Goal: Information Seeking & Learning: Find specific fact

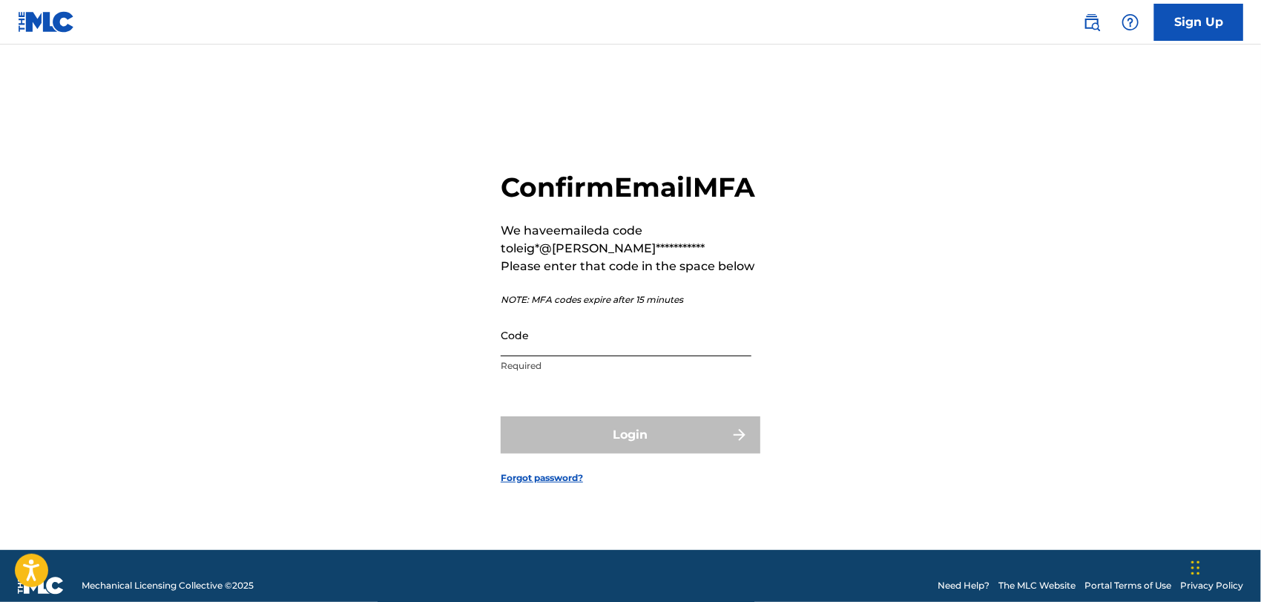
click at [628, 356] on input "Code" at bounding box center [626, 335] width 251 height 42
paste input "201536"
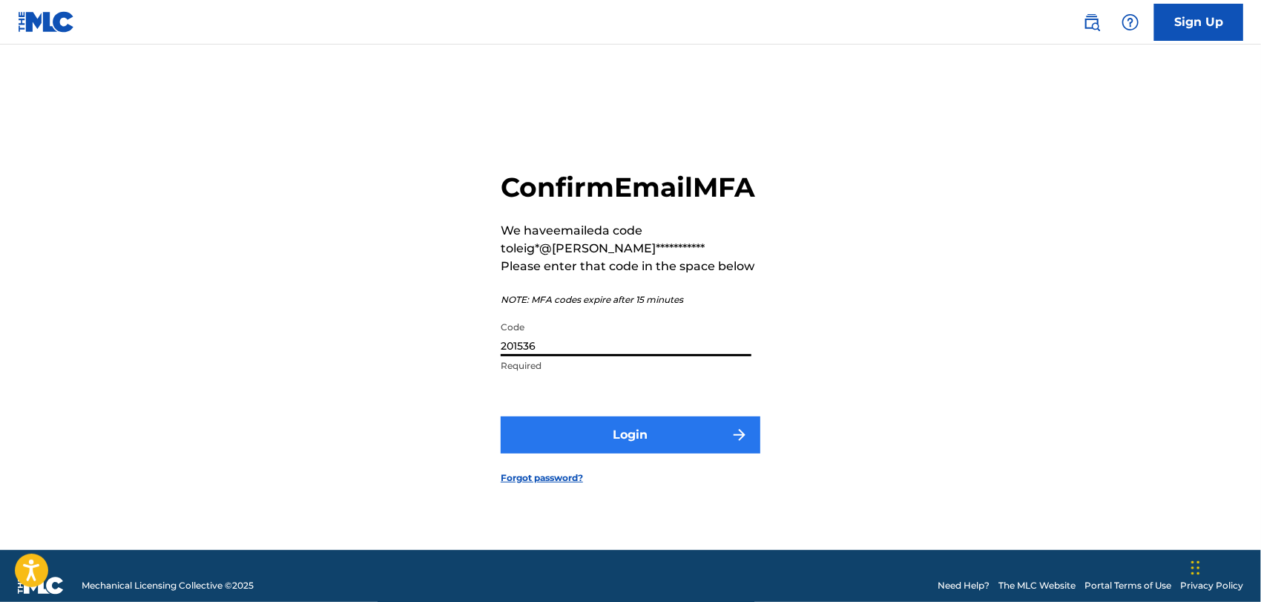
type input "201536"
click at [617, 453] on button "Login" at bounding box center [631, 434] width 260 height 37
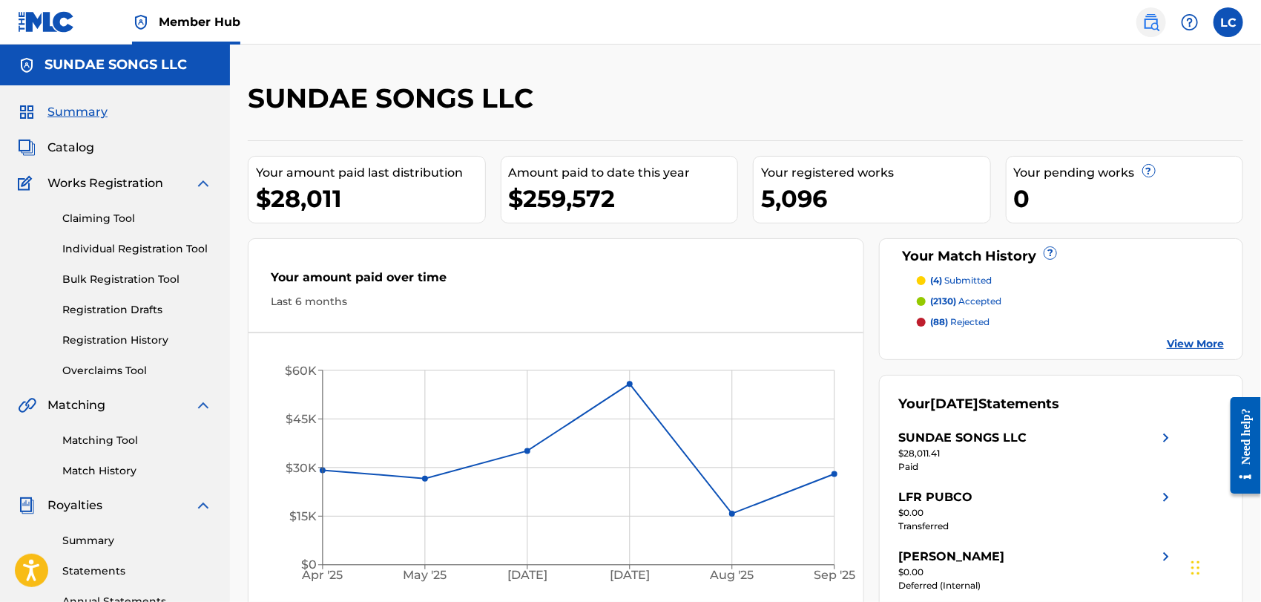
click at [1143, 27] on img at bounding box center [1152, 22] width 18 height 18
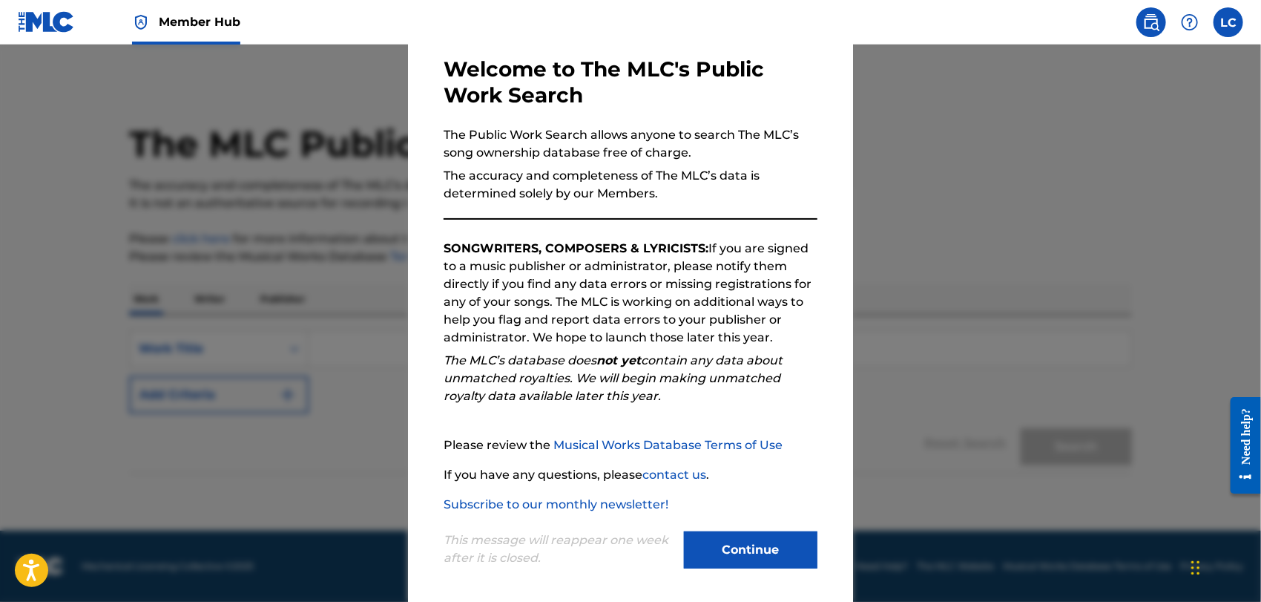
scroll to position [77, 0]
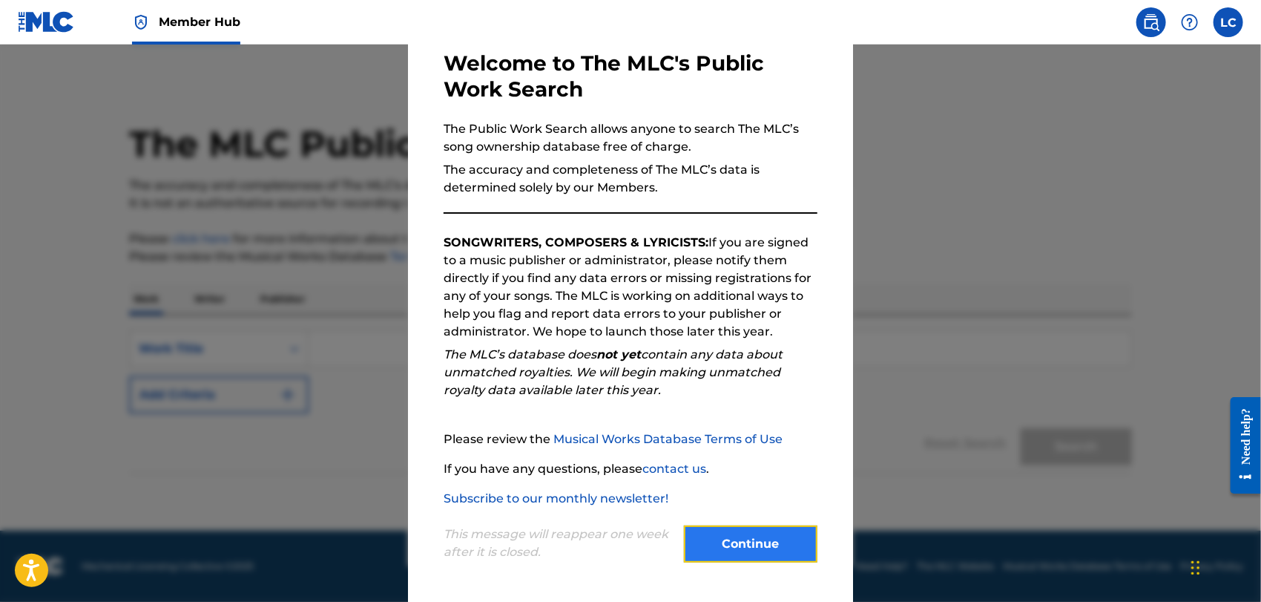
click at [739, 541] on button "Continue" at bounding box center [751, 543] width 134 height 37
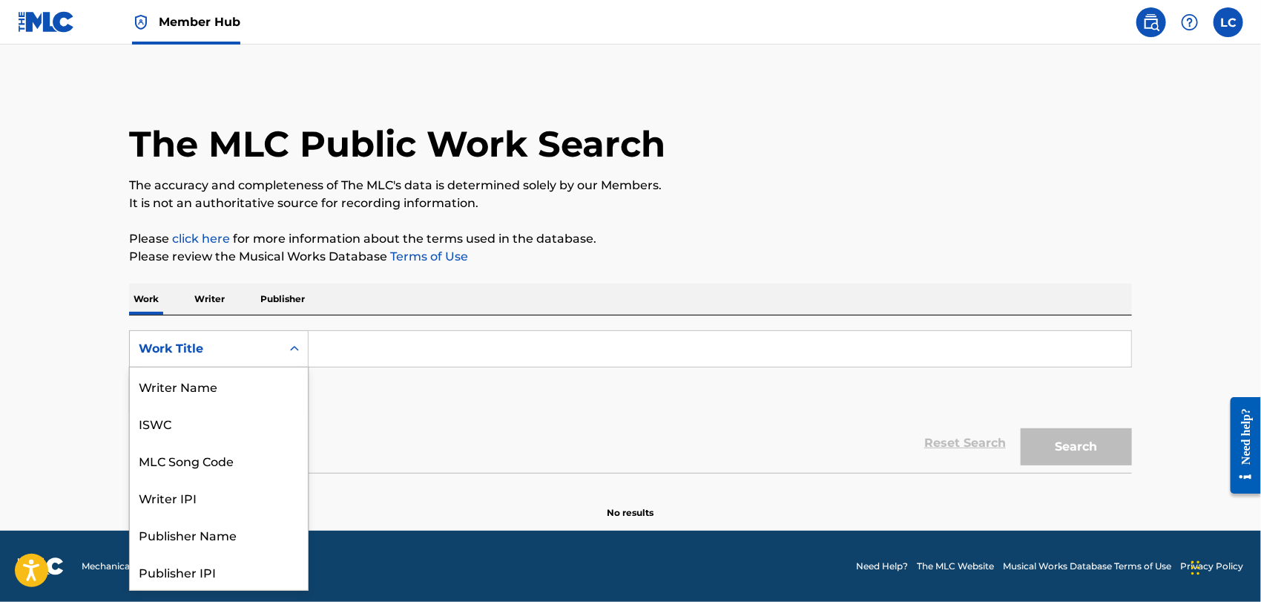
drag, startPoint x: 218, startPoint y: 358, endPoint x: 266, endPoint y: 352, distance: 47.9
click at [220, 358] on div "Work Title" at bounding box center [205, 349] width 151 height 28
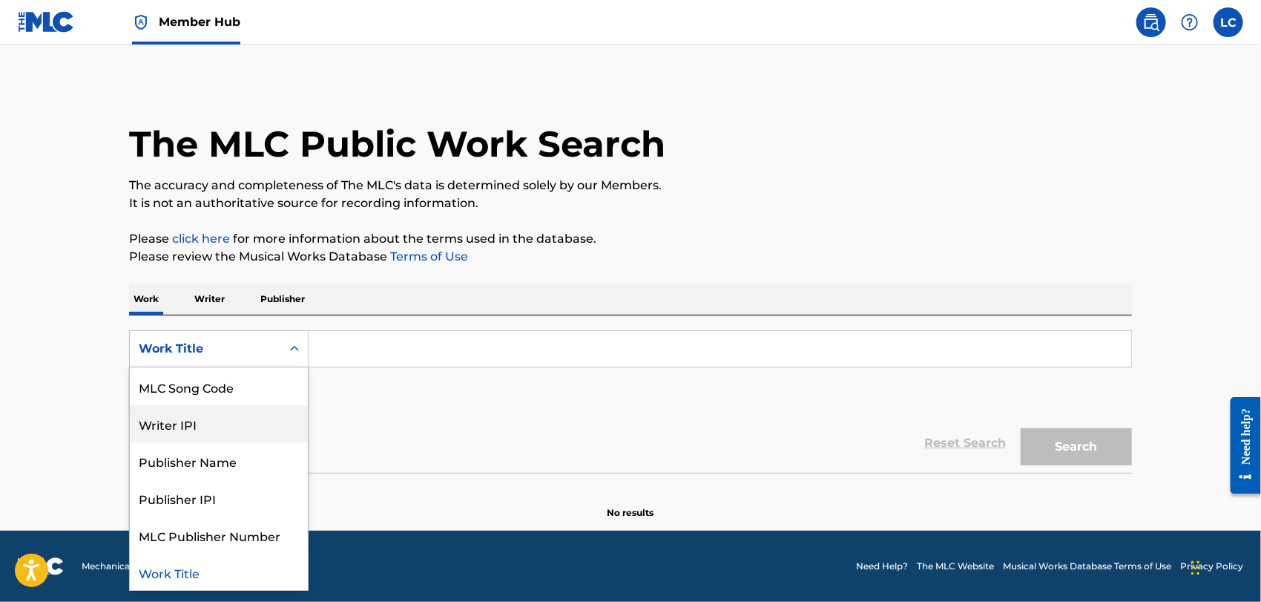
scroll to position [0, 0]
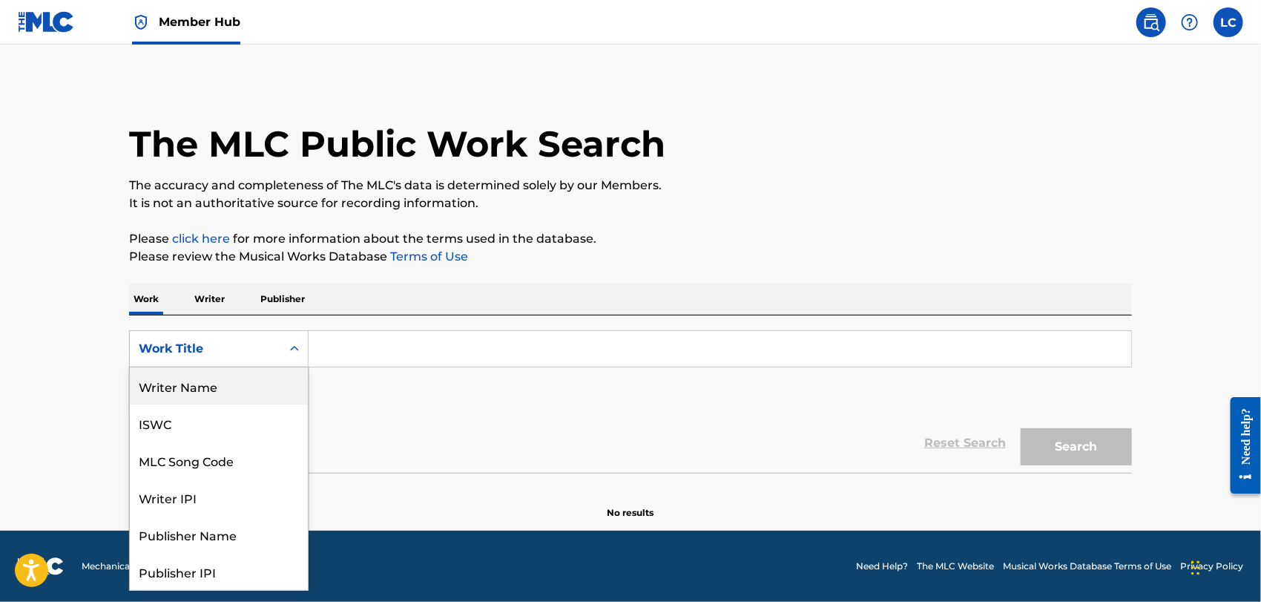
click at [252, 392] on div "Writer Name" at bounding box center [219, 385] width 178 height 37
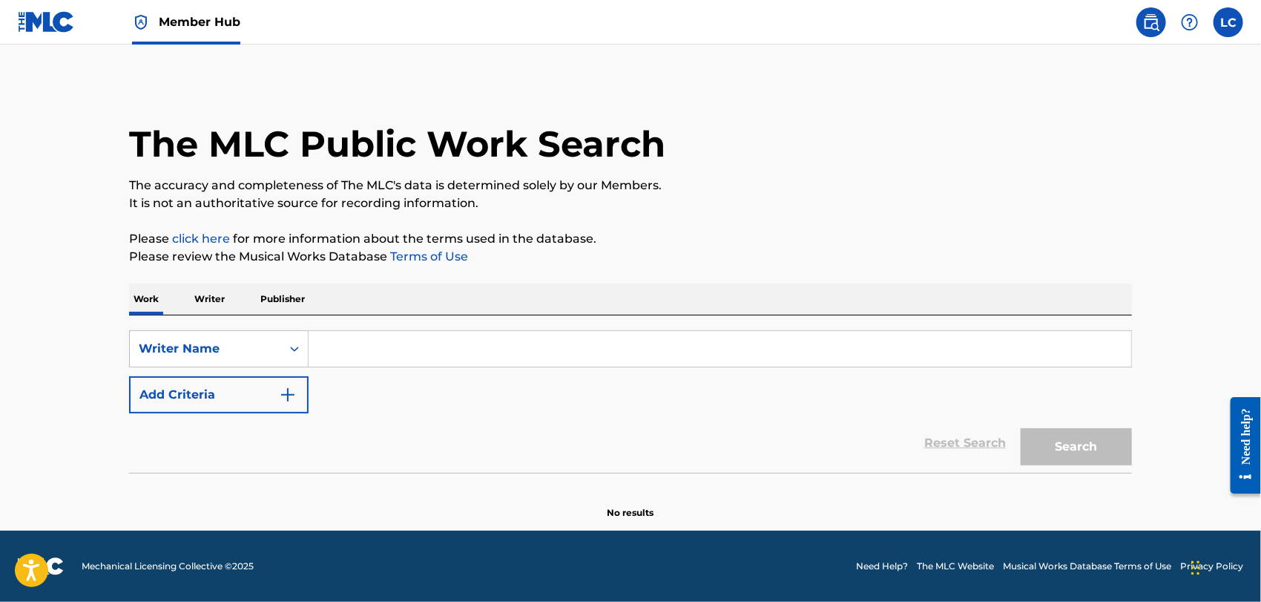
click at [370, 355] on input "Search Form" at bounding box center [720, 349] width 823 height 36
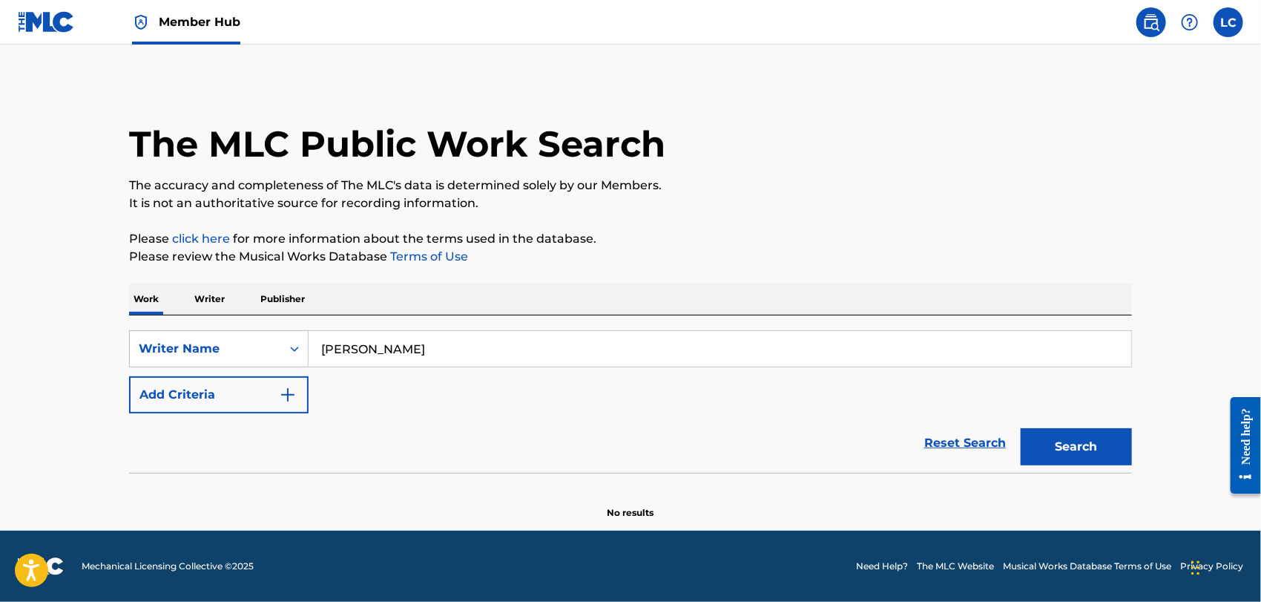
type input "[PERSON_NAME]"
click at [1021, 428] on button "Search" at bounding box center [1076, 446] width 111 height 37
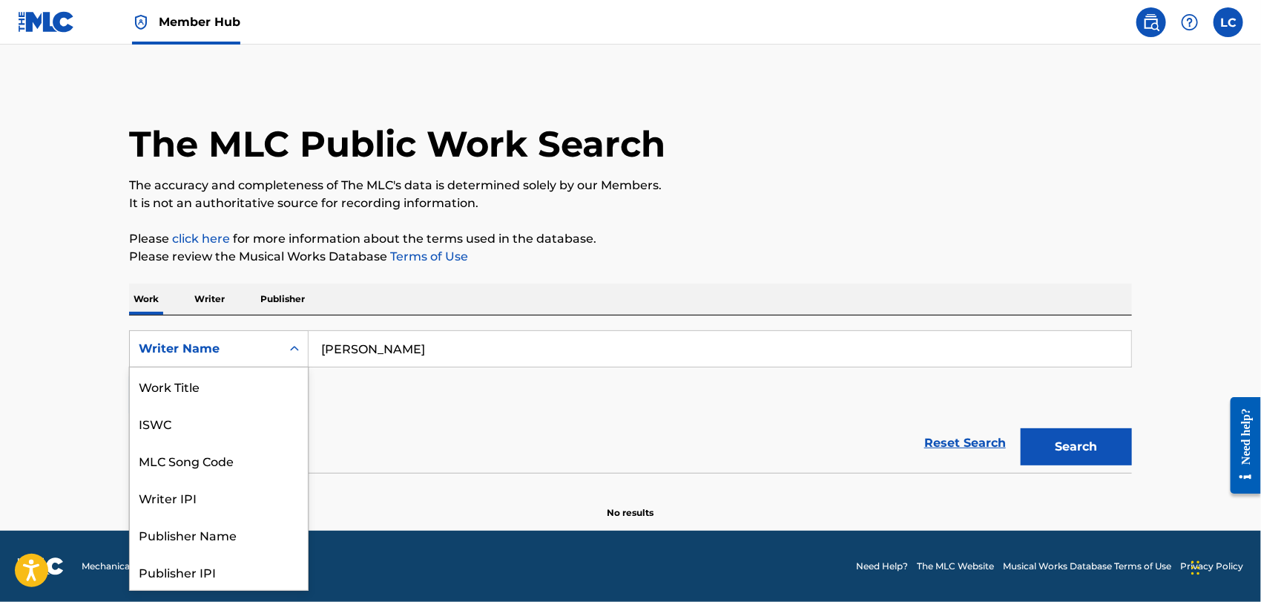
click at [229, 358] on div "Writer Name" at bounding box center [205, 349] width 151 height 28
drag, startPoint x: 241, startPoint y: 383, endPoint x: 275, endPoint y: 375, distance: 34.4
click at [243, 384] on div "MLC Song Code" at bounding box center [219, 386] width 178 height 37
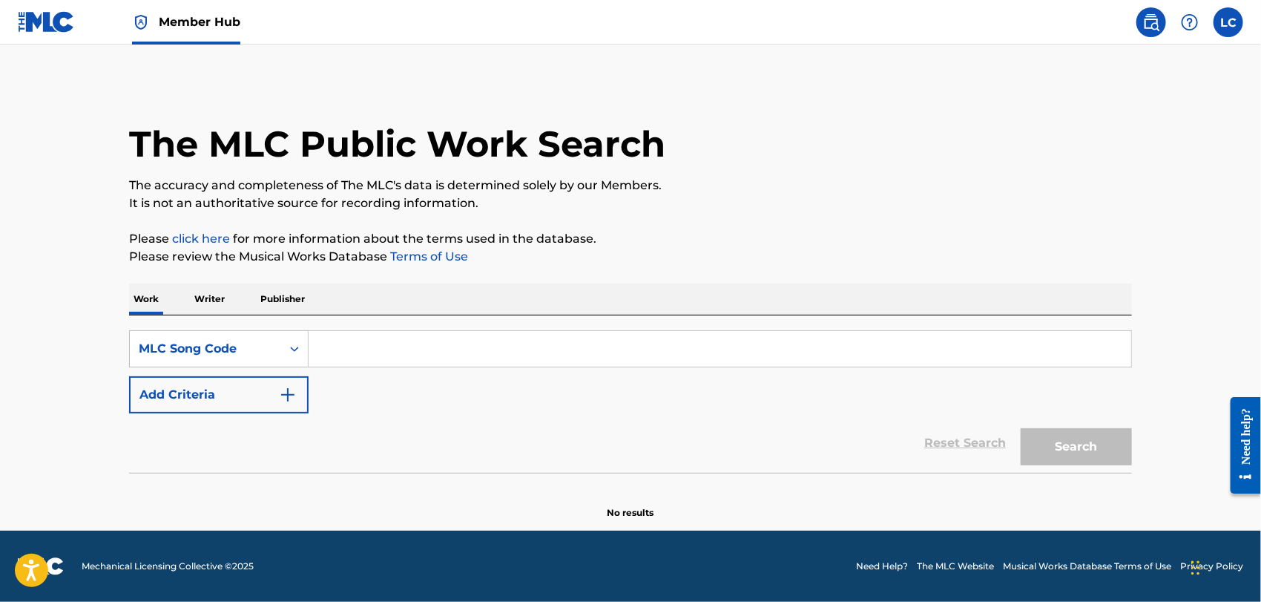
paste input "FI09FE"
type input "FI09FE"
click at [1094, 450] on button "Search" at bounding box center [1076, 446] width 111 height 37
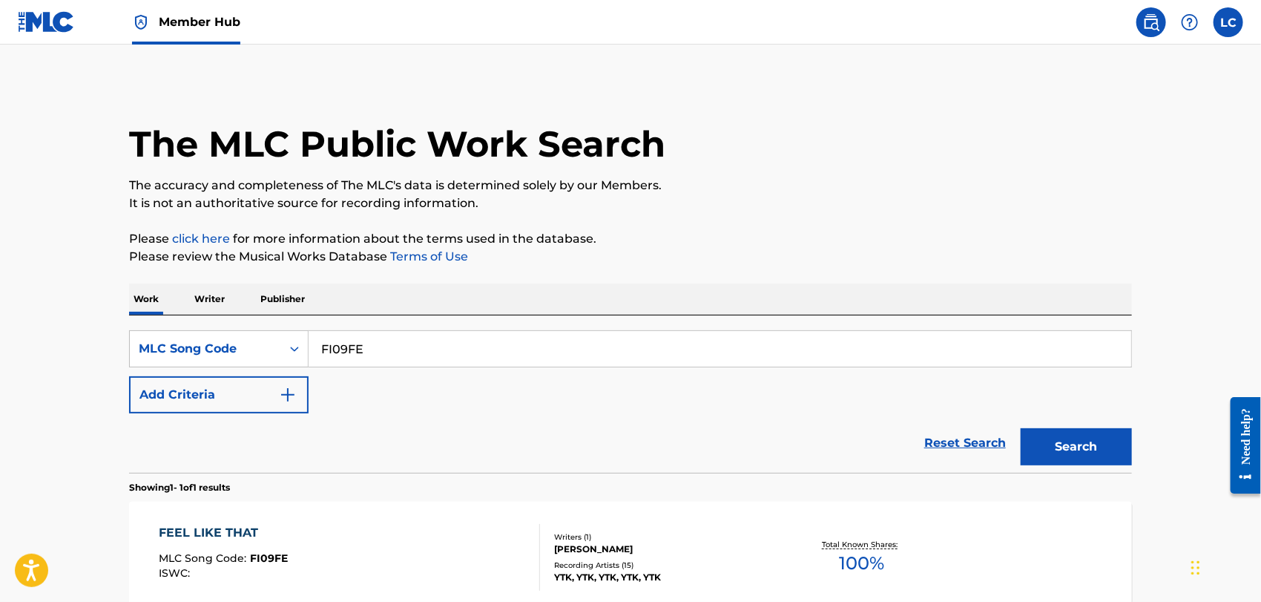
click at [481, 542] on div "FEEL LIKE THAT MLC Song Code : FI09FE ISWC :" at bounding box center [350, 557] width 381 height 67
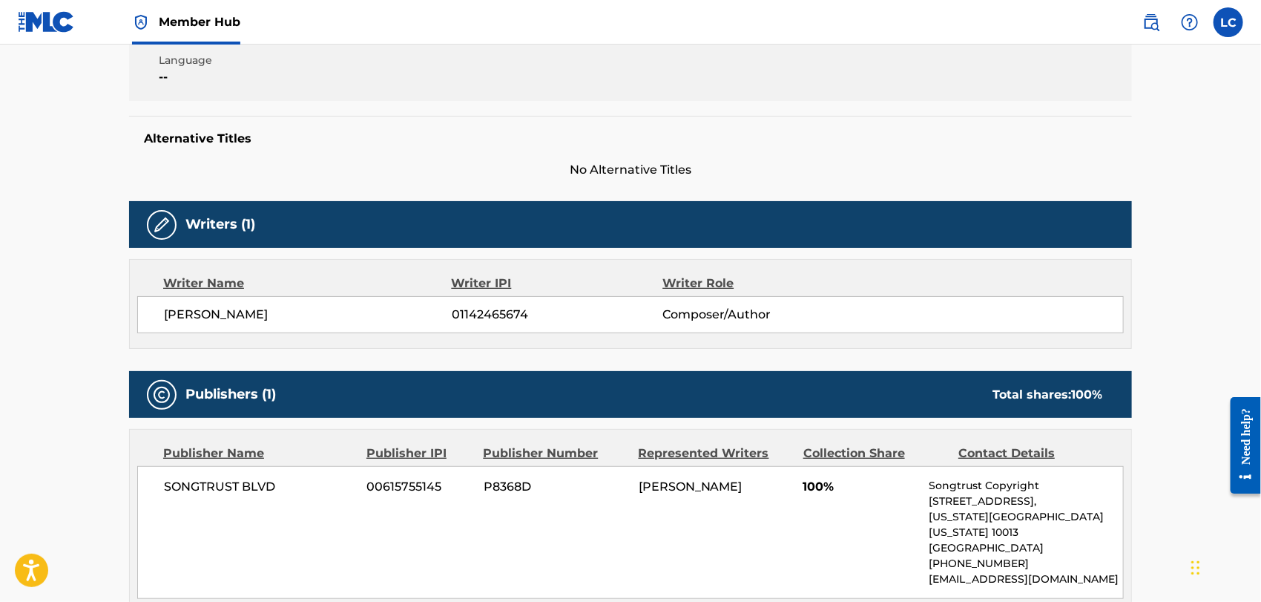
scroll to position [329, 0]
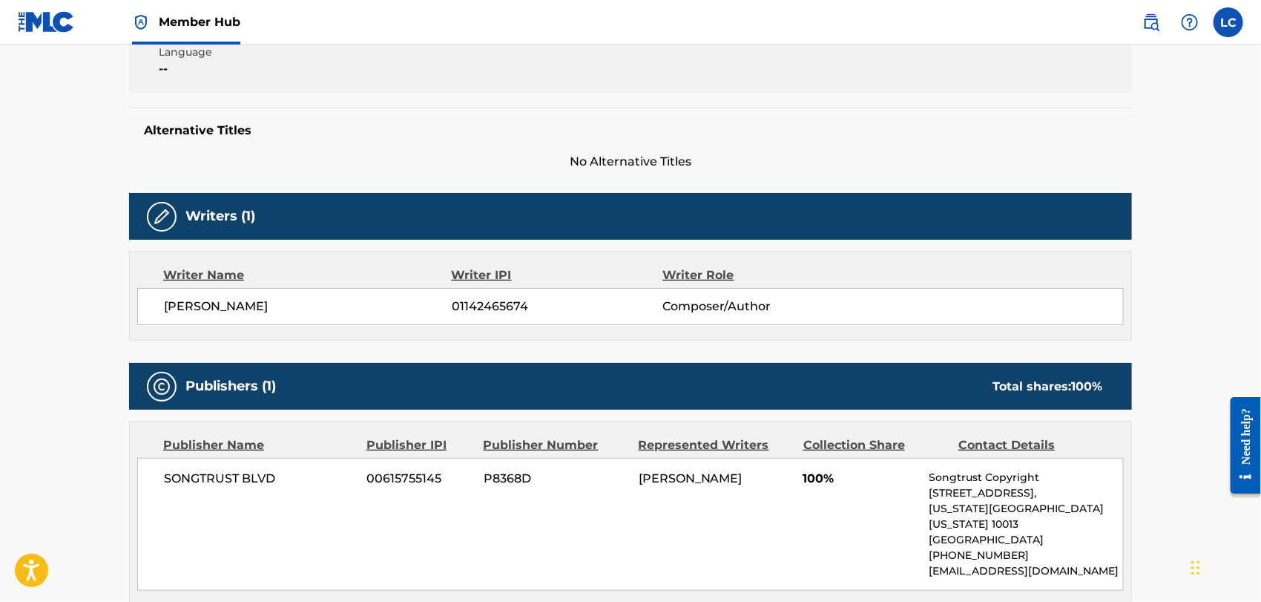
click at [488, 303] on span "01142465674" at bounding box center [557, 306] width 211 height 18
copy span "01142465674"
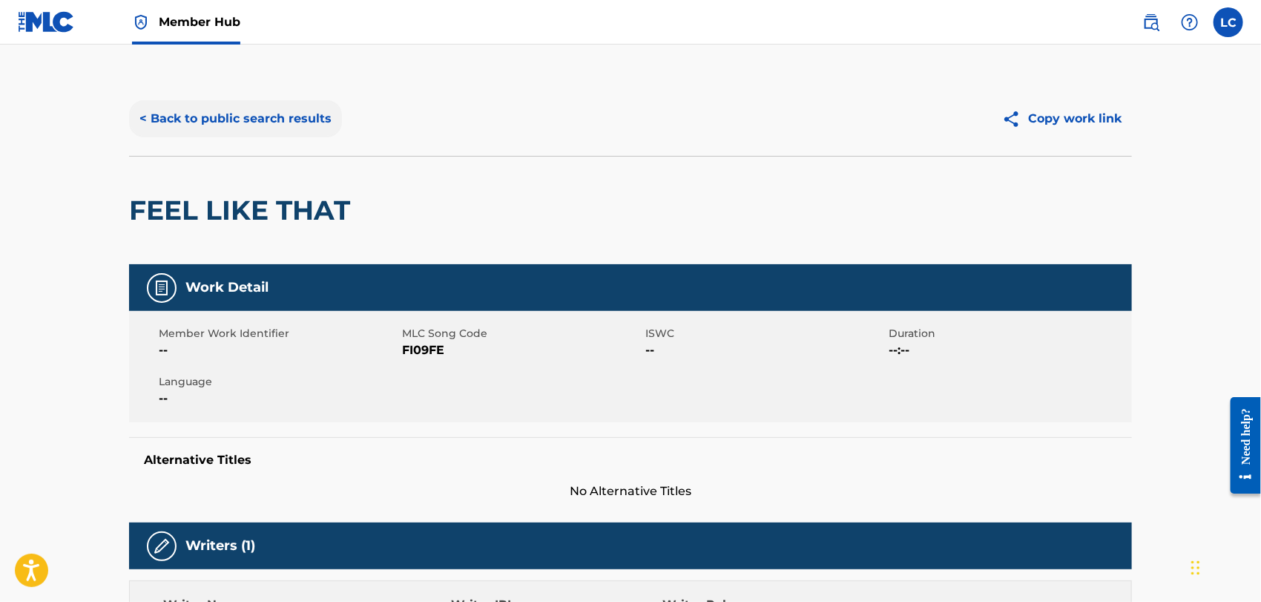
click at [191, 119] on button "< Back to public search results" at bounding box center [235, 118] width 213 height 37
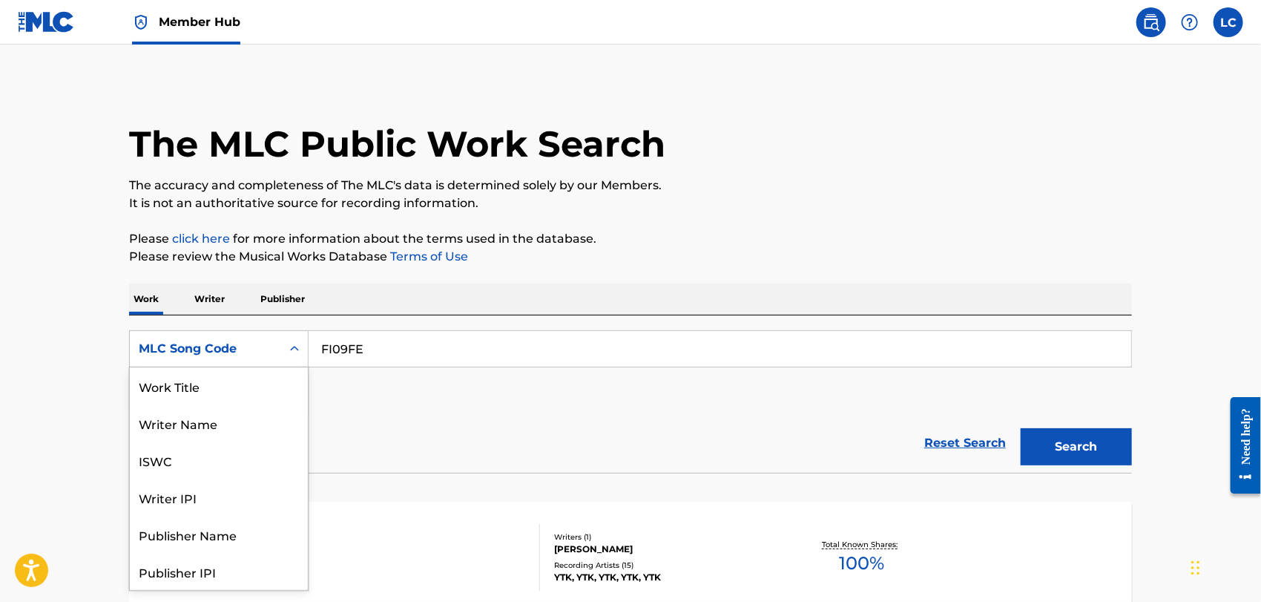
click at [235, 359] on div "MLC Song Code" at bounding box center [205, 349] width 151 height 28
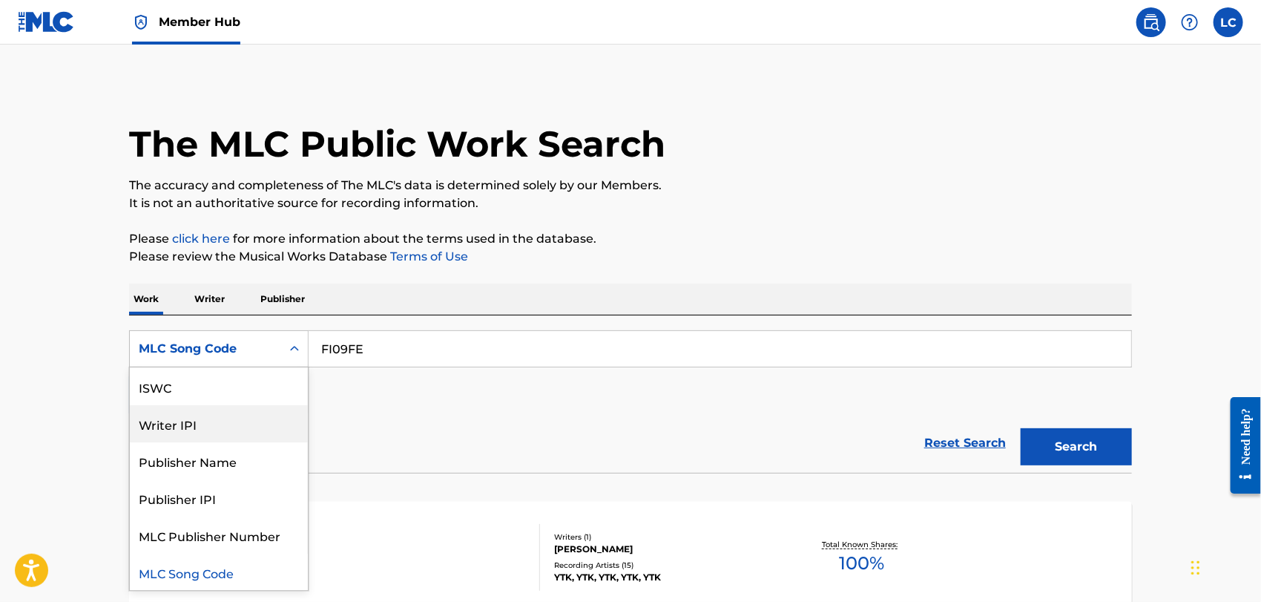
drag, startPoint x: 231, startPoint y: 428, endPoint x: 297, endPoint y: 405, distance: 70.6
click at [231, 428] on div "Writer IPI" at bounding box center [219, 423] width 178 height 37
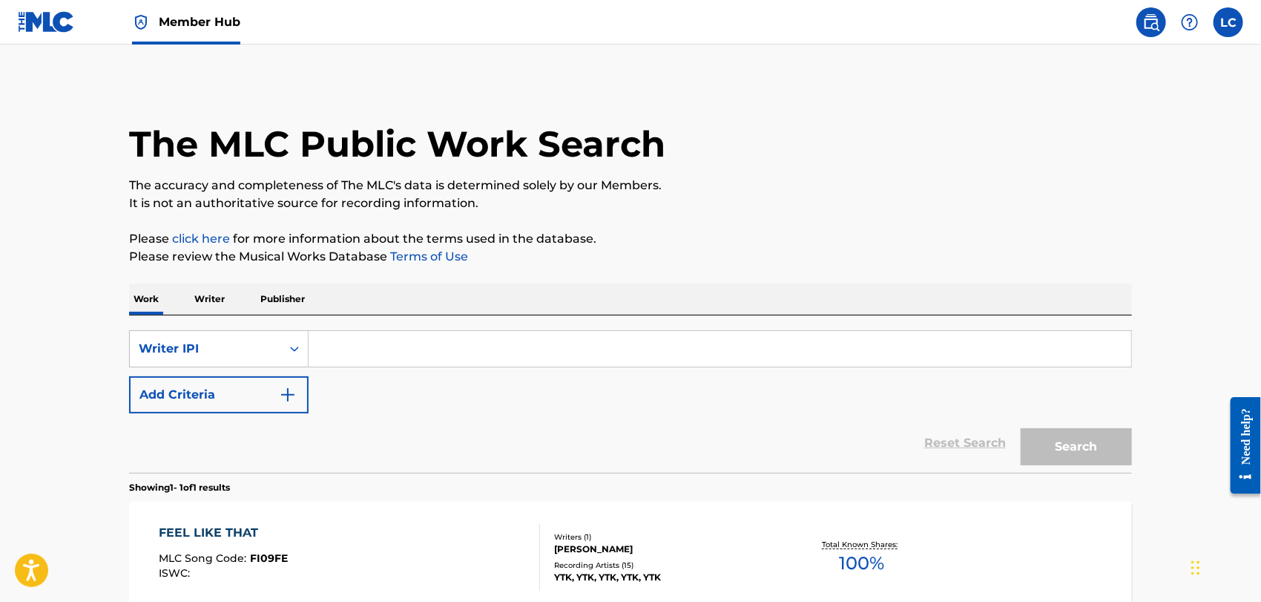
paste input "01142465674"
type input "01142465674"
drag, startPoint x: 1067, startPoint y: 460, endPoint x: 1059, endPoint y: 456, distance: 9.3
click at [1066, 460] on button "Search" at bounding box center [1076, 446] width 111 height 37
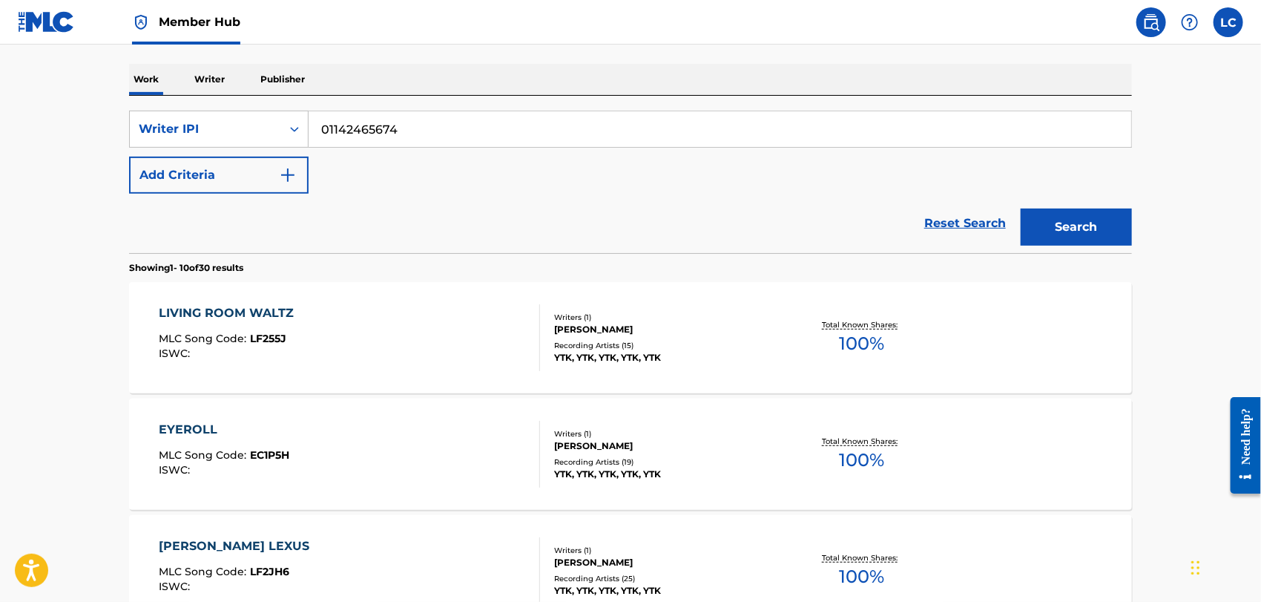
scroll to position [247, 0]
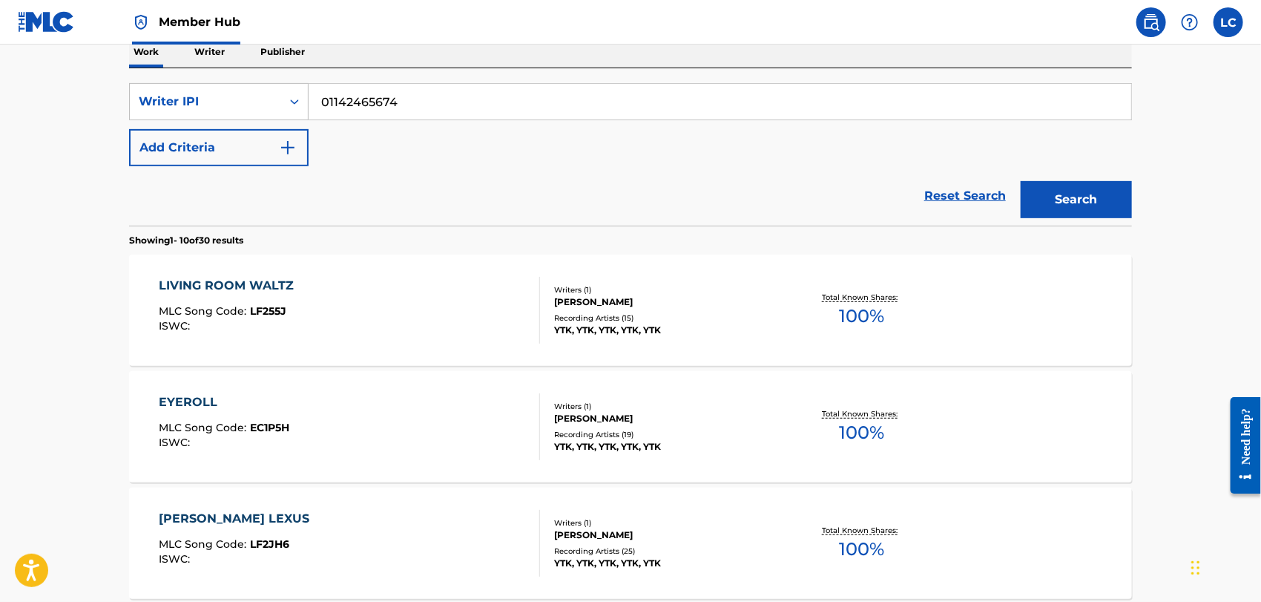
click at [570, 310] on div "Writers ( 1 ) [PERSON_NAME] Recording Artists ( 15 ) [PERSON_NAME], [PERSON_NAM…" at bounding box center [659, 310] width 238 height 53
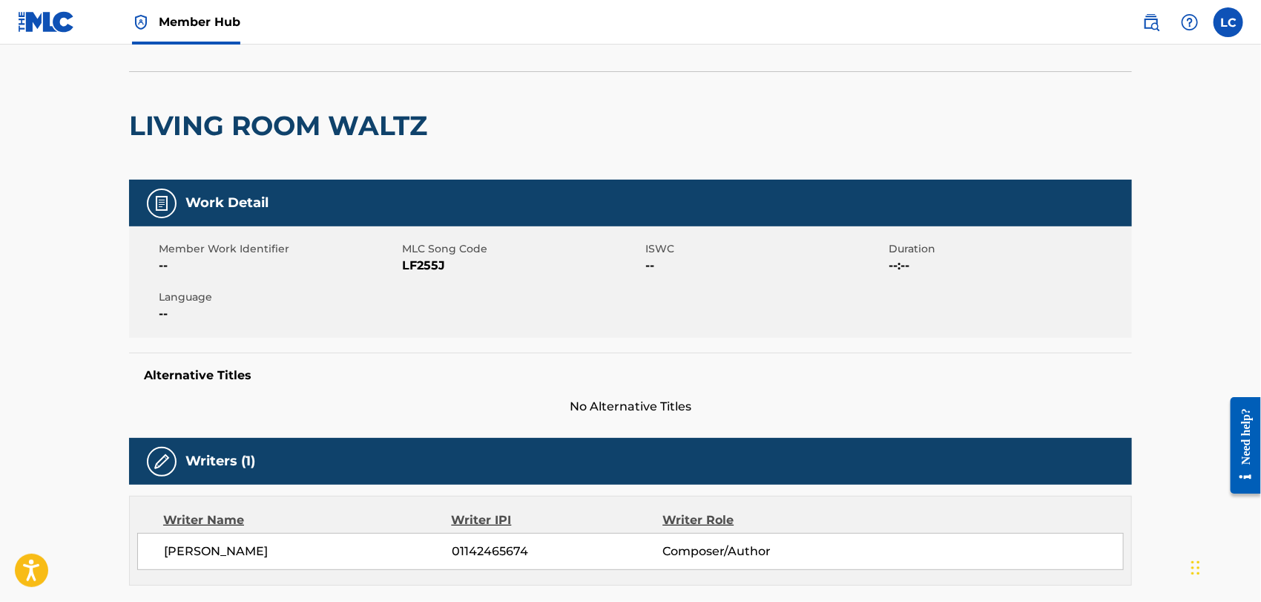
scroll to position [82, 0]
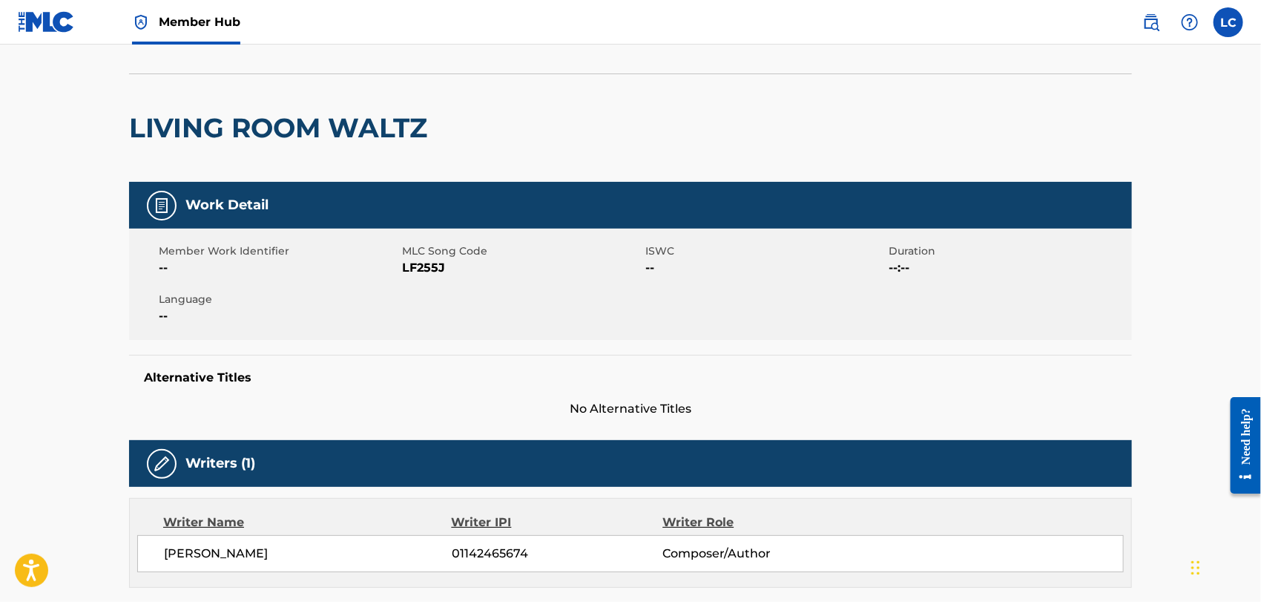
click at [413, 267] on span "LF255J" at bounding box center [522, 268] width 240 height 18
copy span "LF255J"
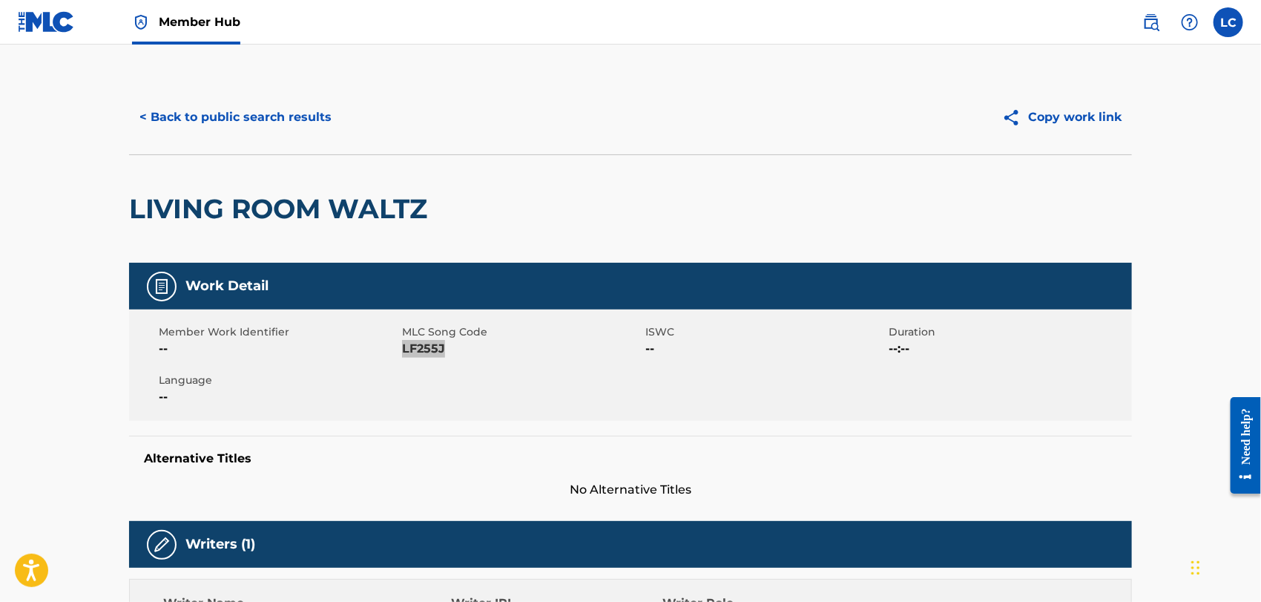
scroll to position [0, 0]
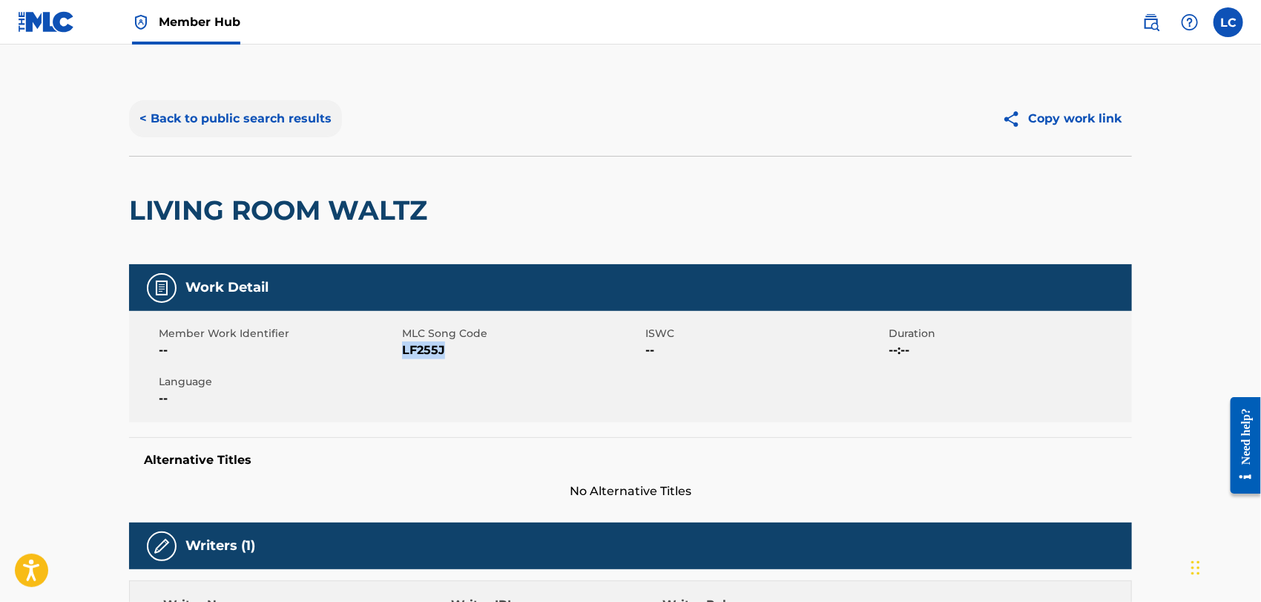
click at [194, 132] on button "< Back to public search results" at bounding box center [235, 118] width 213 height 37
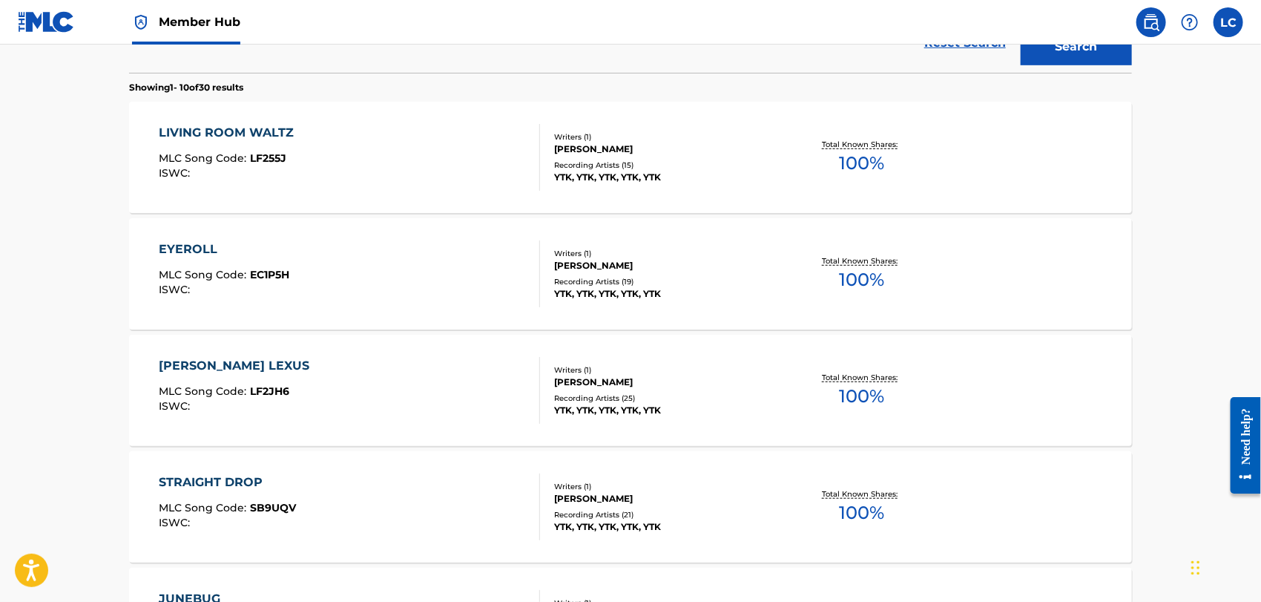
scroll to position [412, 0]
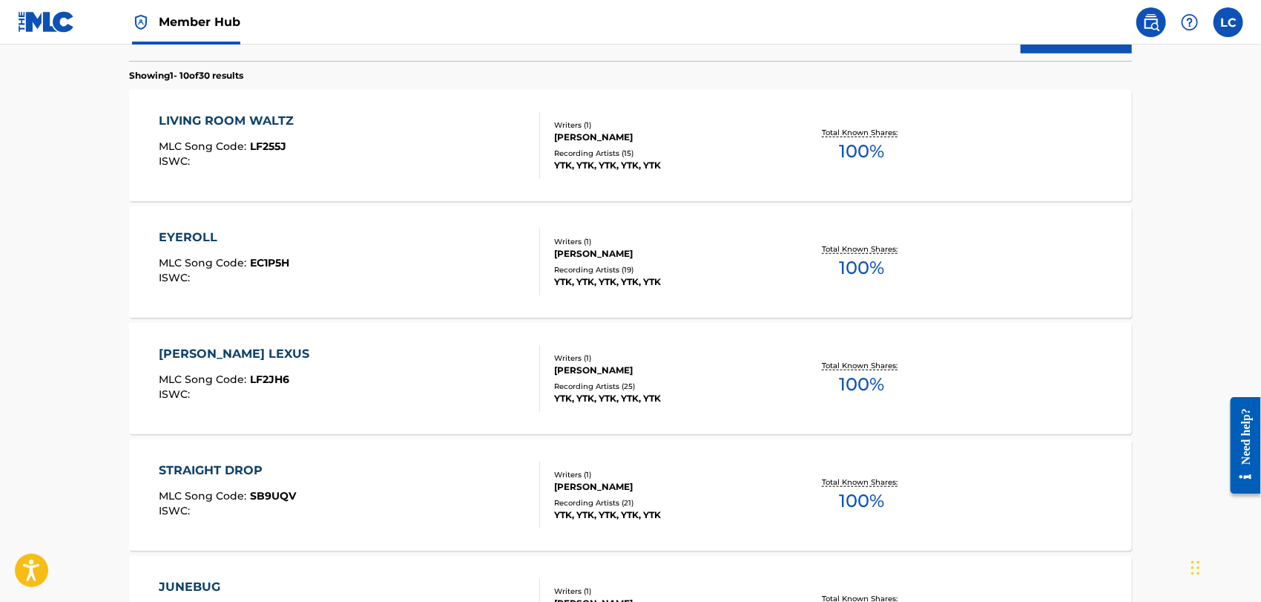
click at [405, 257] on div "EYEROLL MLC Song Code : EC1P5H ISWC :" at bounding box center [350, 262] width 381 height 67
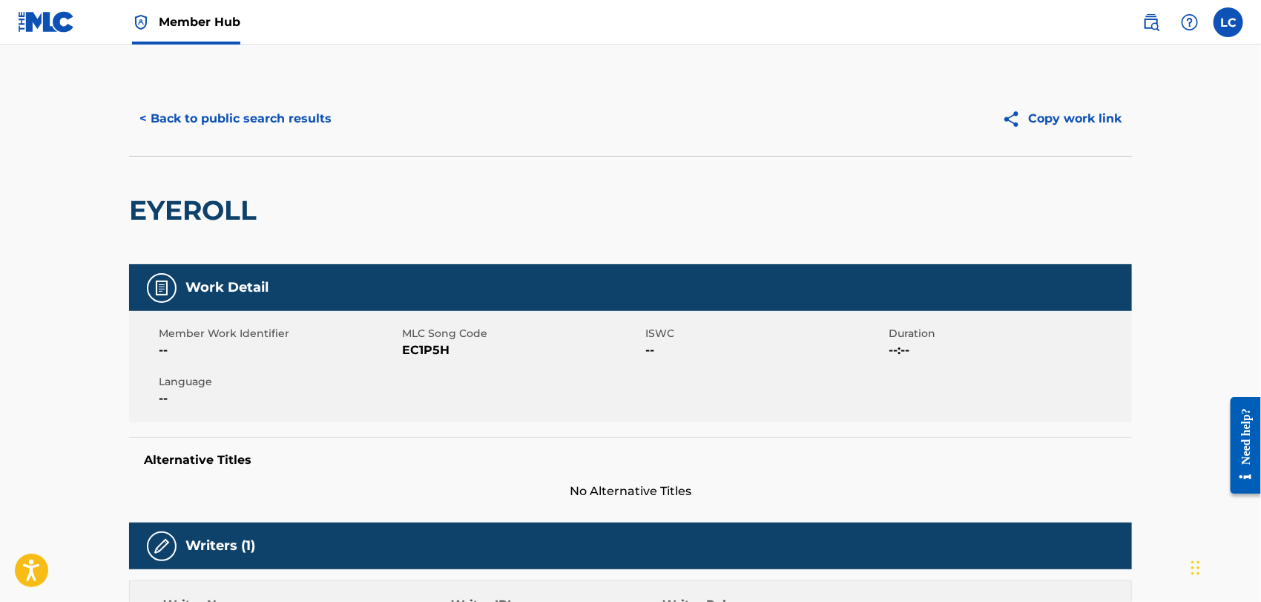
click at [416, 347] on span "EC1P5H" at bounding box center [522, 350] width 240 height 18
copy span "EC1P5H"
click at [185, 120] on button "< Back to public search results" at bounding box center [235, 118] width 213 height 37
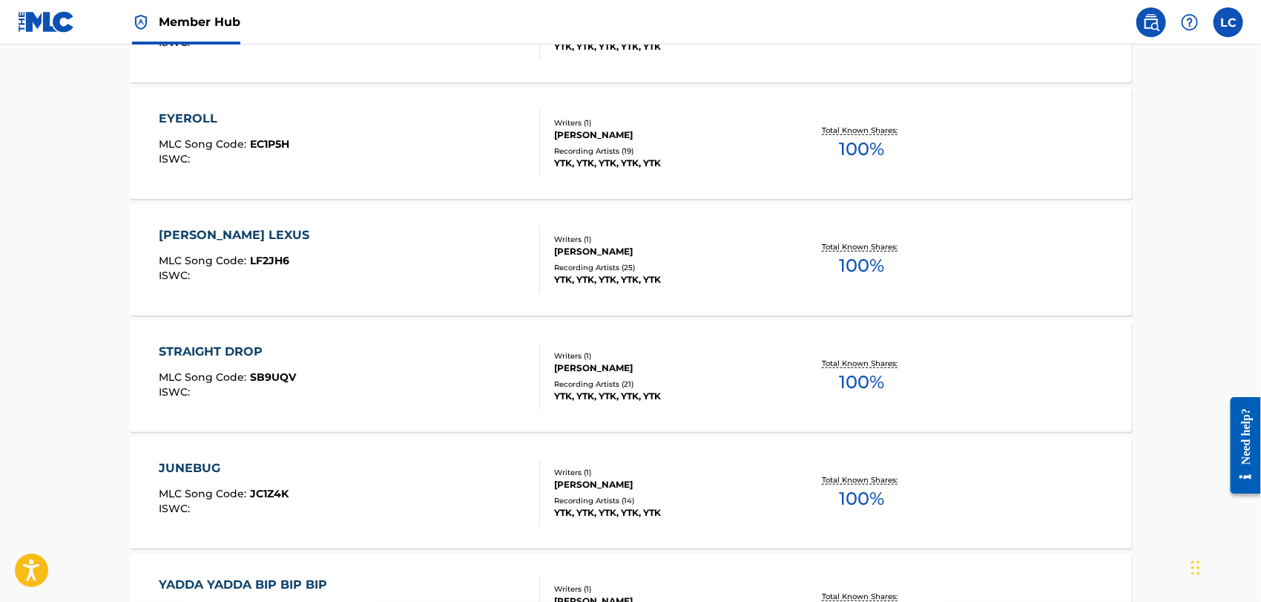
scroll to position [533, 0]
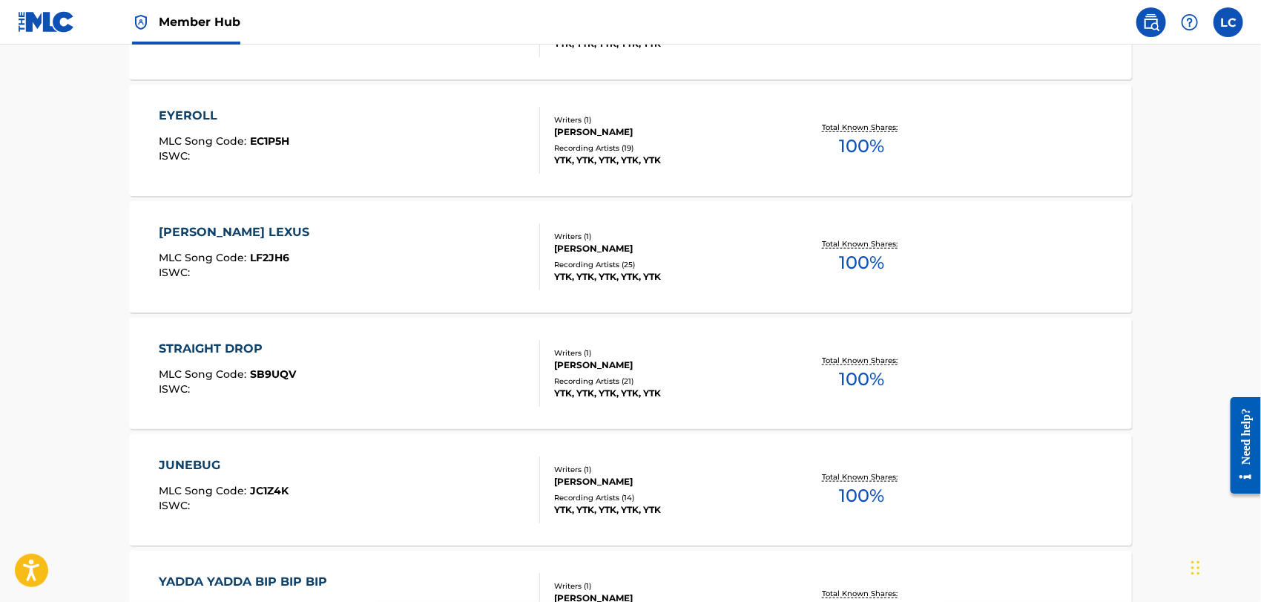
click at [291, 263] on div "[PERSON_NAME] LEXUS MLC Song Code : LF2JH6 ISWC :" at bounding box center [350, 256] width 381 height 67
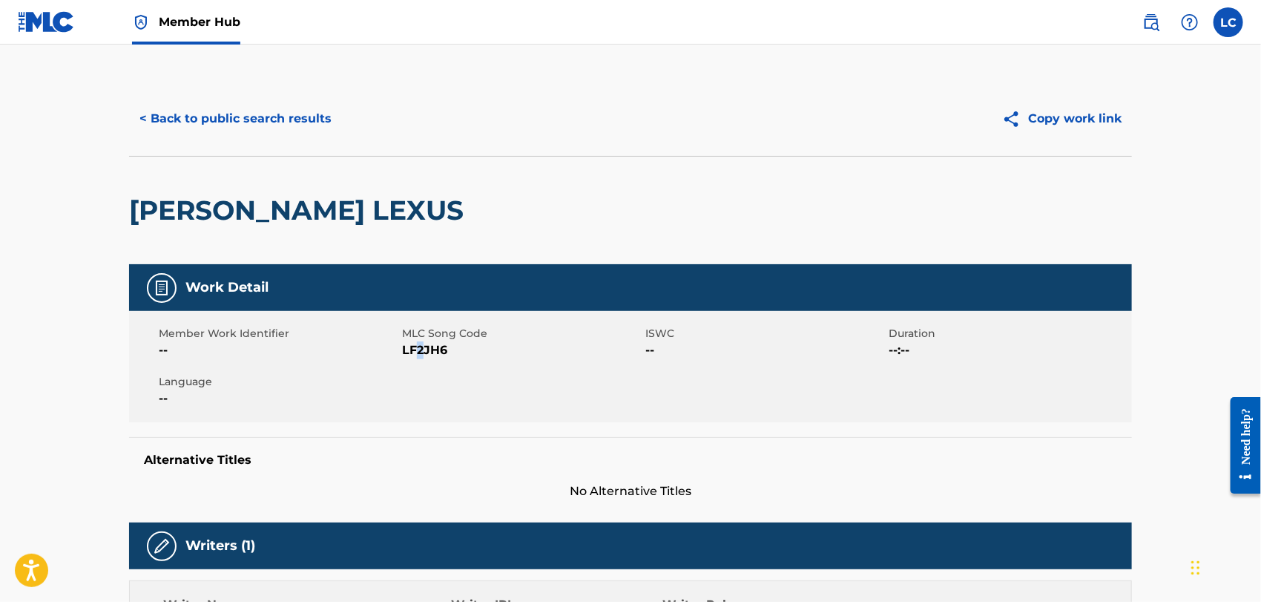
drag, startPoint x: 419, startPoint y: 341, endPoint x: 427, endPoint y: 347, distance: 9.5
click at [424, 345] on span "LF2JH6" at bounding box center [522, 350] width 240 height 18
click at [427, 348] on span "LF2JH6" at bounding box center [522, 350] width 240 height 18
click at [427, 347] on span "LF2JH6" at bounding box center [522, 350] width 240 height 18
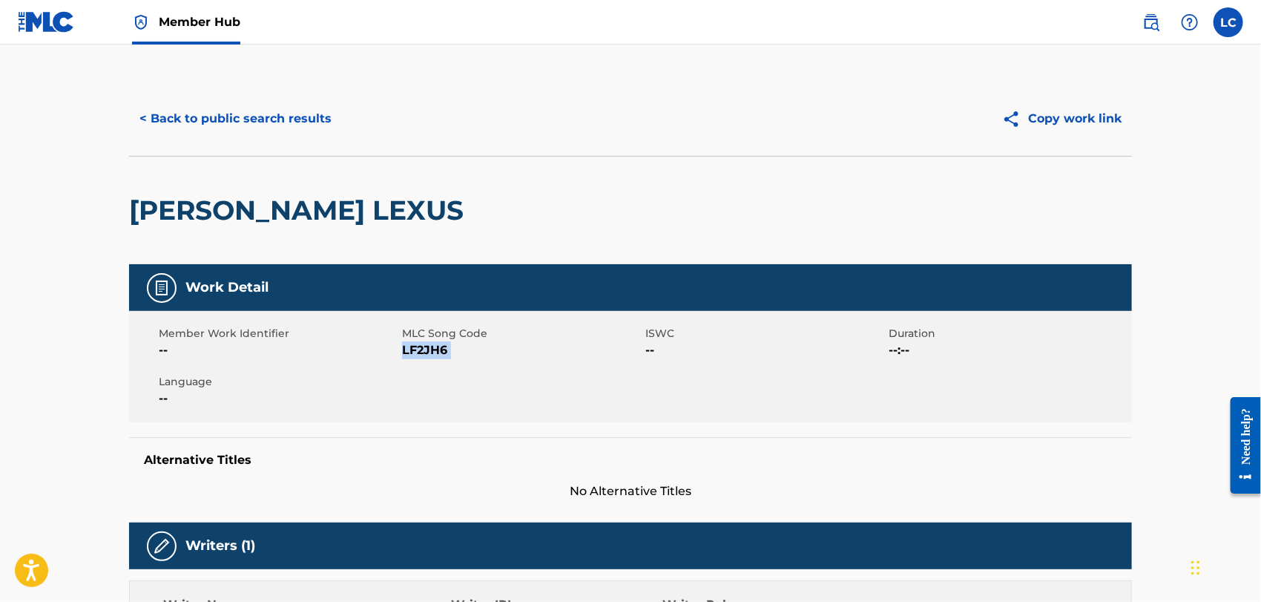
copy span "LF2JH6"
click at [226, 110] on button "< Back to public search results" at bounding box center [235, 118] width 213 height 37
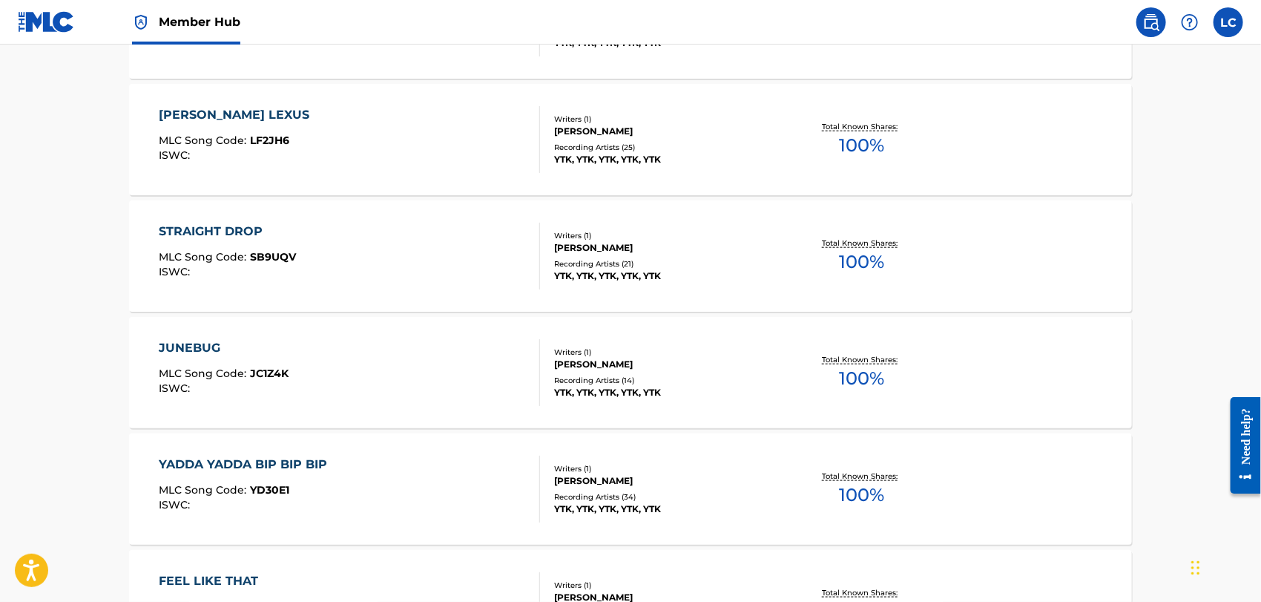
scroll to position [654, 0]
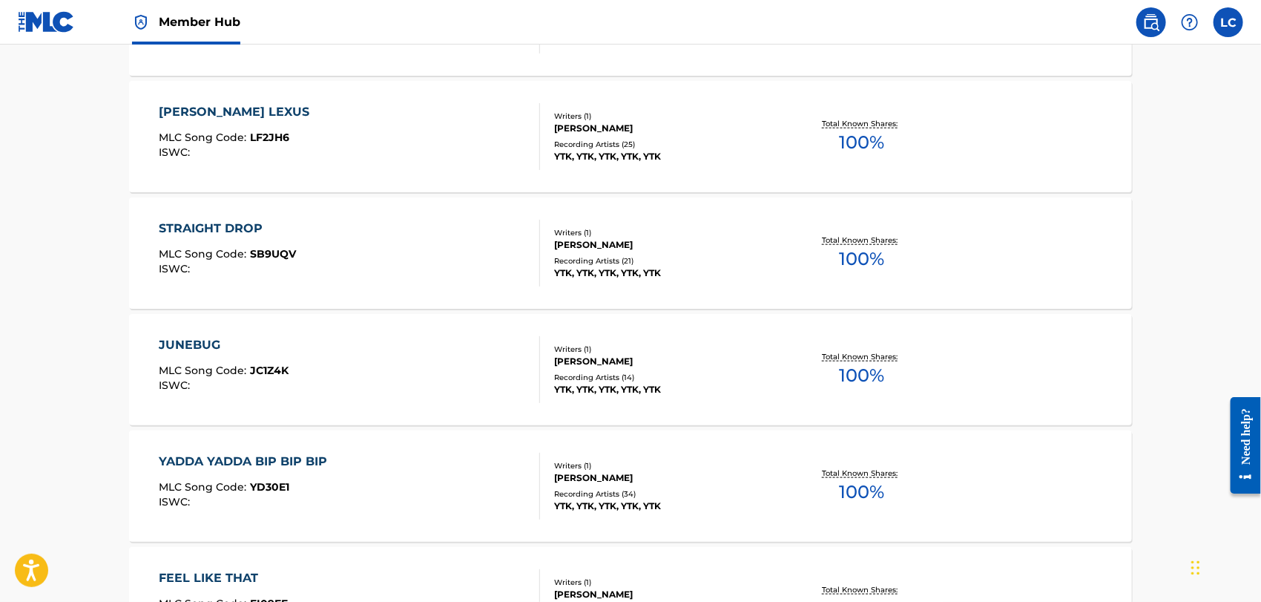
click at [362, 252] on div "STRAIGHT DROP MLC Song Code : SB9UQV ISWC :" at bounding box center [350, 253] width 381 height 67
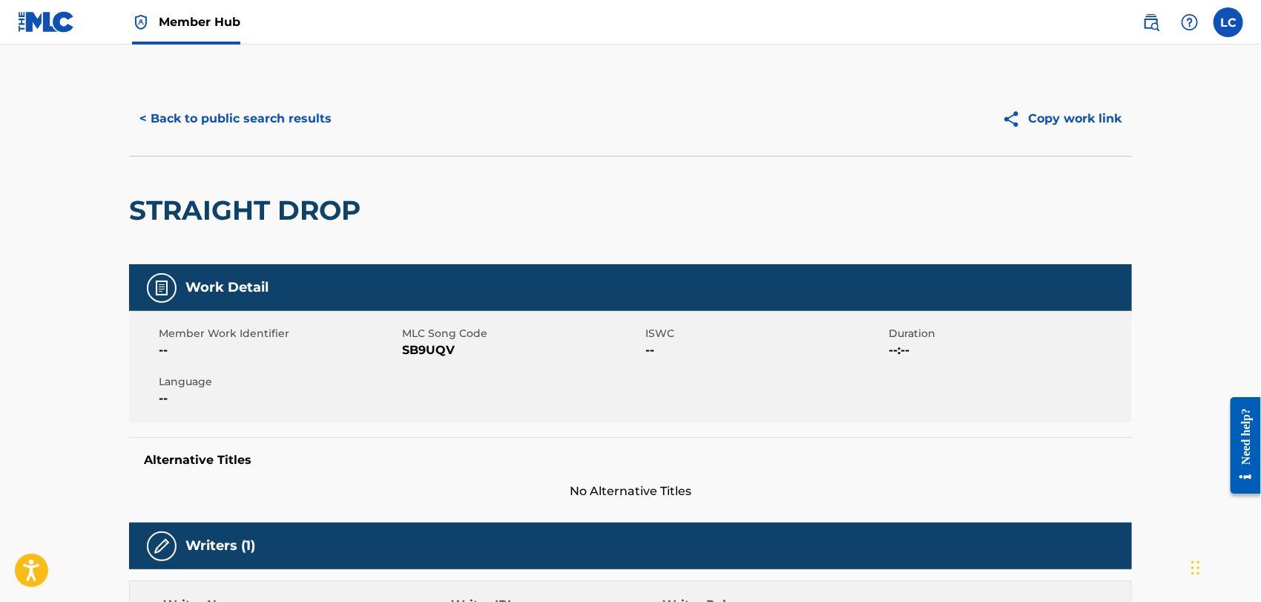
click at [435, 348] on span "SB9UQV" at bounding box center [522, 350] width 240 height 18
copy span "SB9UQV"
click at [283, 124] on button "< Back to public search results" at bounding box center [235, 118] width 213 height 37
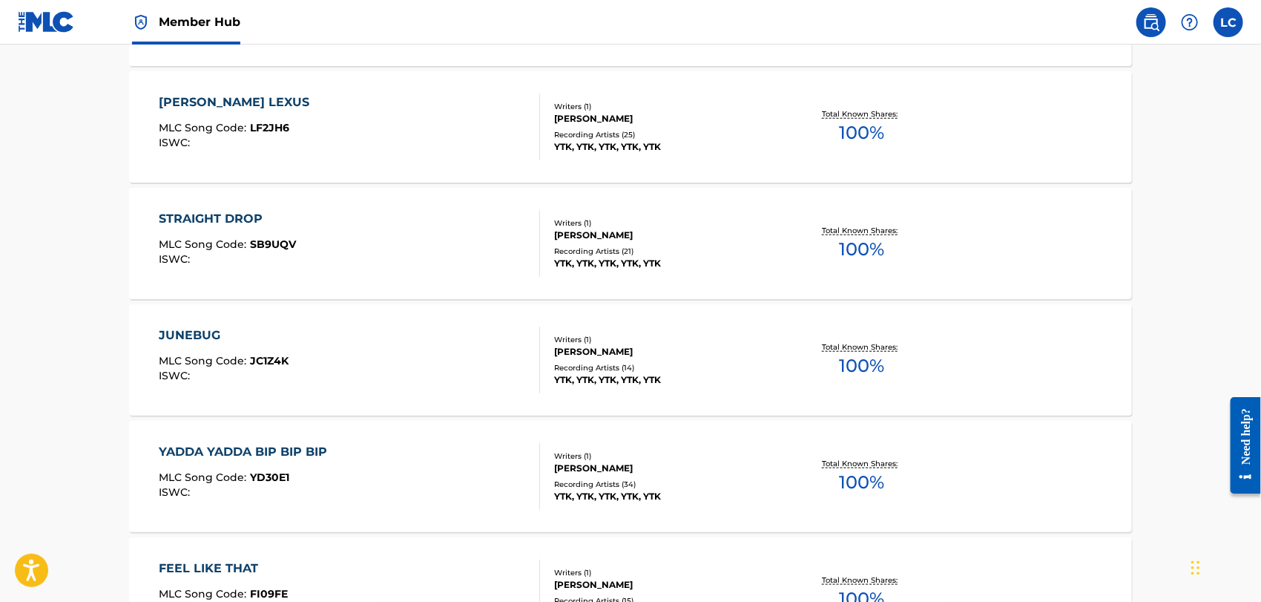
scroll to position [692, 0]
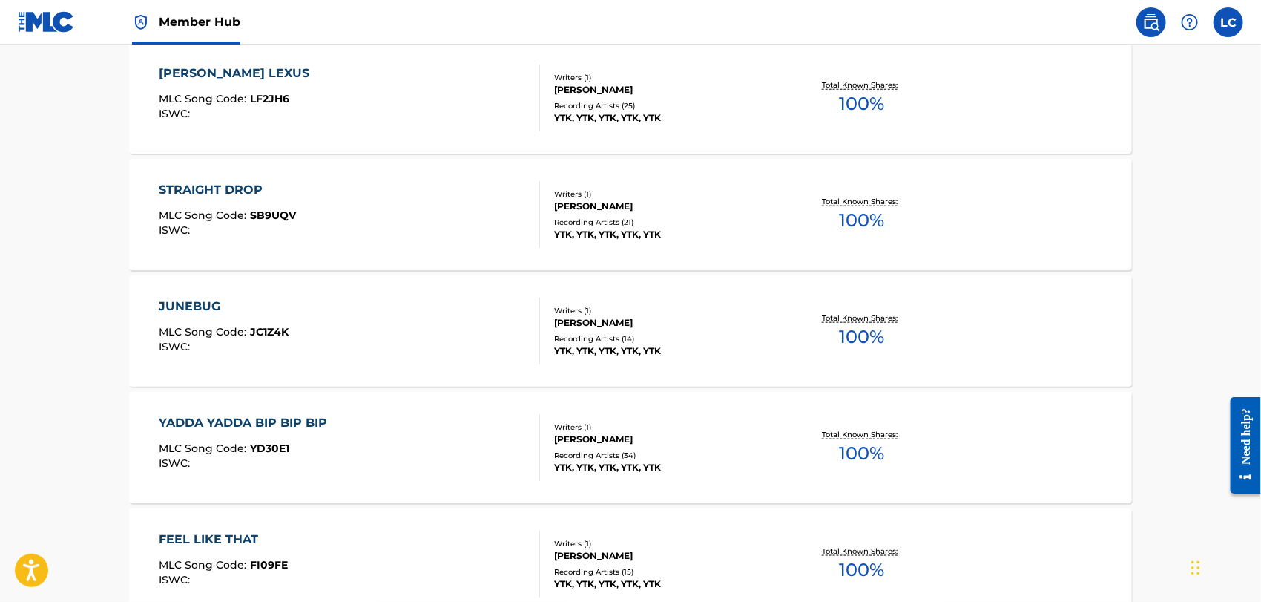
click at [346, 340] on div "JUNEBUG MLC Song Code : JC1Z4K ISWC :" at bounding box center [350, 330] width 381 height 67
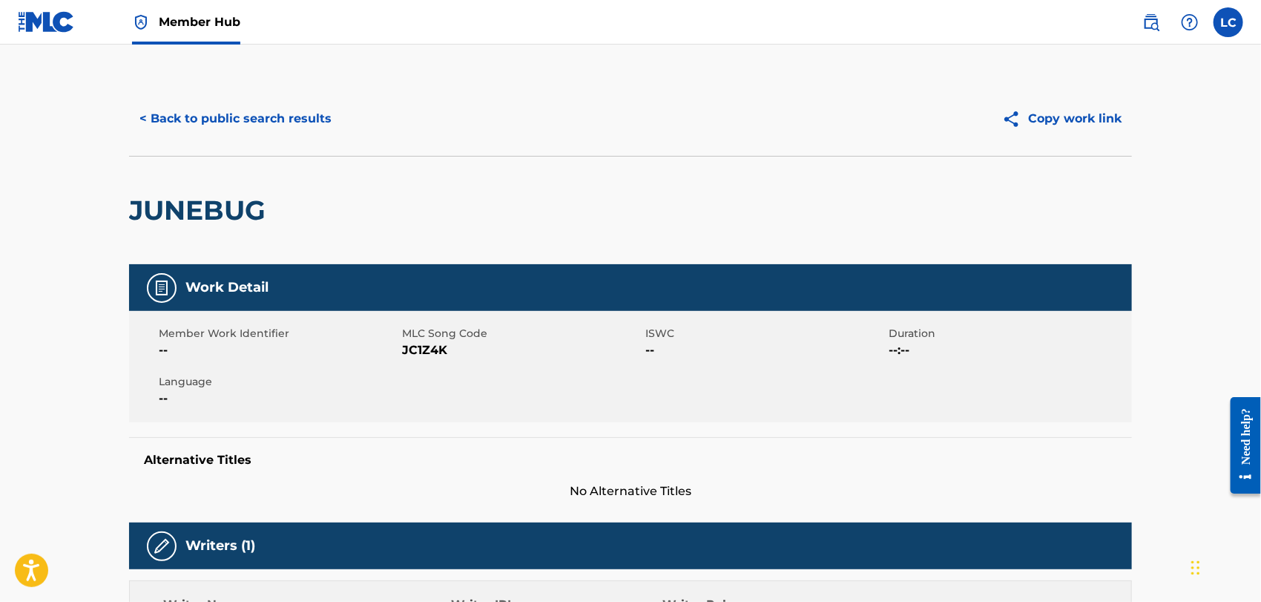
click at [420, 351] on span "JC1Z4K" at bounding box center [522, 350] width 240 height 18
copy span "JC1Z4K"
click at [228, 111] on button "< Back to public search results" at bounding box center [235, 118] width 213 height 37
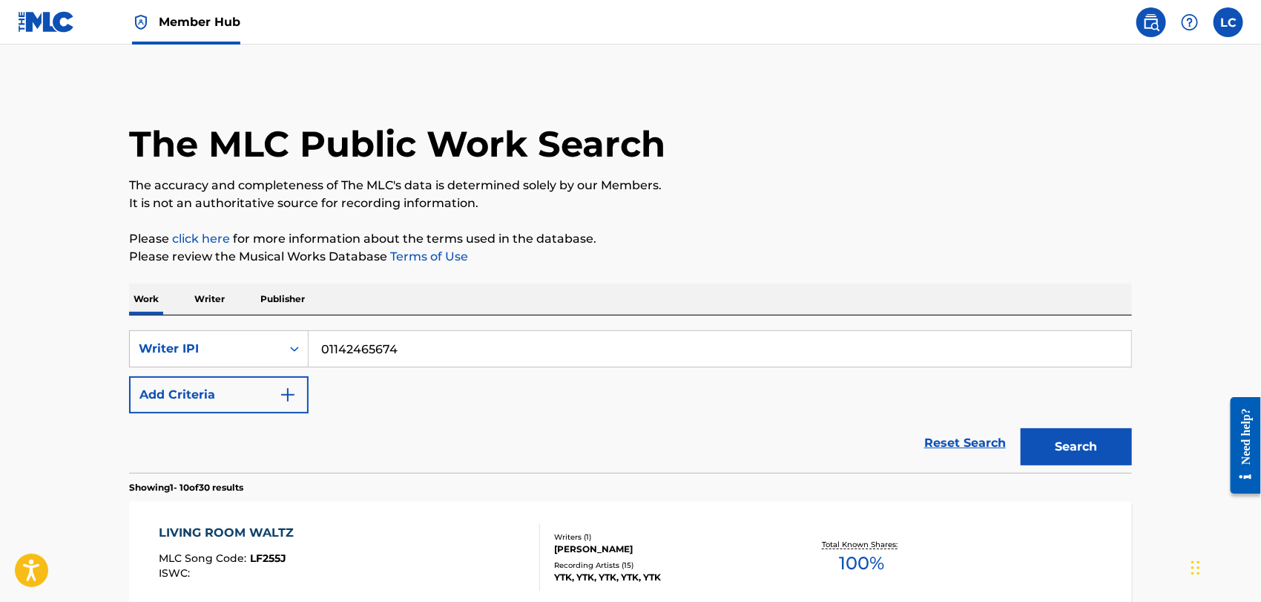
scroll to position [731, 0]
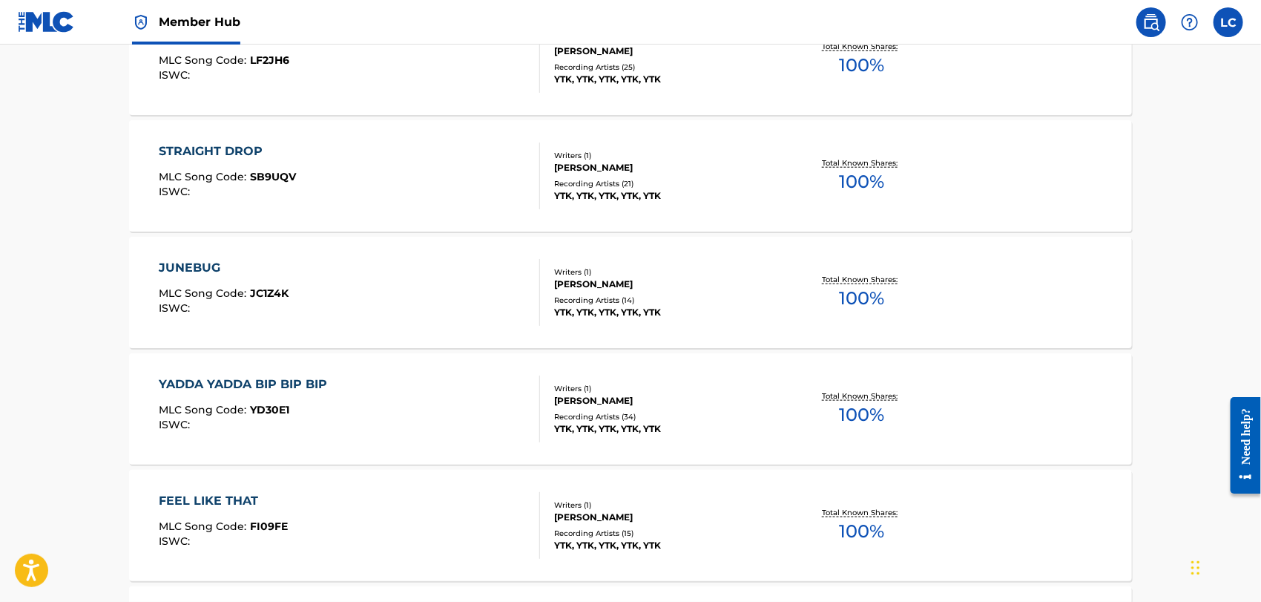
click at [331, 384] on div "YADDA YADDA BIP BIP BIP" at bounding box center [248, 384] width 176 height 18
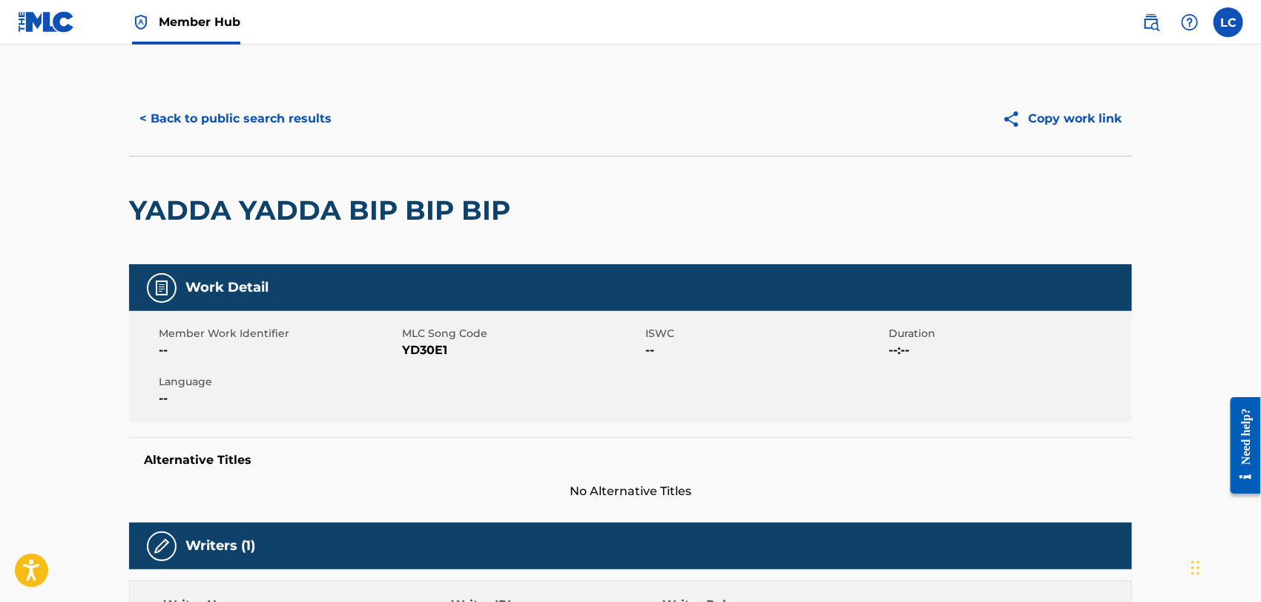
click at [424, 344] on span "YD30E1" at bounding box center [522, 350] width 240 height 18
copy span "YD30E1"
click at [249, 125] on button "< Back to public search results" at bounding box center [235, 118] width 213 height 37
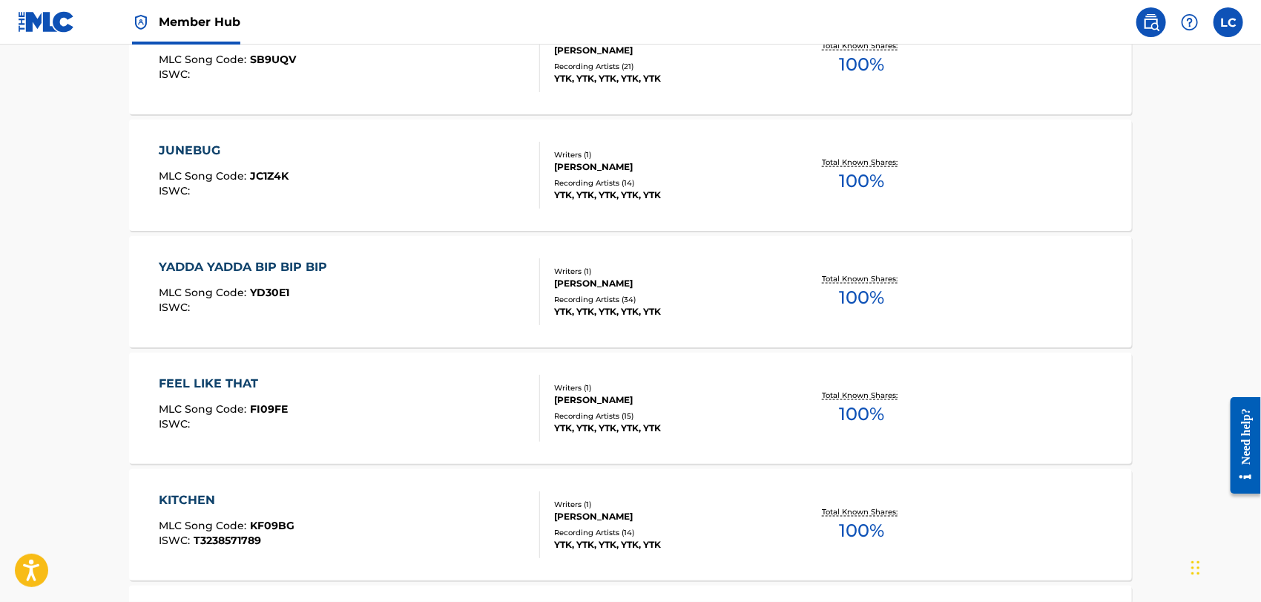
scroll to position [852, 0]
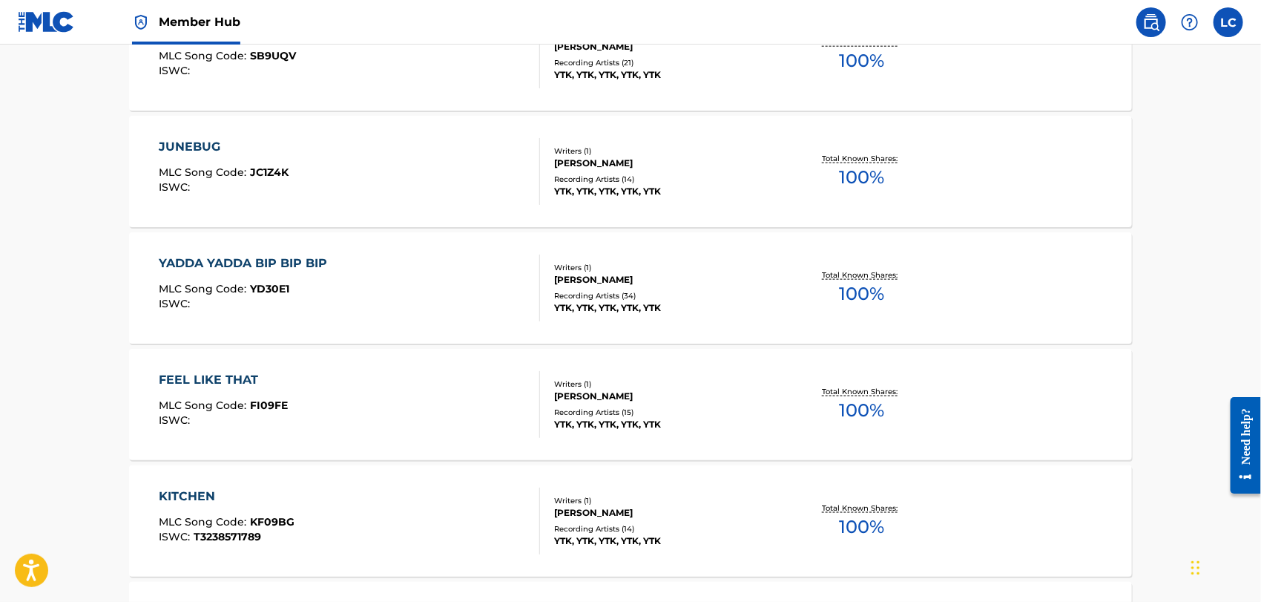
click at [329, 381] on div "FEEL LIKE THAT MLC Song Code : FI09FE ISWC :" at bounding box center [350, 404] width 381 height 67
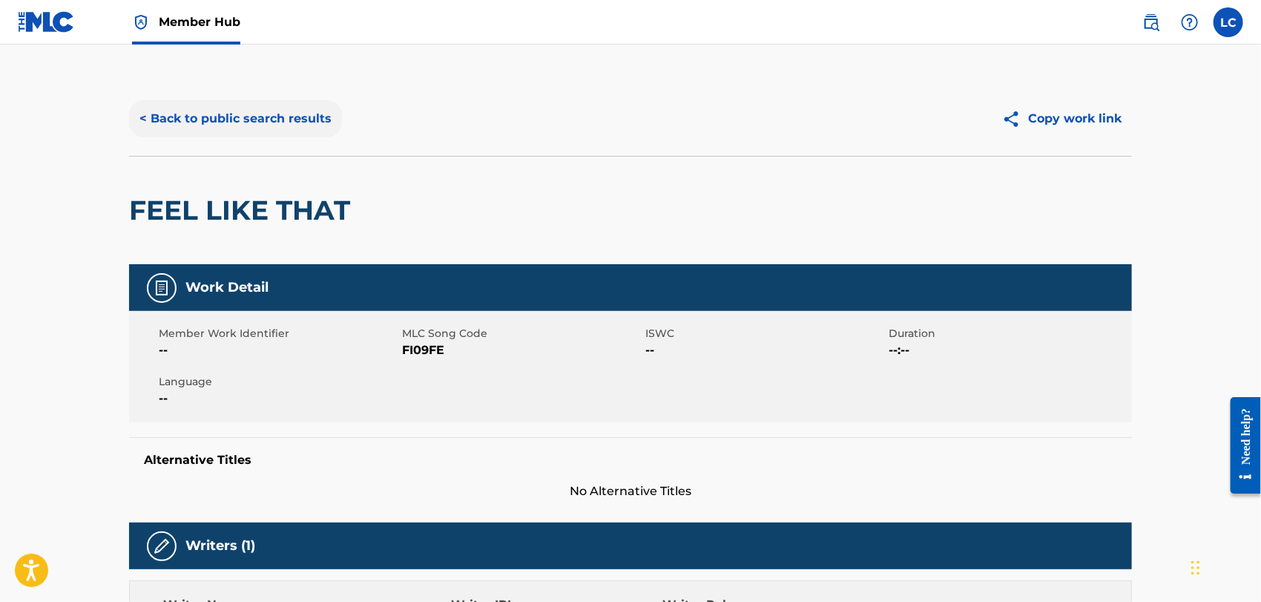
click at [237, 125] on button "< Back to public search results" at bounding box center [235, 118] width 213 height 37
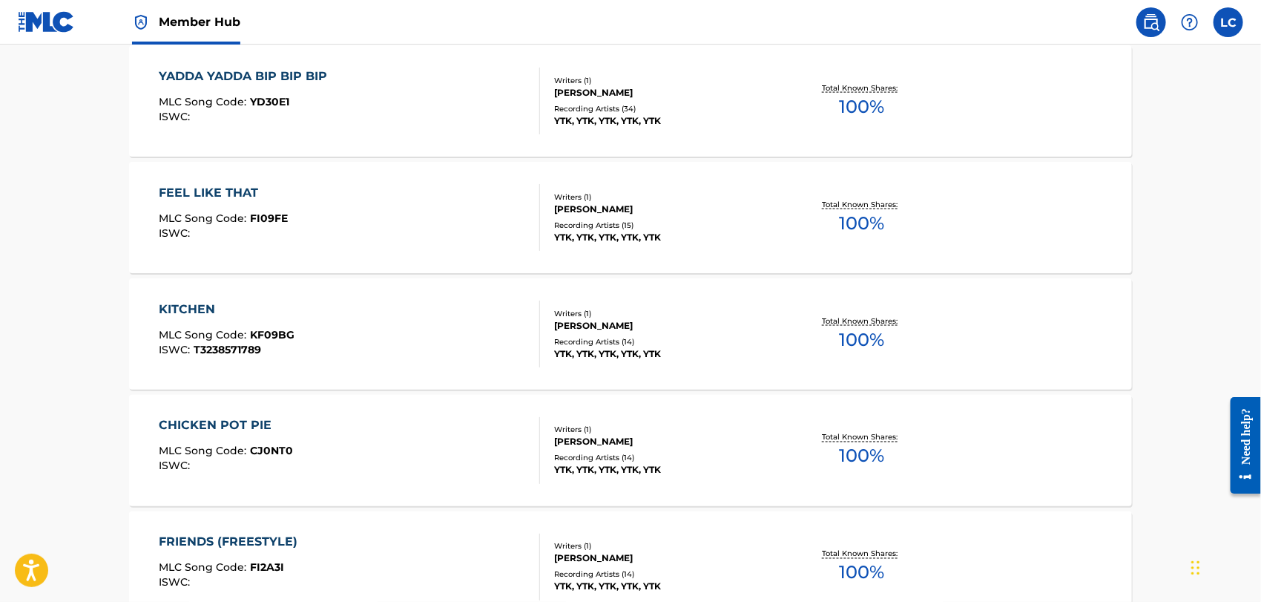
scroll to position [1056, 0]
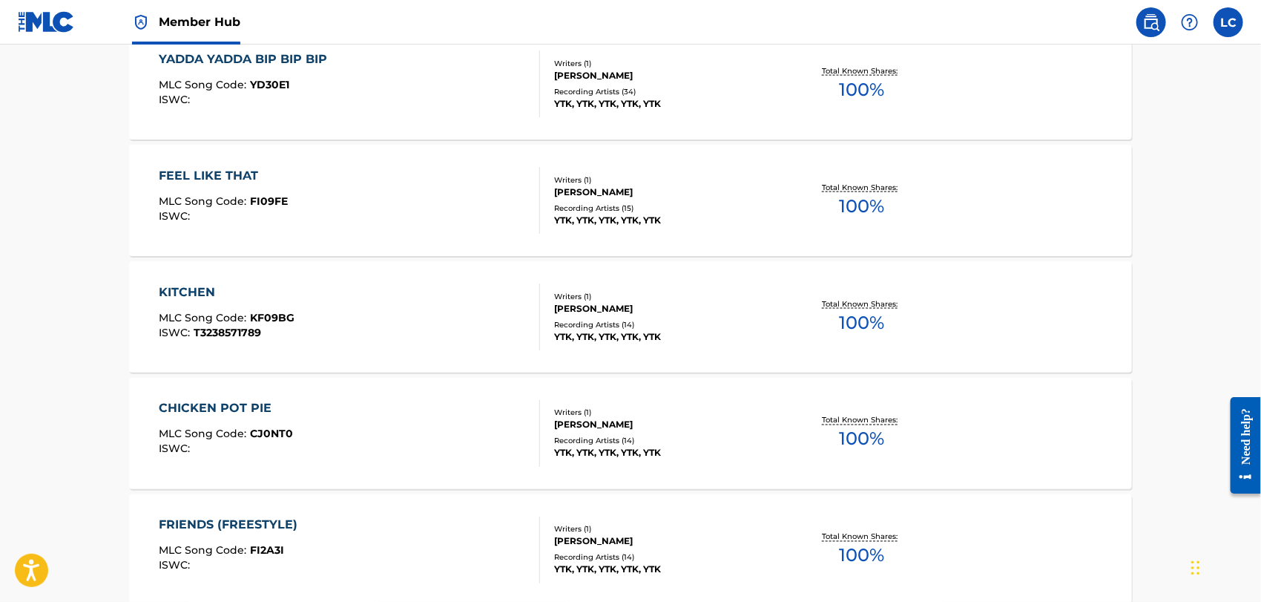
click at [366, 299] on div "KITCHEN MLC Song Code : KF09BG ISWC : T3238571789" at bounding box center [350, 316] width 381 height 67
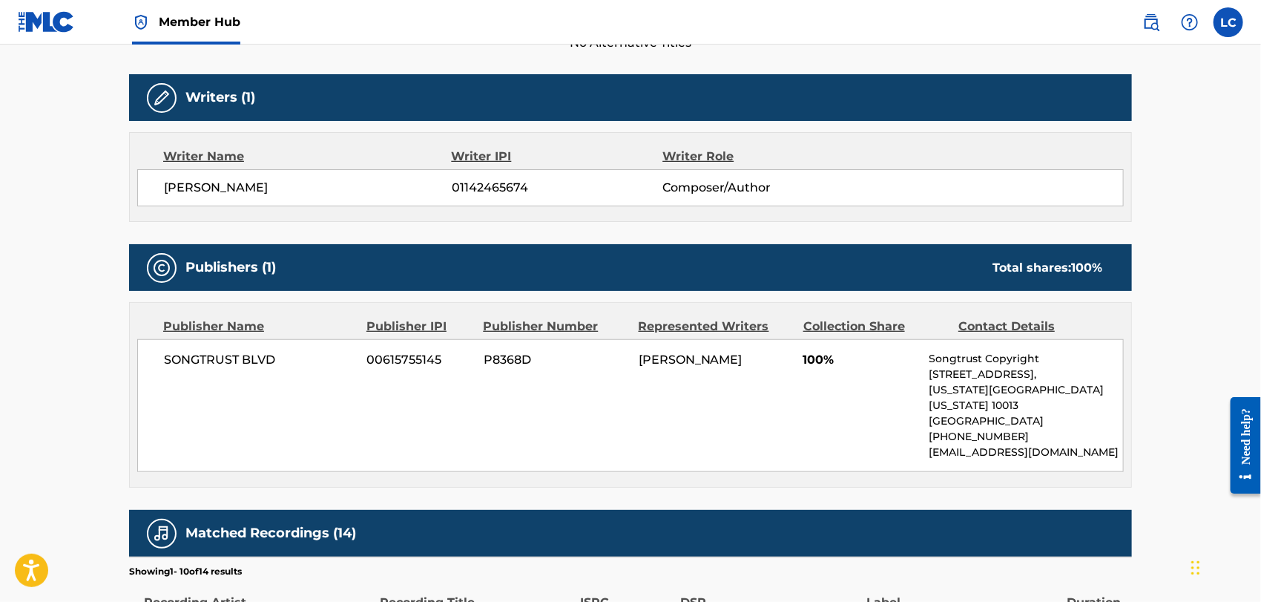
scroll to position [165, 0]
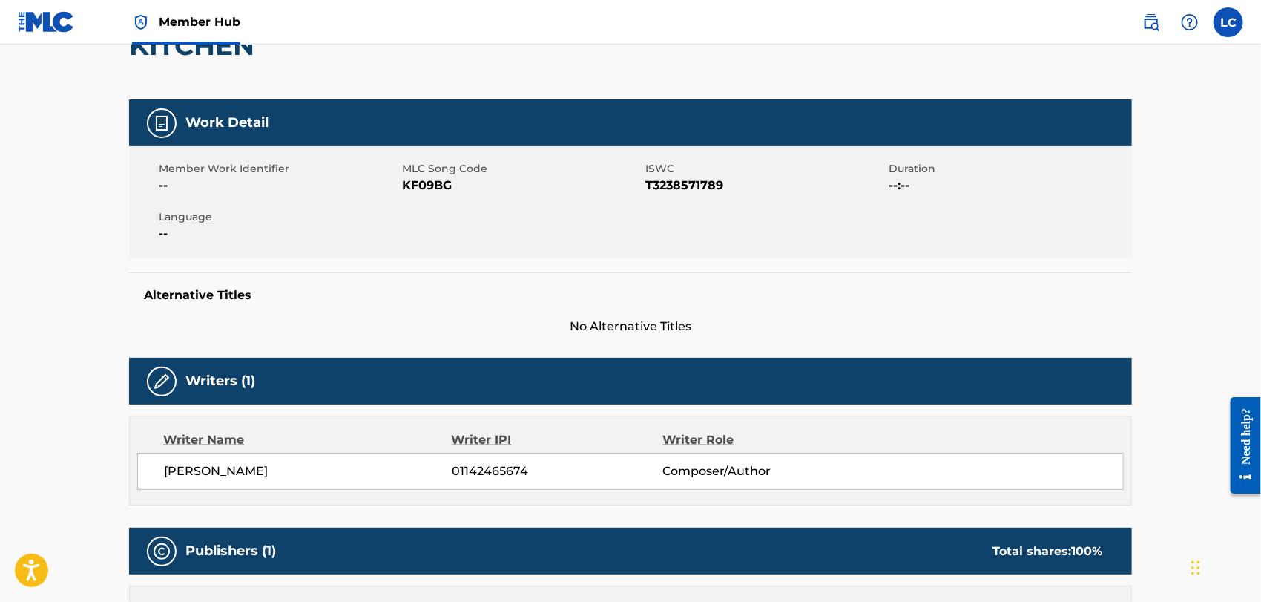
click at [427, 180] on span "KF09BG" at bounding box center [522, 186] width 240 height 18
copy span "KF09BG"
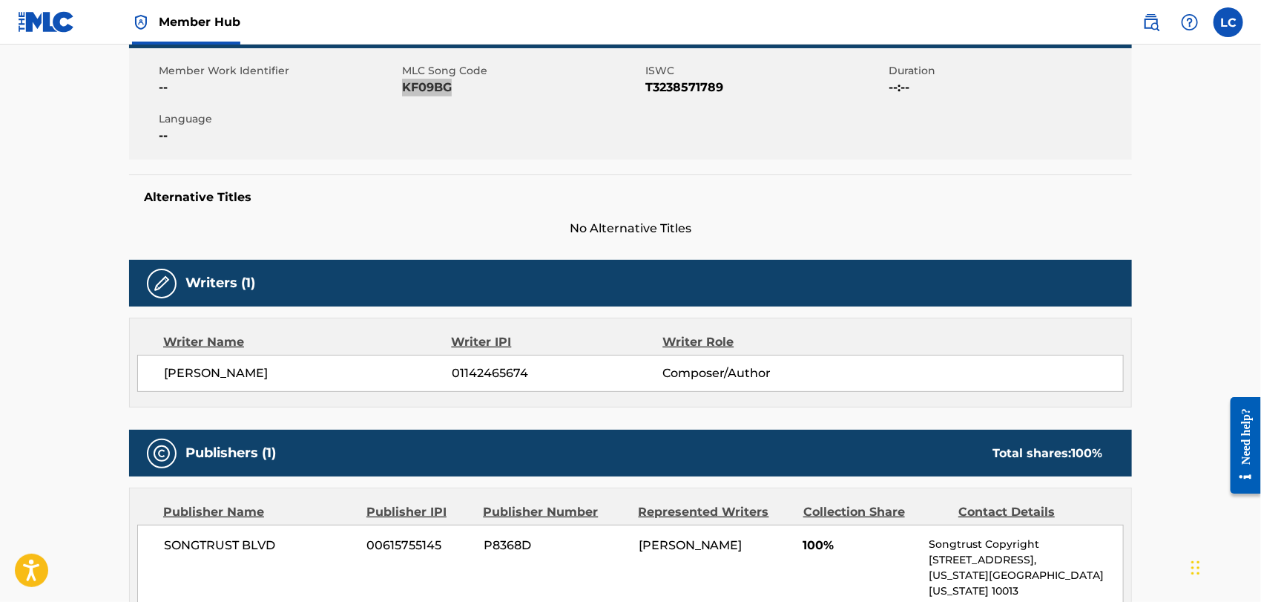
scroll to position [0, 0]
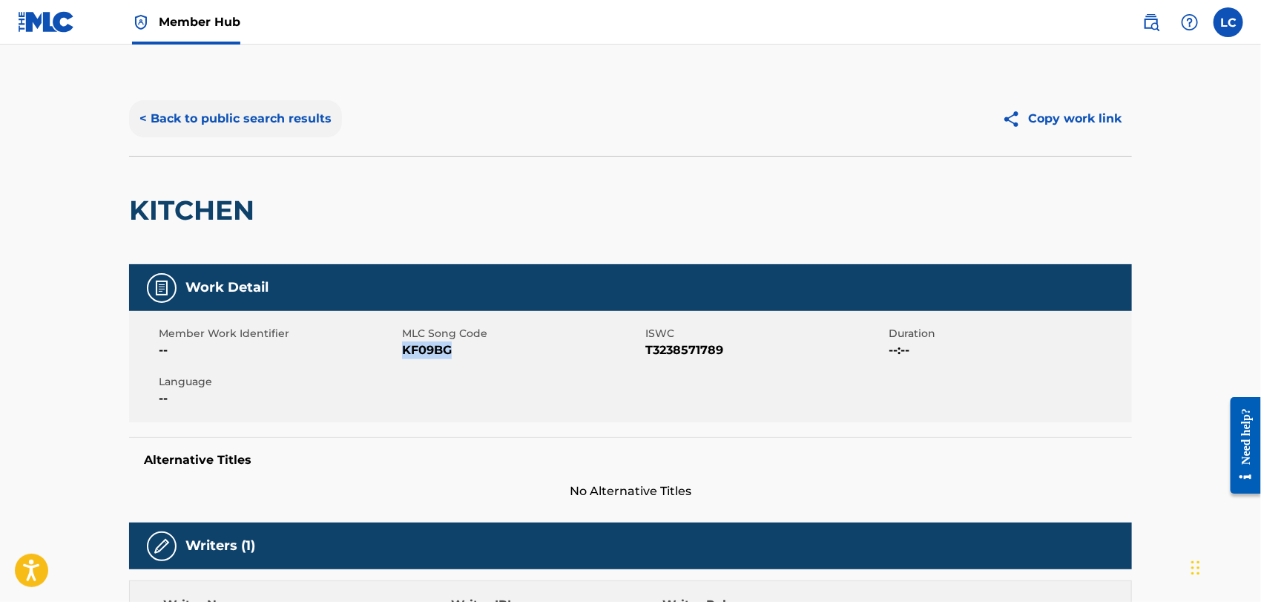
click at [223, 120] on button "< Back to public search results" at bounding box center [235, 118] width 213 height 37
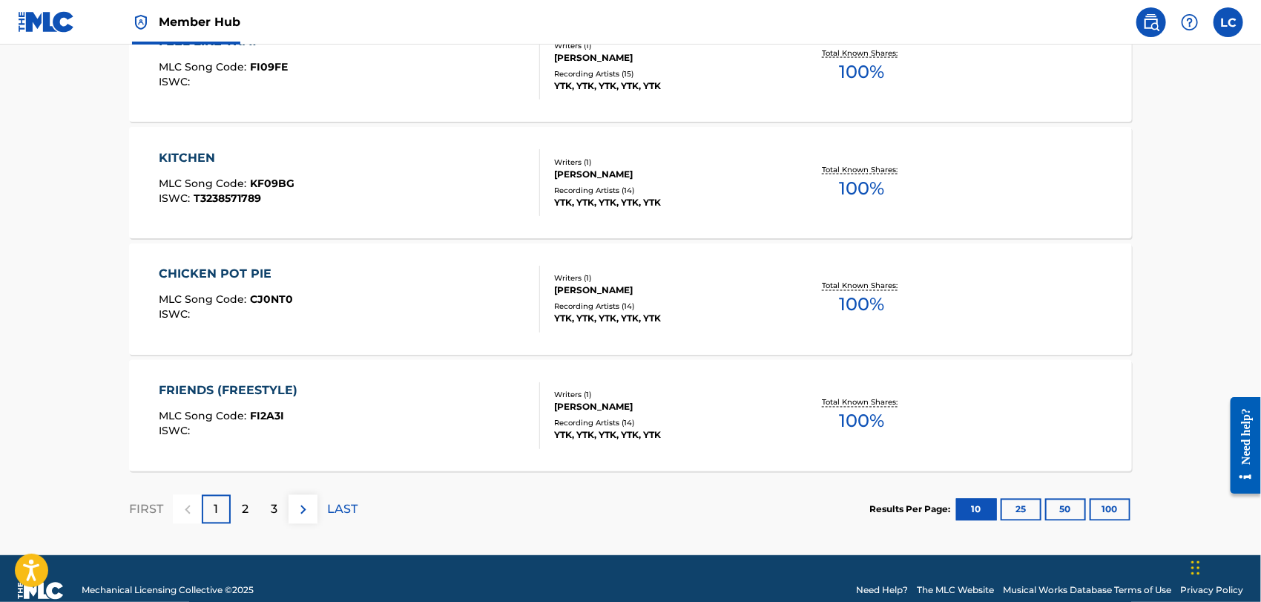
scroll to position [1214, 0]
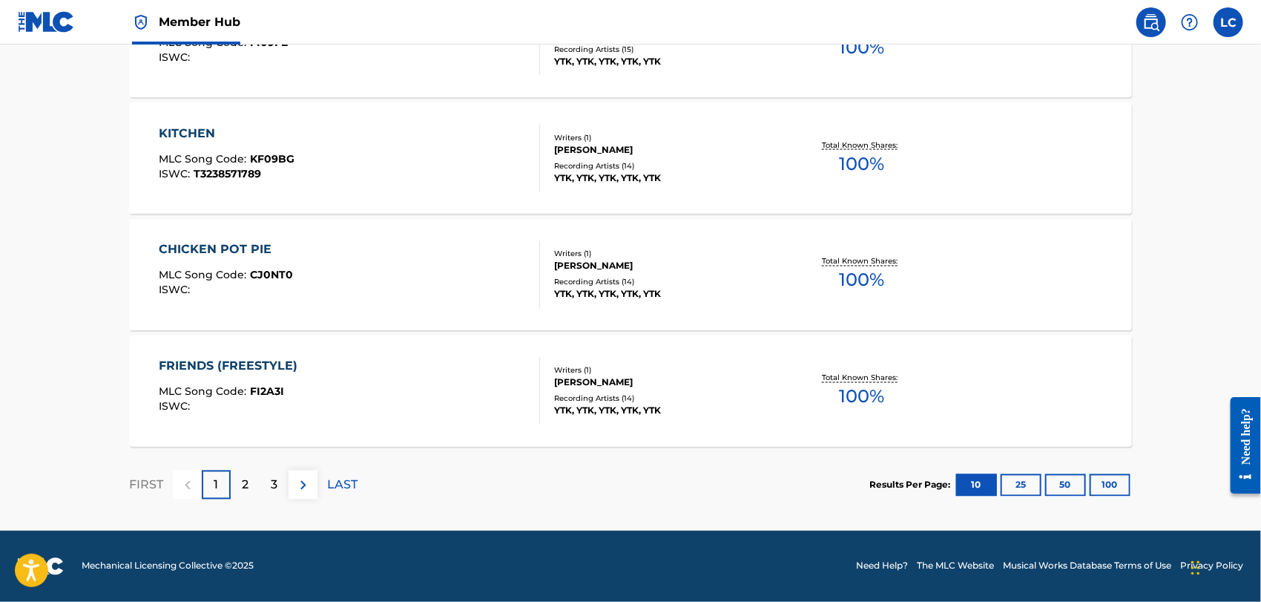
click at [400, 272] on div "CHICKEN POT PIE MLC Song Code : CJ0NT0 ISWC :" at bounding box center [350, 274] width 381 height 67
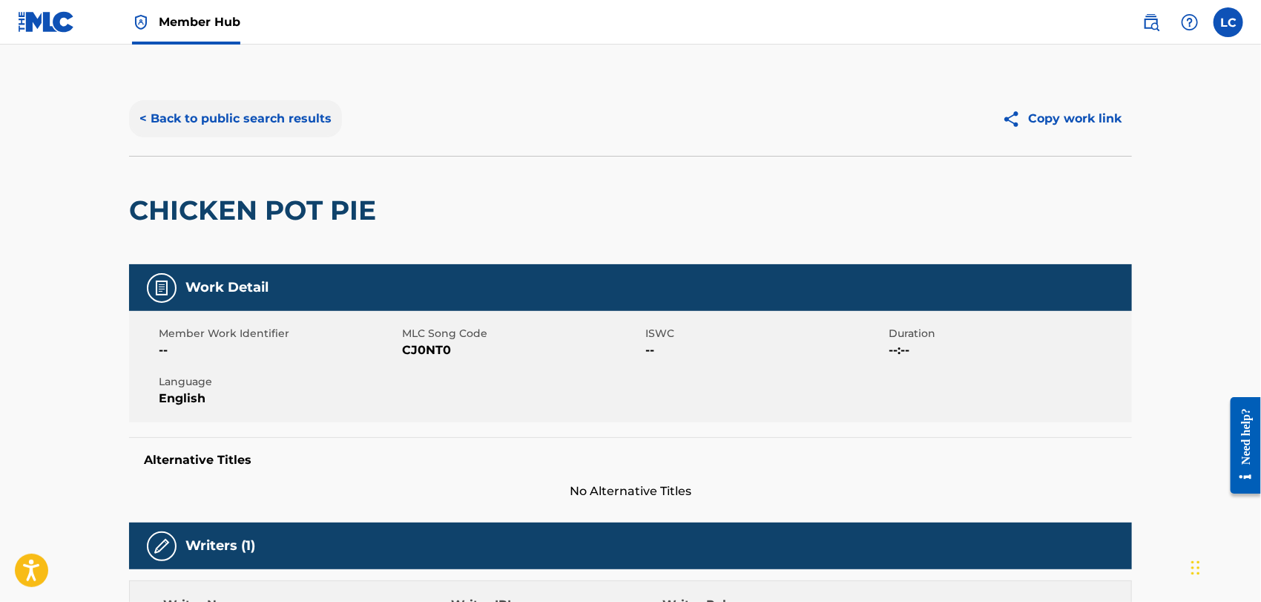
click at [263, 115] on button "< Back to public search results" at bounding box center [235, 118] width 213 height 37
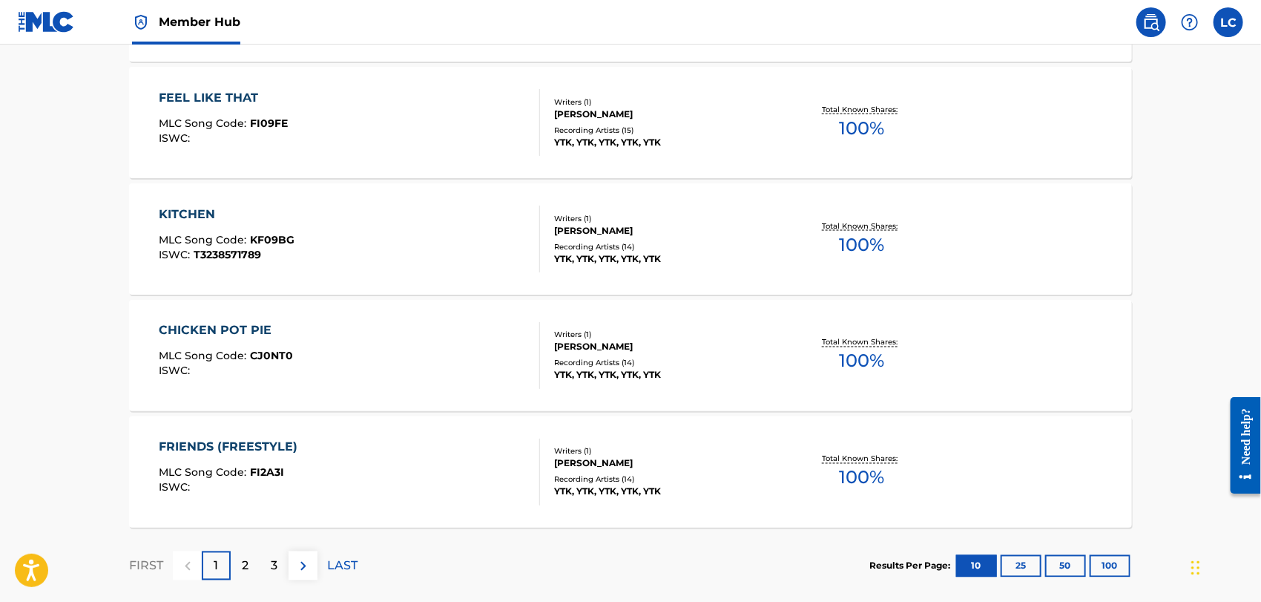
scroll to position [1132, 0]
click at [372, 435] on div "FRIENDS (FREESTYLE) MLC Song Code : FI2A3I ISWC : Writers ( 1 ) [PERSON_NAME] R…" at bounding box center [630, 473] width 1003 height 111
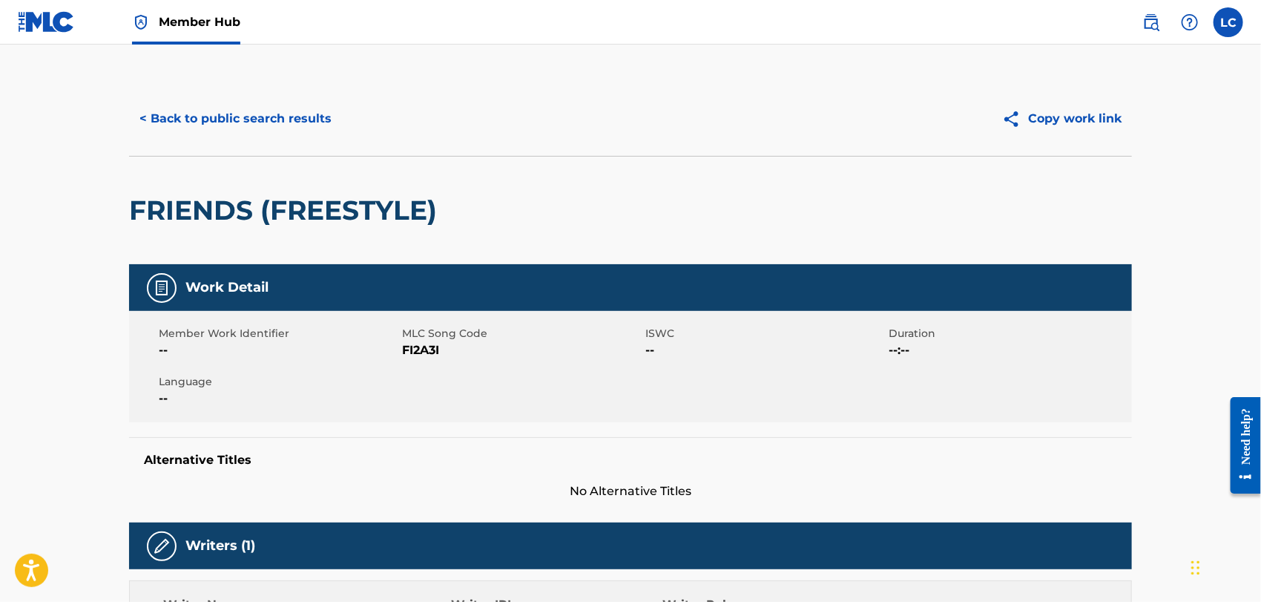
click at [432, 352] on span "FI2A3I" at bounding box center [522, 350] width 240 height 18
copy span "FI2A3I"
click at [263, 119] on button "< Back to public search results" at bounding box center [235, 118] width 213 height 37
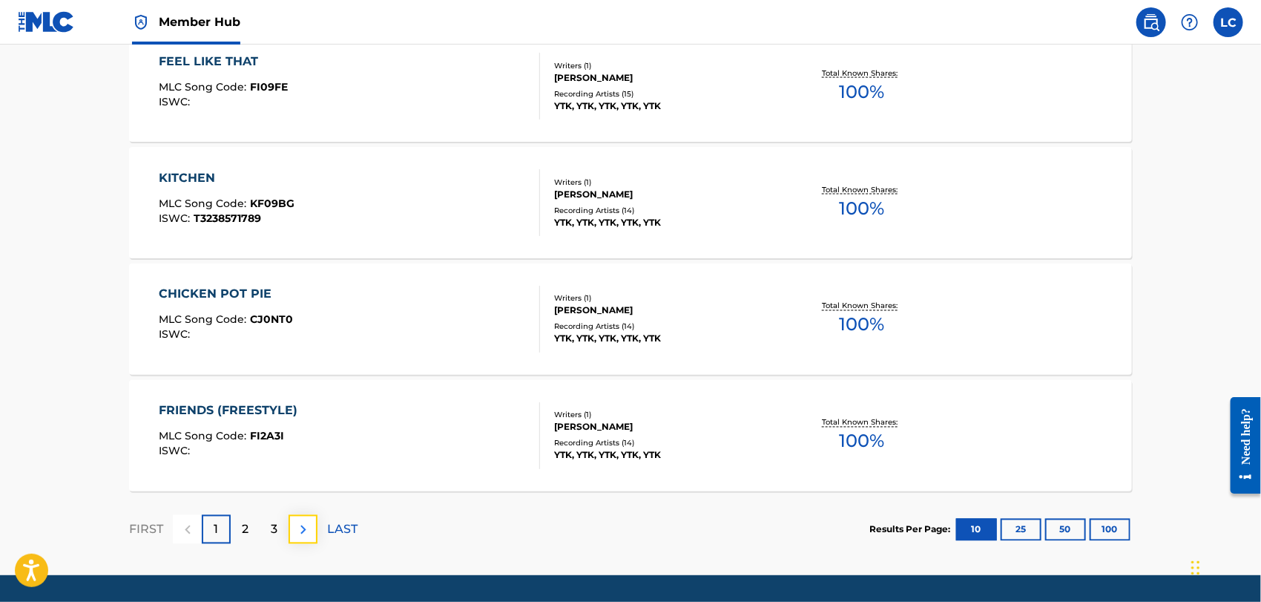
click at [314, 525] on button at bounding box center [303, 529] width 29 height 29
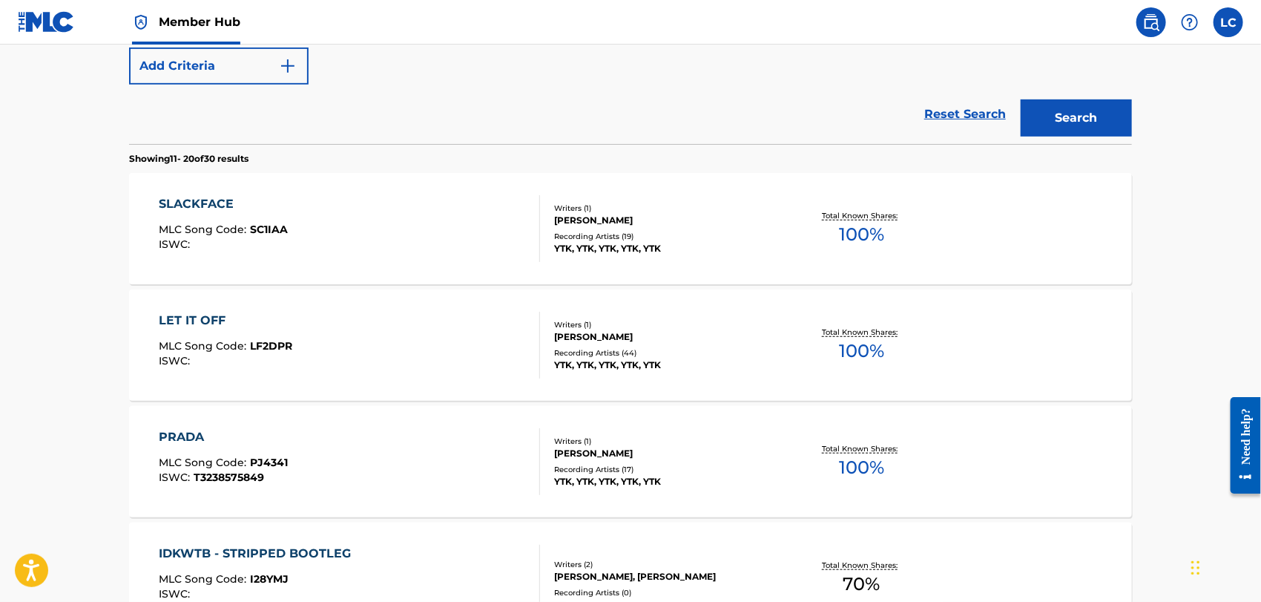
scroll to position [263, 0]
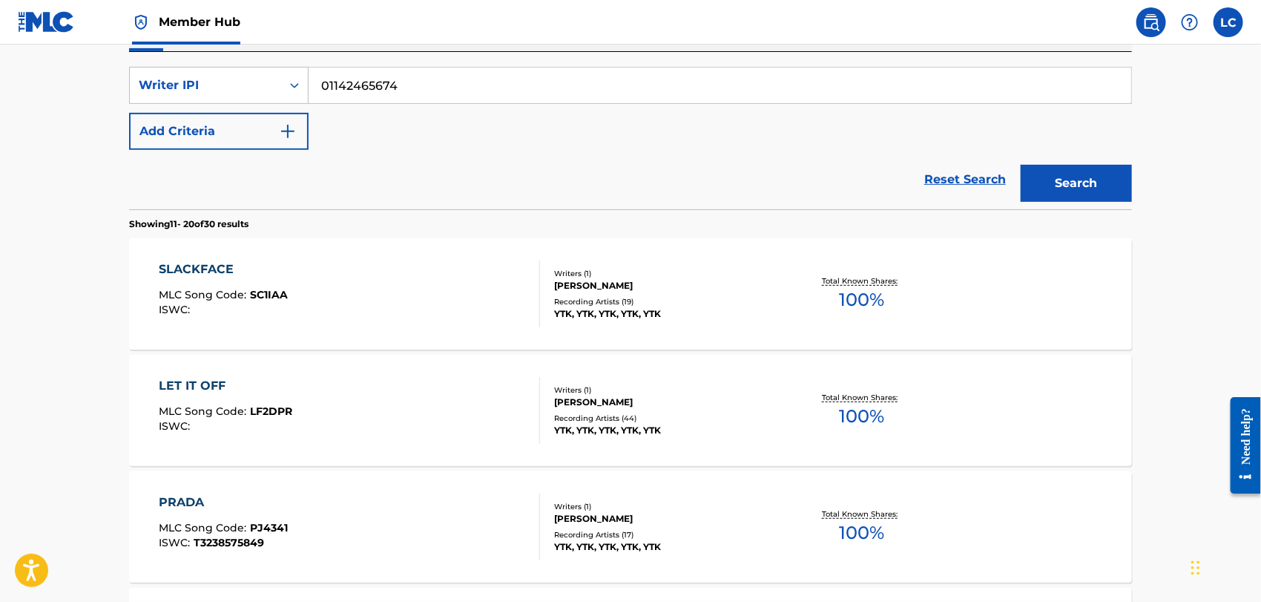
click at [393, 290] on div "SLACKFACE MLC Song Code : SC1IAA ISWC :" at bounding box center [350, 293] width 381 height 67
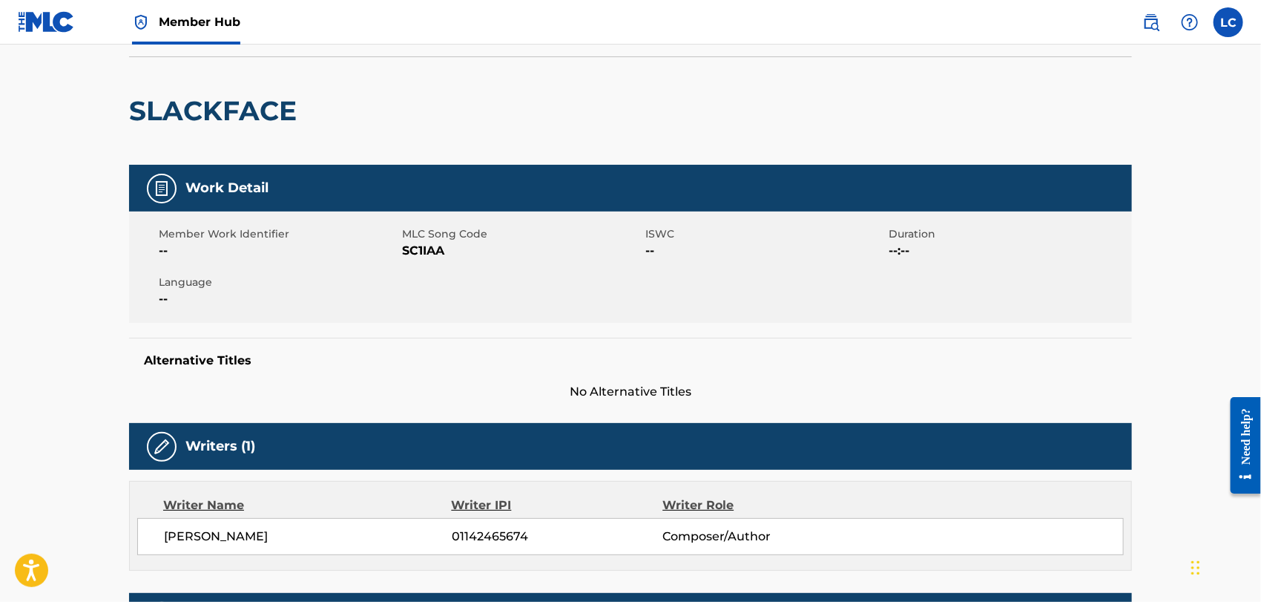
scroll to position [82, 0]
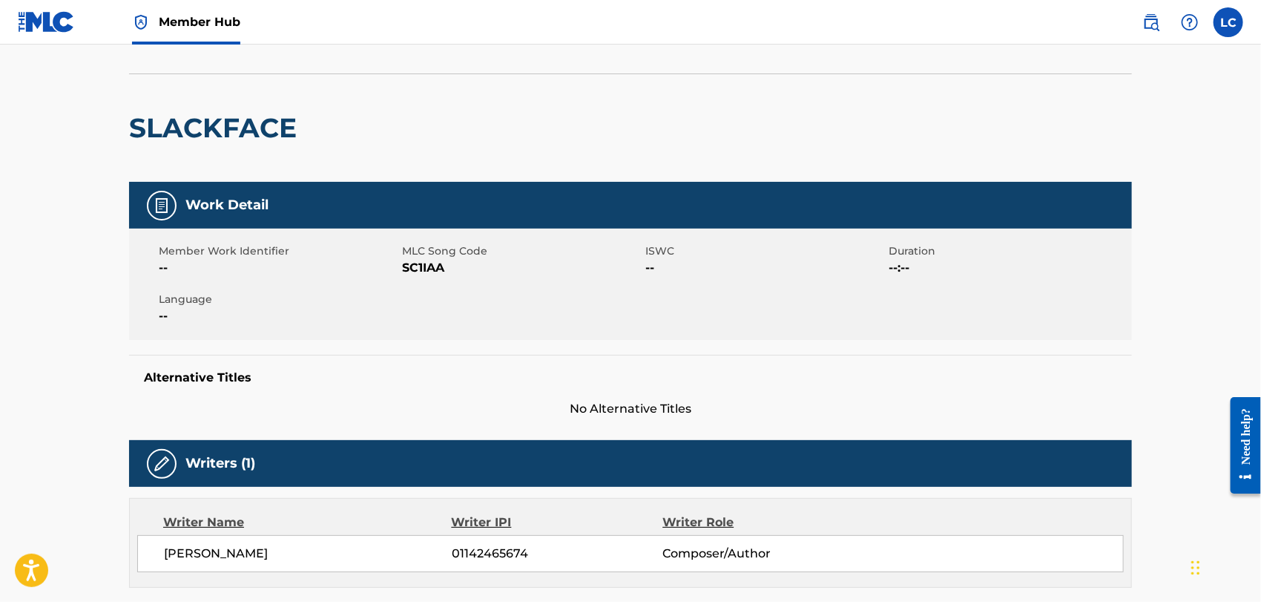
click at [438, 266] on span "SC1IAA" at bounding box center [522, 268] width 240 height 18
copy span "SC1IAA"
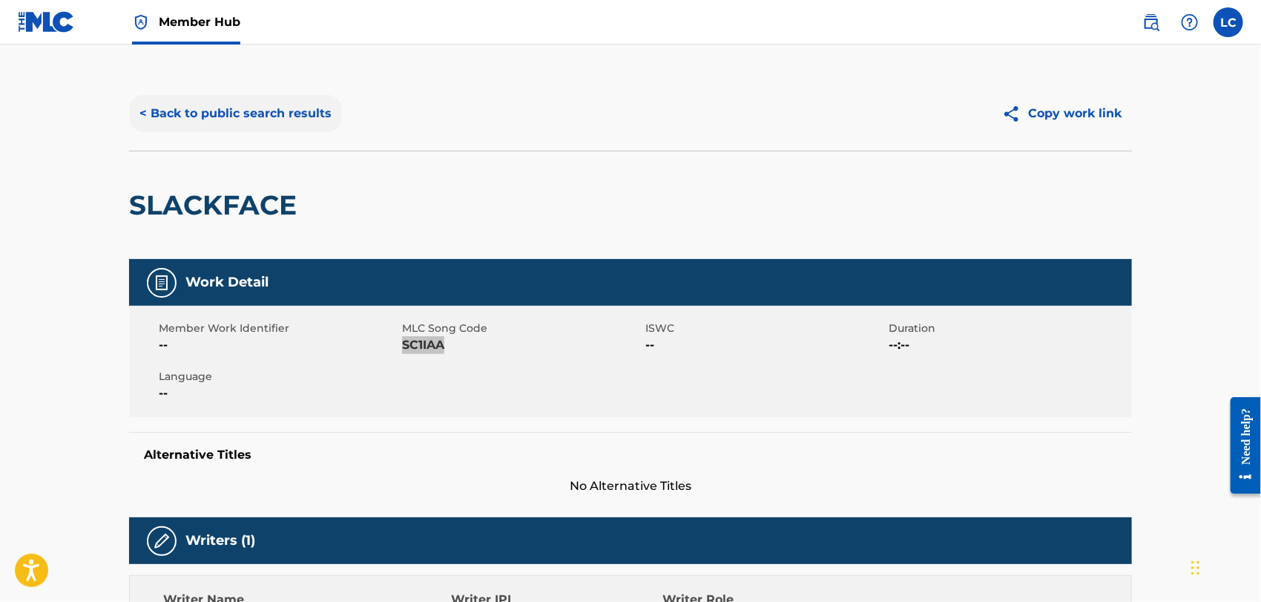
scroll to position [0, 0]
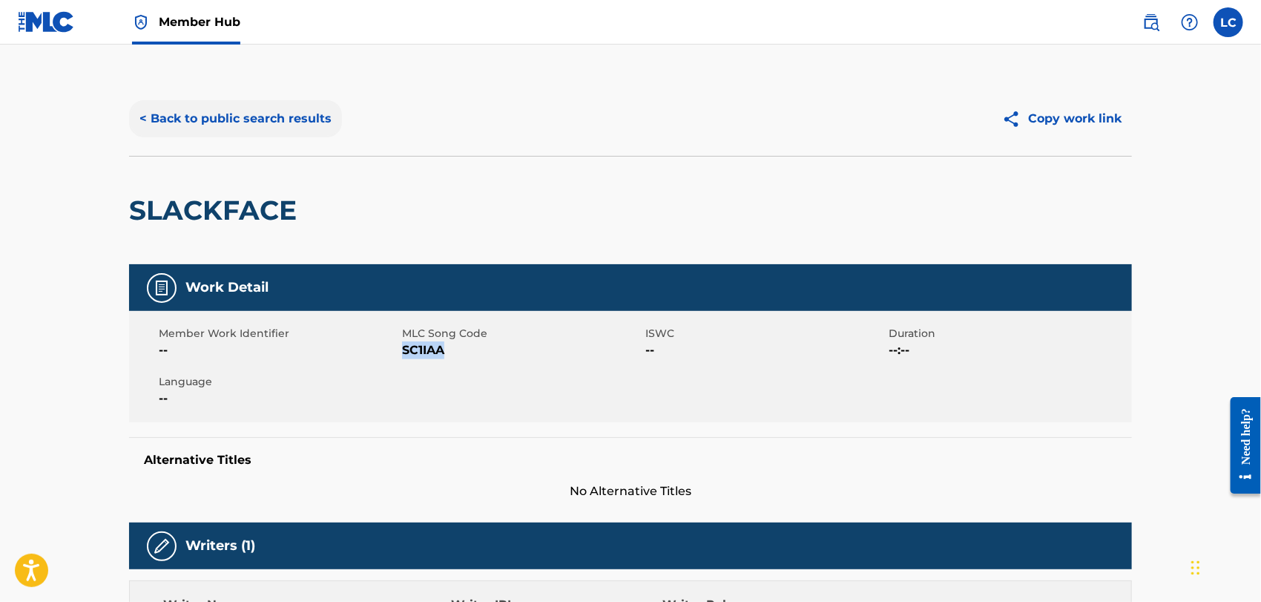
click at [181, 119] on button "< Back to public search results" at bounding box center [235, 118] width 213 height 37
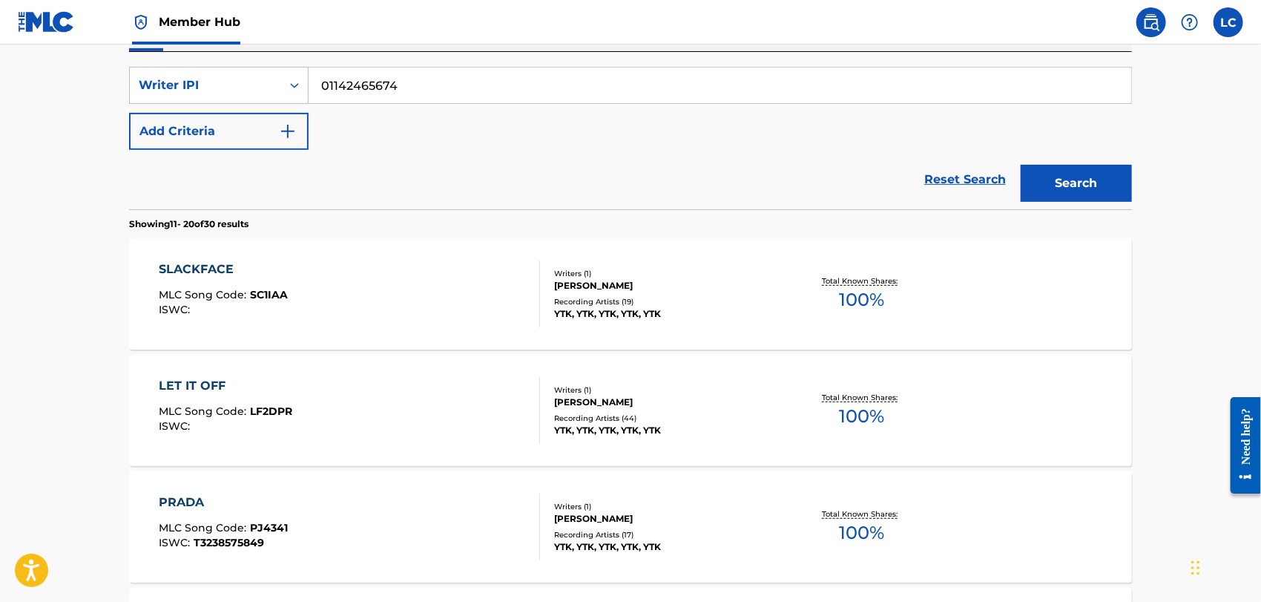
click at [278, 373] on div "LET IT OFF MLC Song Code : LF2DPR ISWC : Writers ( 1 ) [PERSON_NAME] Recording …" at bounding box center [630, 410] width 1003 height 111
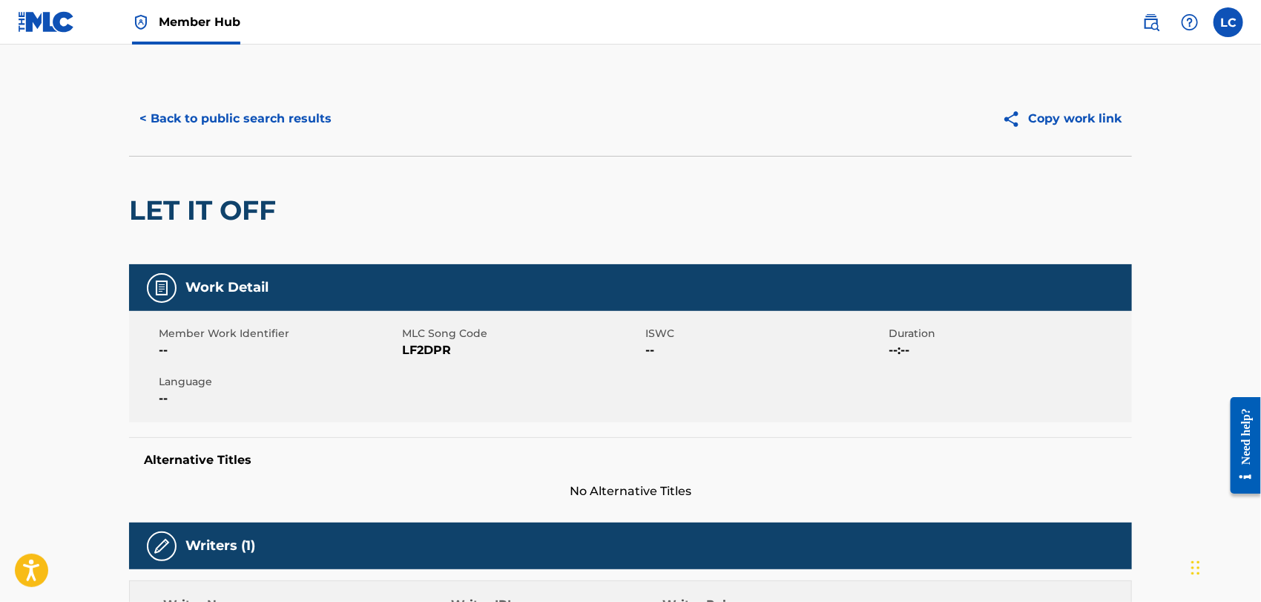
click at [438, 350] on span "LF2DPR" at bounding box center [522, 350] width 240 height 18
click at [239, 126] on button "< Back to public search results" at bounding box center [235, 118] width 213 height 37
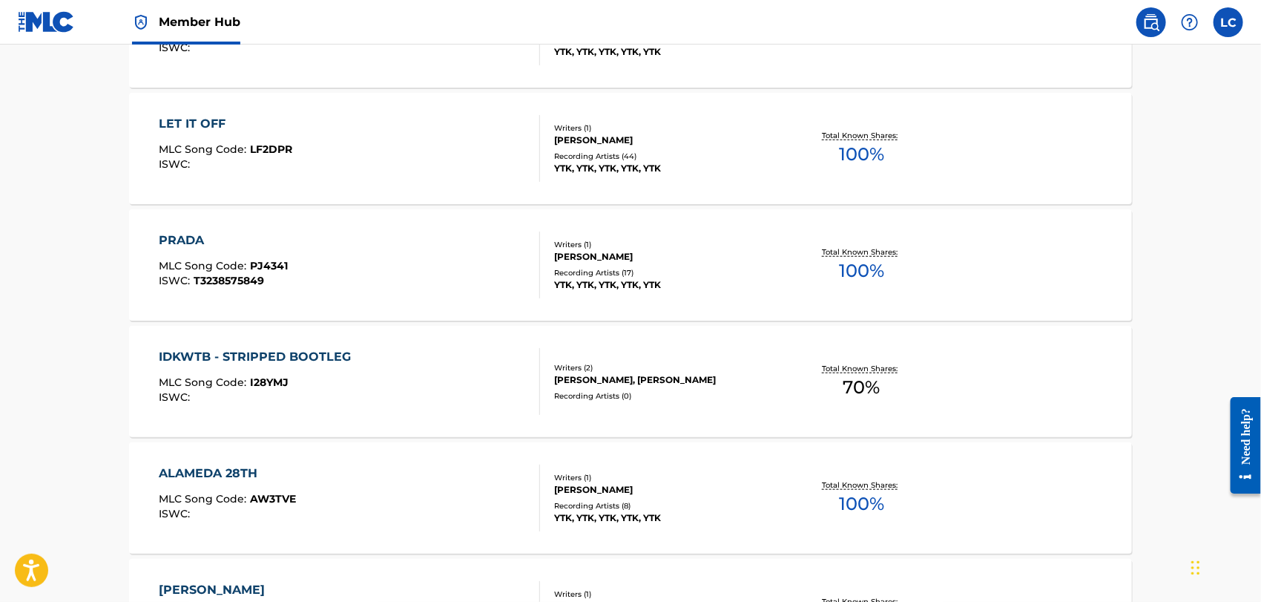
scroll to position [594, 0]
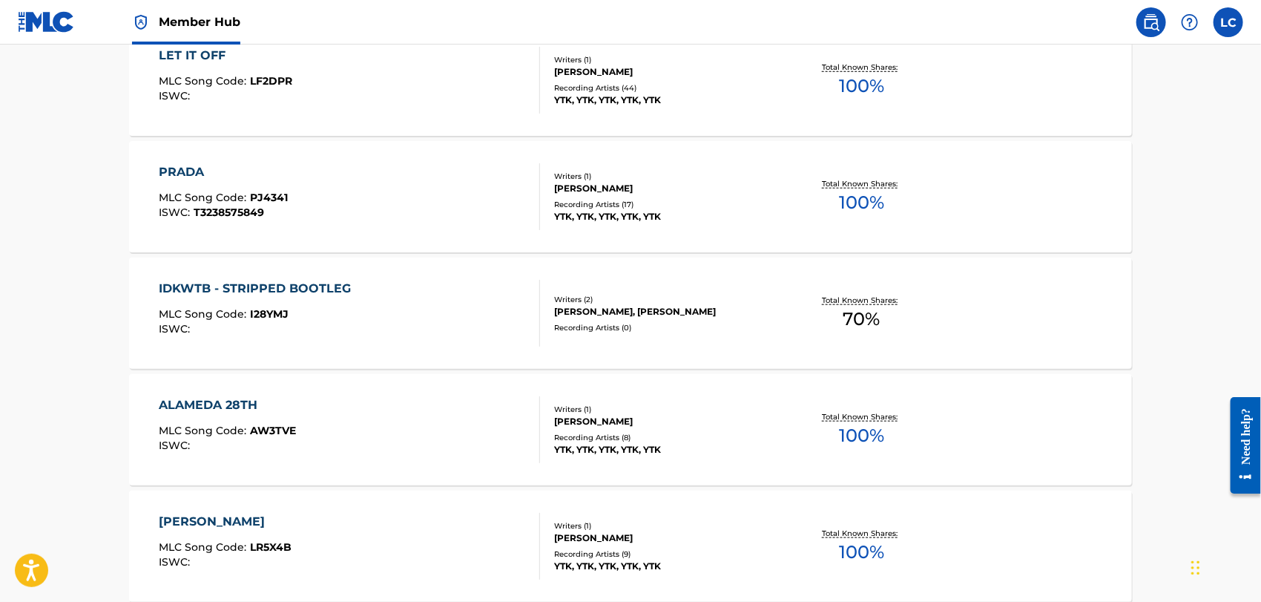
click at [387, 215] on div "PRADA MLC Song Code : PJ4341 ISWC : T3238575849" at bounding box center [350, 196] width 381 height 67
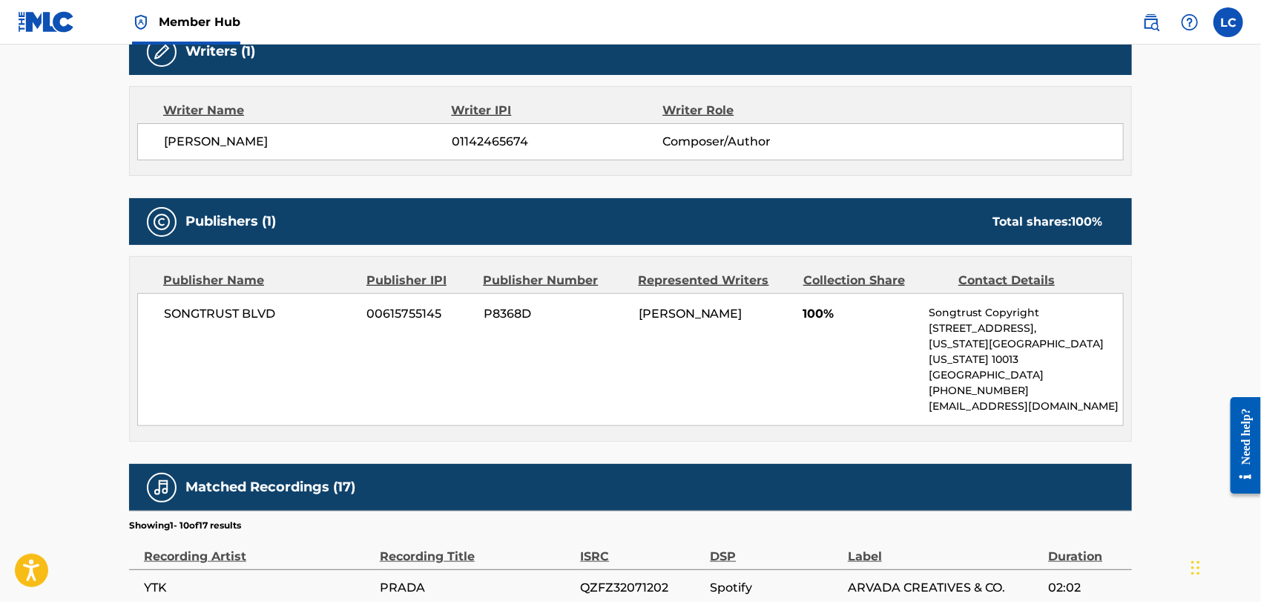
scroll to position [165, 0]
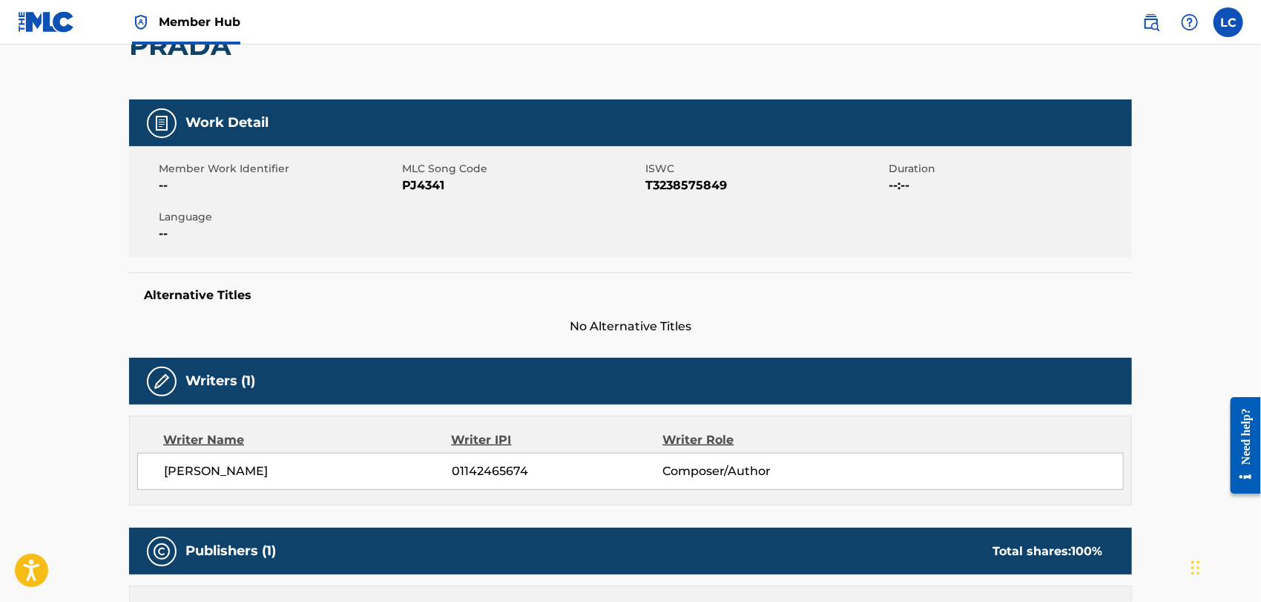
click at [429, 188] on span "PJ4341" at bounding box center [522, 186] width 240 height 18
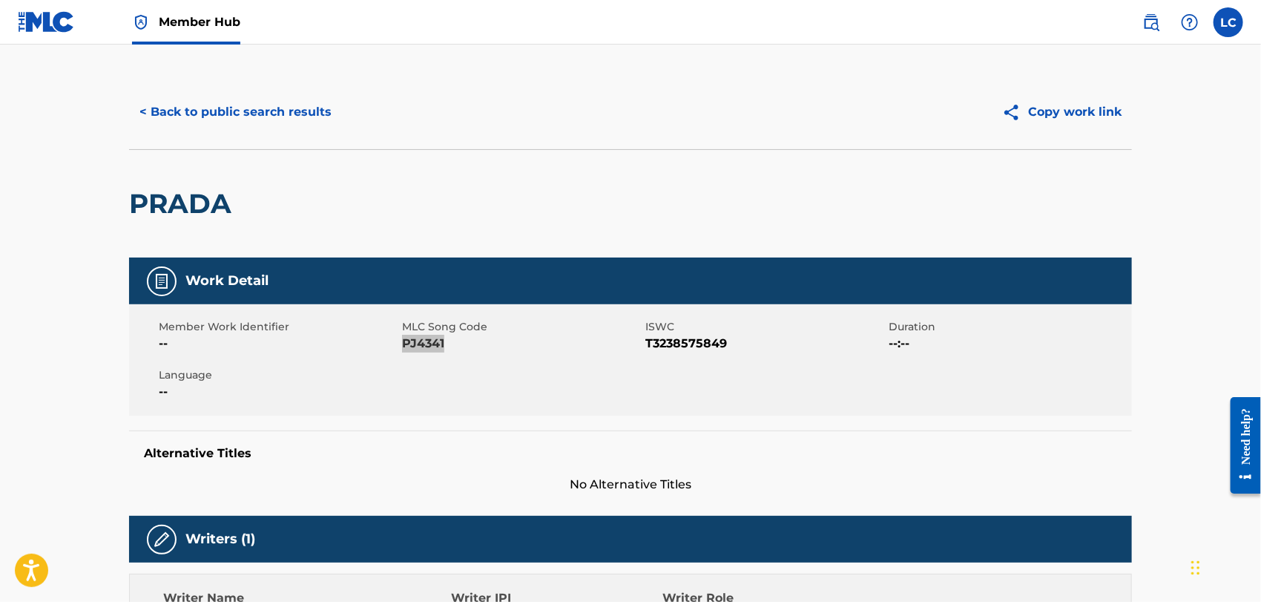
scroll to position [0, 0]
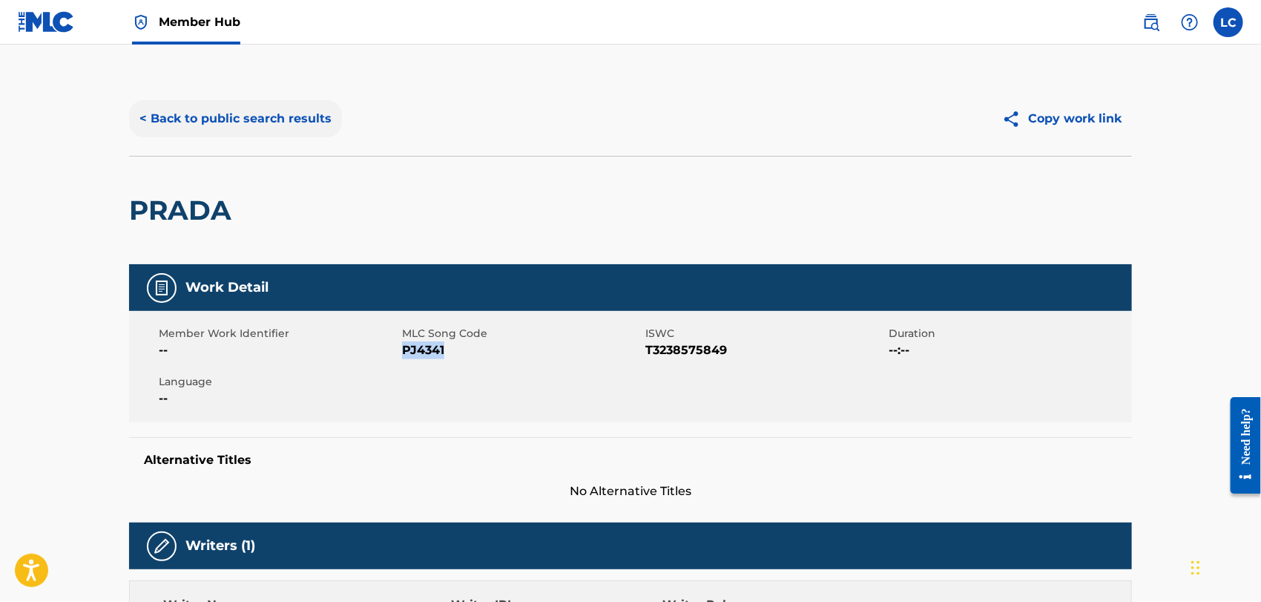
click at [240, 134] on button "< Back to public search results" at bounding box center [235, 118] width 213 height 37
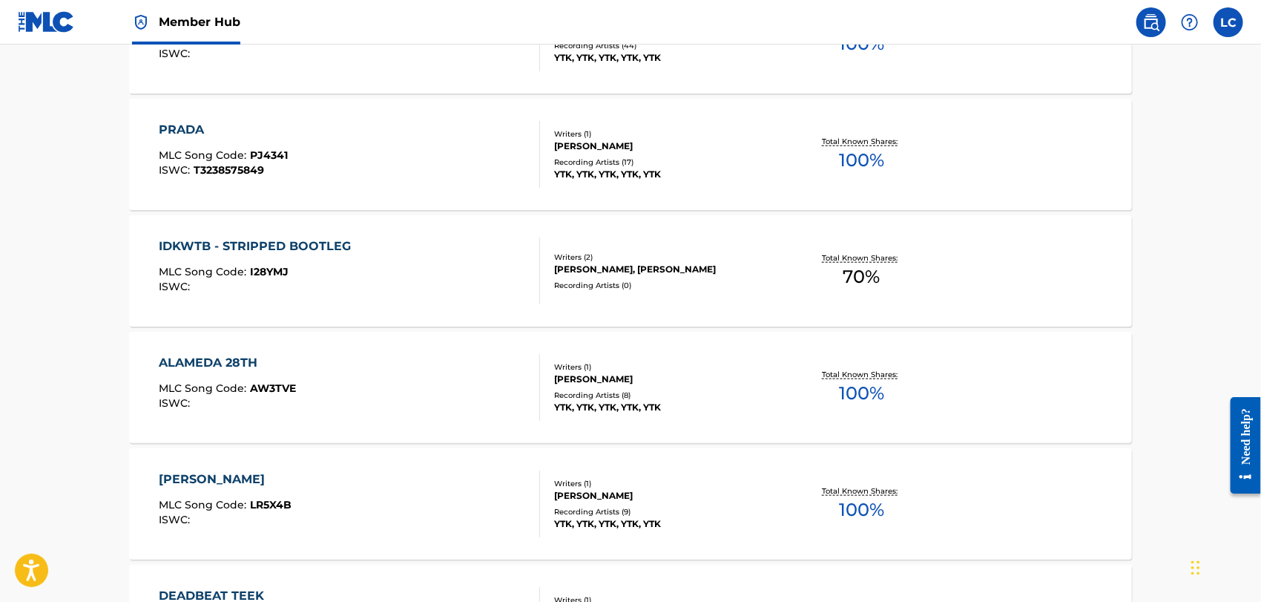
scroll to position [632, 0]
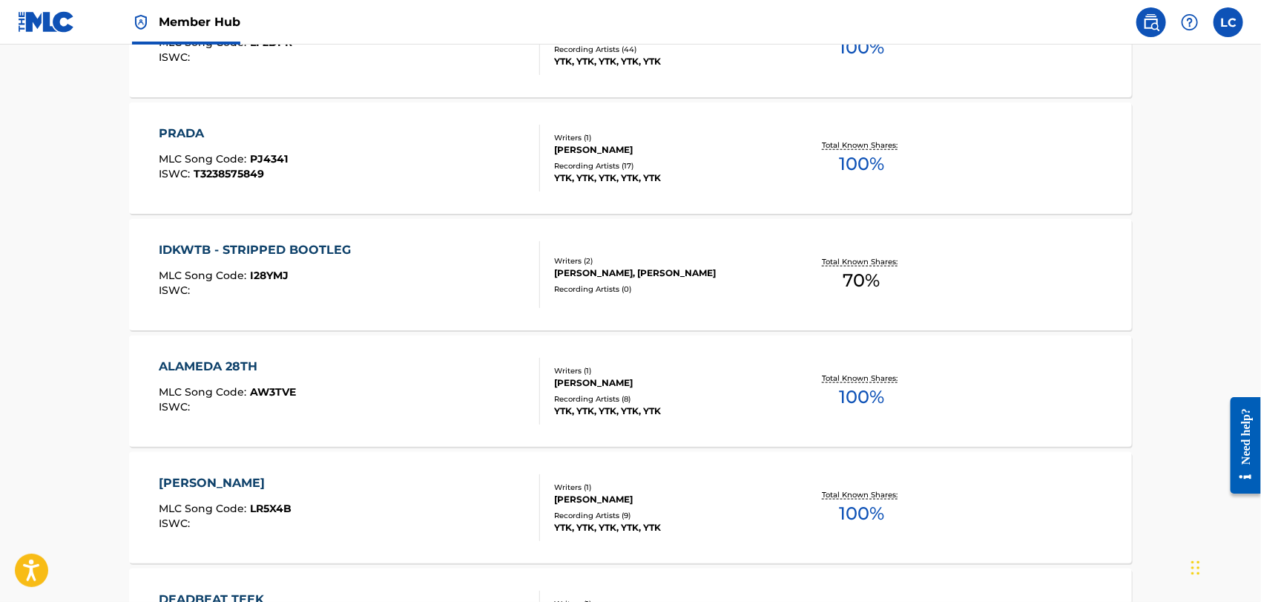
click at [392, 287] on div "IDKWTB - STRIPPED BOOTLEG MLC Song Code : I28YMJ ISWC :" at bounding box center [350, 274] width 381 height 67
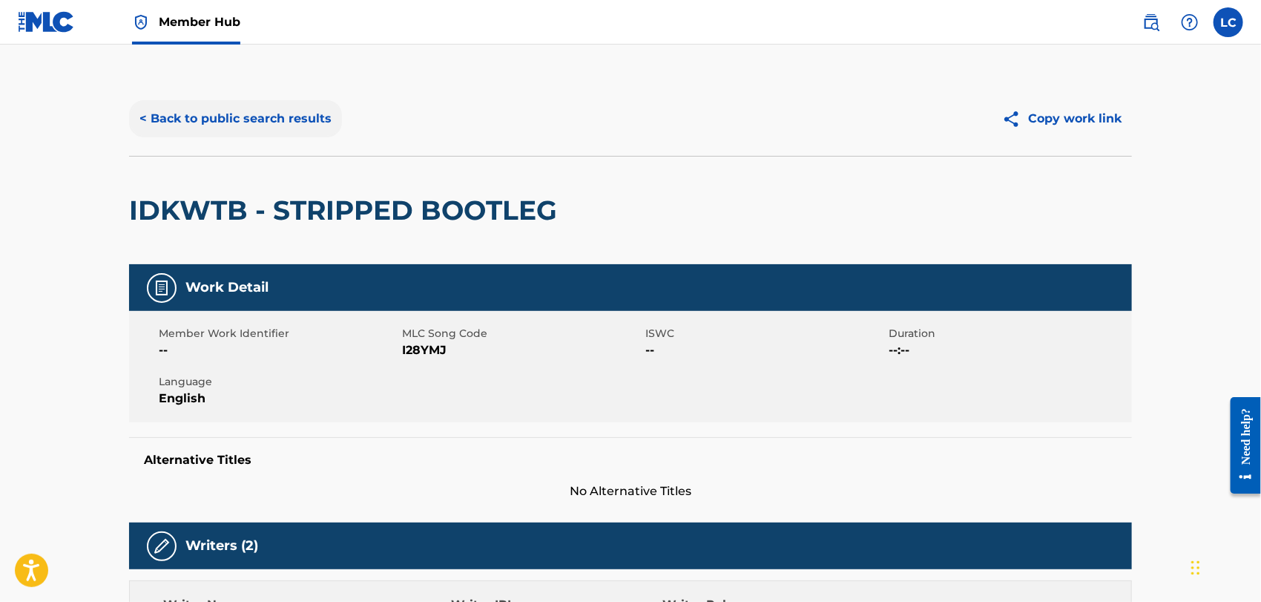
click at [231, 108] on button "< Back to public search results" at bounding box center [235, 118] width 213 height 37
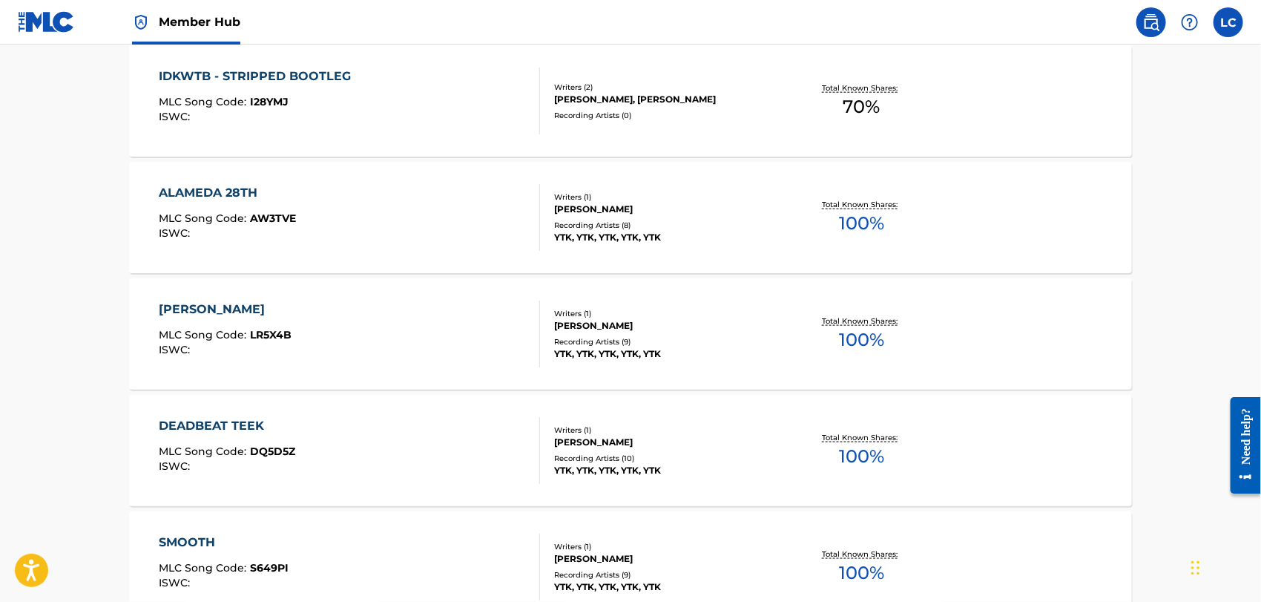
scroll to position [836, 0]
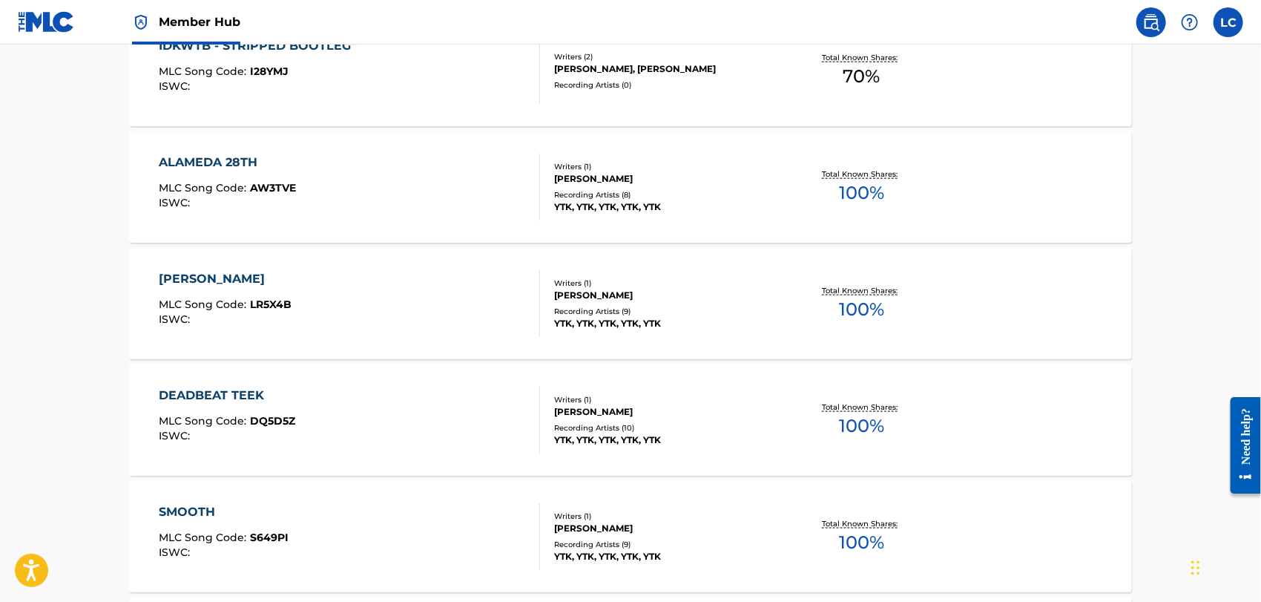
click at [343, 286] on div "[PERSON_NAME] VATON MLC Song Code : LR5X4B ISWC :" at bounding box center [350, 303] width 381 height 67
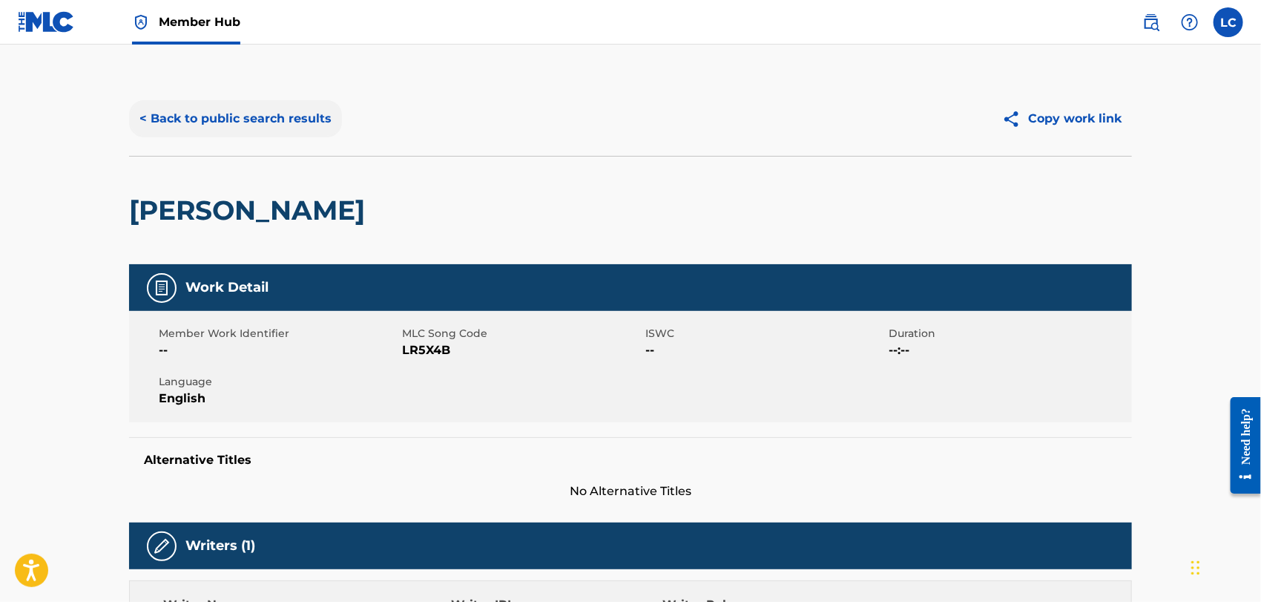
click at [234, 108] on button "< Back to public search results" at bounding box center [235, 118] width 213 height 37
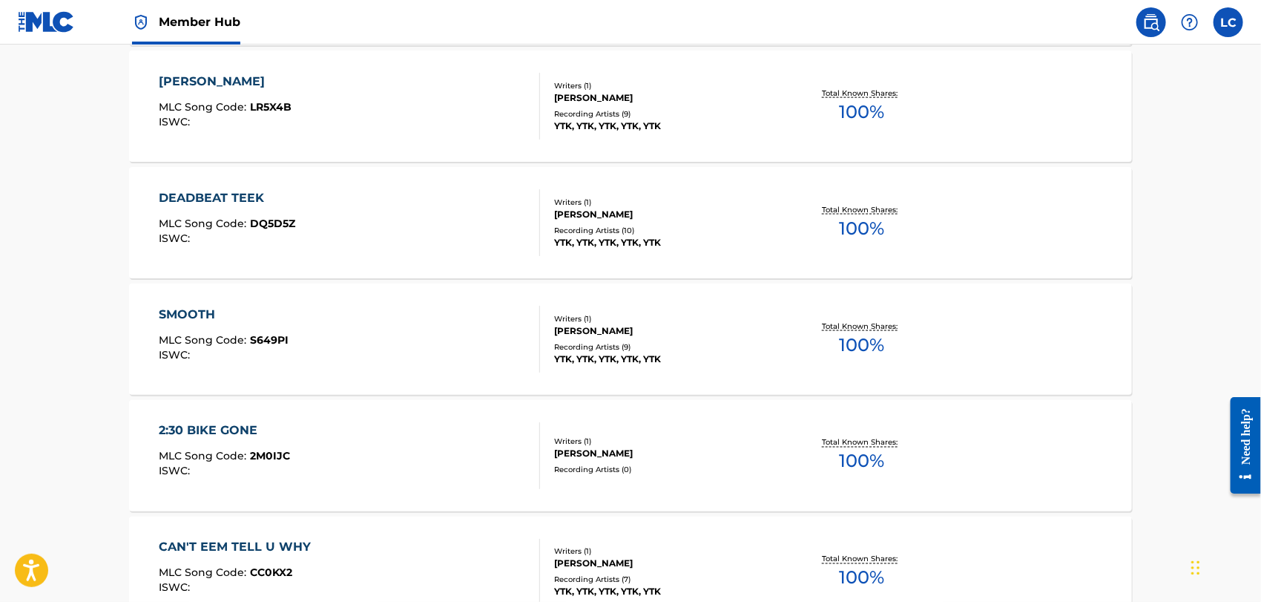
scroll to position [1039, 0]
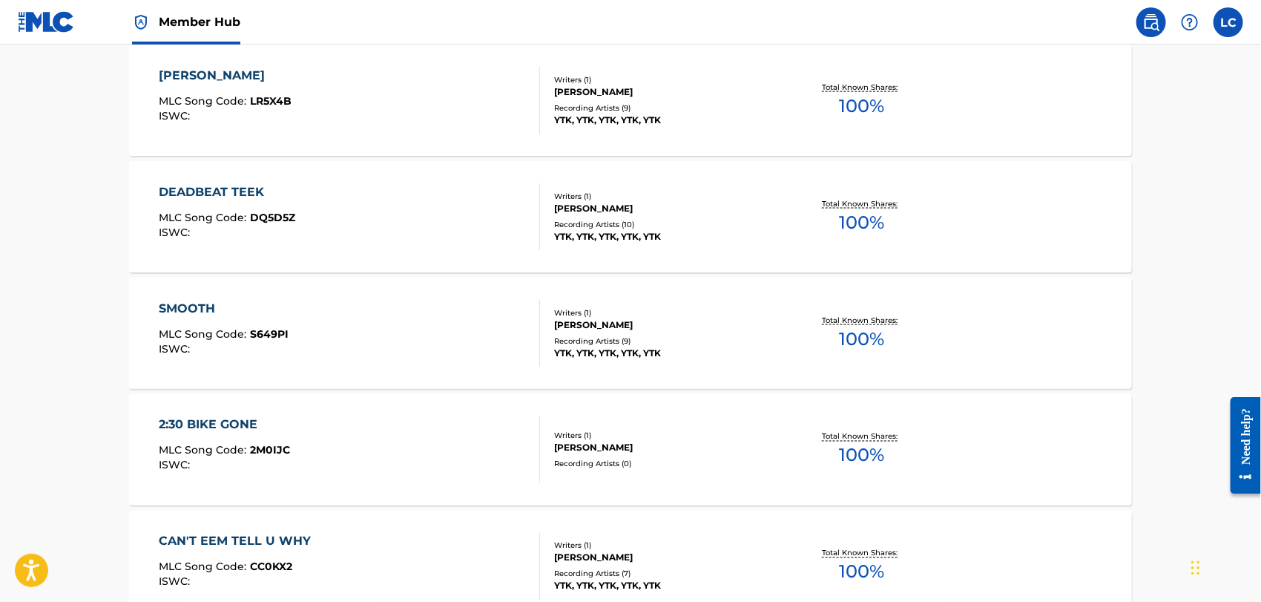
click at [364, 323] on div "SMOOTH MLC Song Code : S649PI ISWC :" at bounding box center [350, 333] width 381 height 67
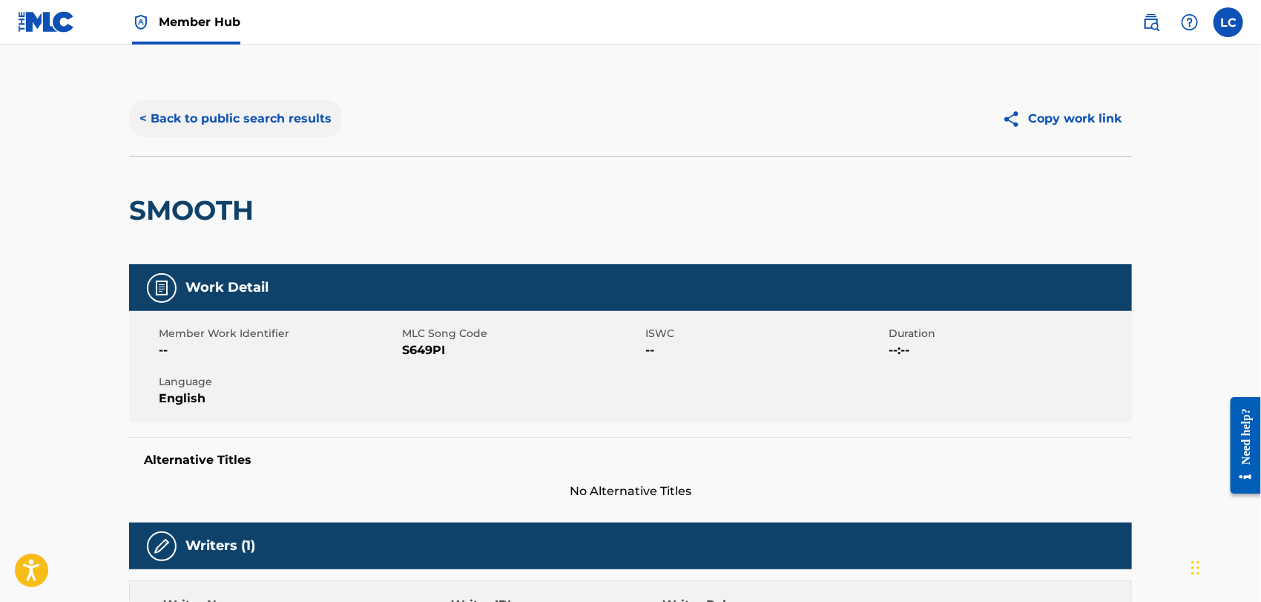
click at [231, 109] on button "< Back to public search results" at bounding box center [235, 118] width 213 height 37
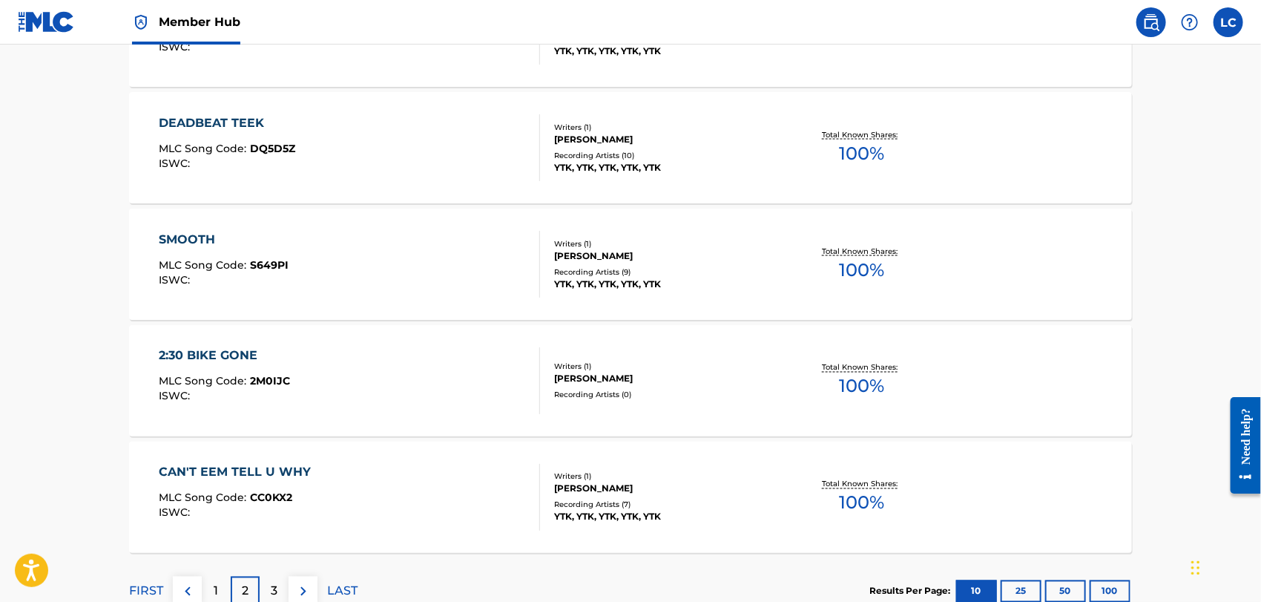
scroll to position [1132, 0]
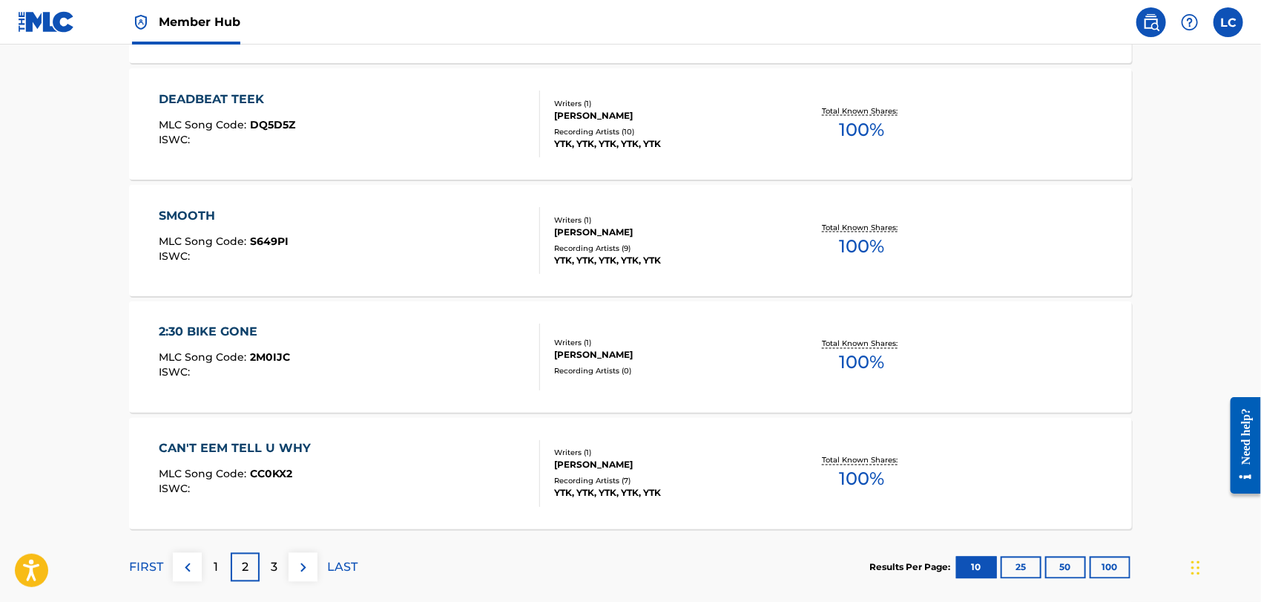
click at [359, 467] on div "CAN'T EEM TELL U WHY MLC Song Code : CC0KX2 ISWC :" at bounding box center [350, 473] width 381 height 67
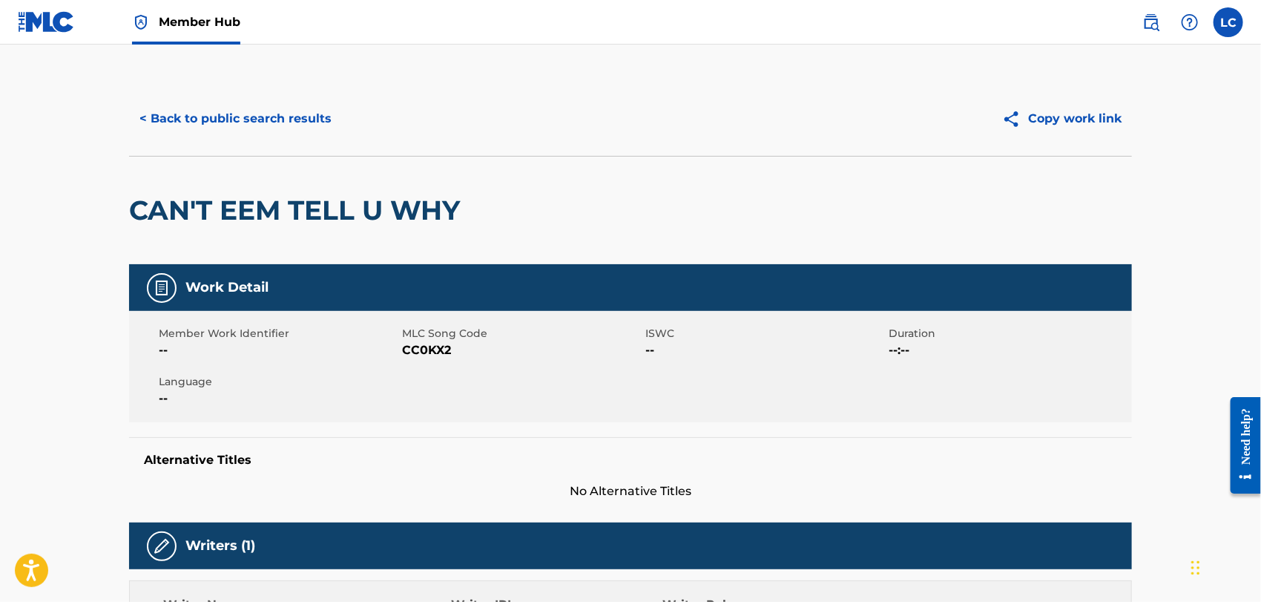
drag, startPoint x: 431, startPoint y: 341, endPoint x: 431, endPoint y: 349, distance: 8.9
click at [431, 341] on div "MLC Song Code CC0KX2" at bounding box center [523, 342] width 243 height 33
click at [431, 349] on span "CC0KX2" at bounding box center [522, 350] width 240 height 18
click at [431, 354] on span "CC0KX2" at bounding box center [522, 350] width 240 height 18
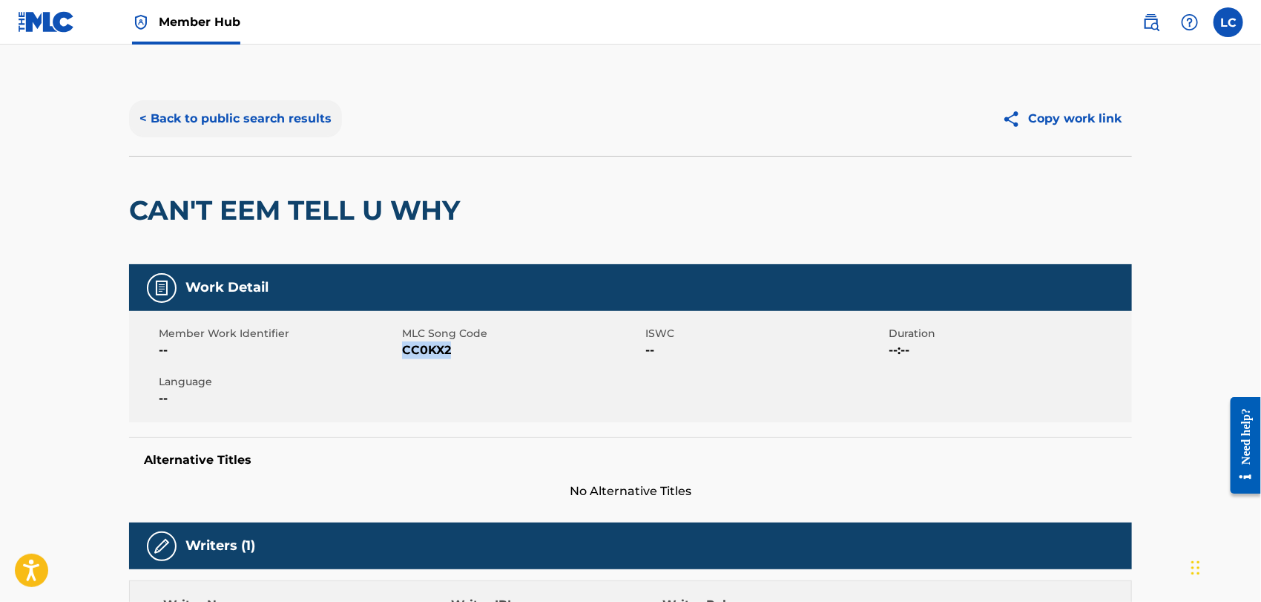
click at [248, 118] on button "< Back to public search results" at bounding box center [235, 118] width 213 height 37
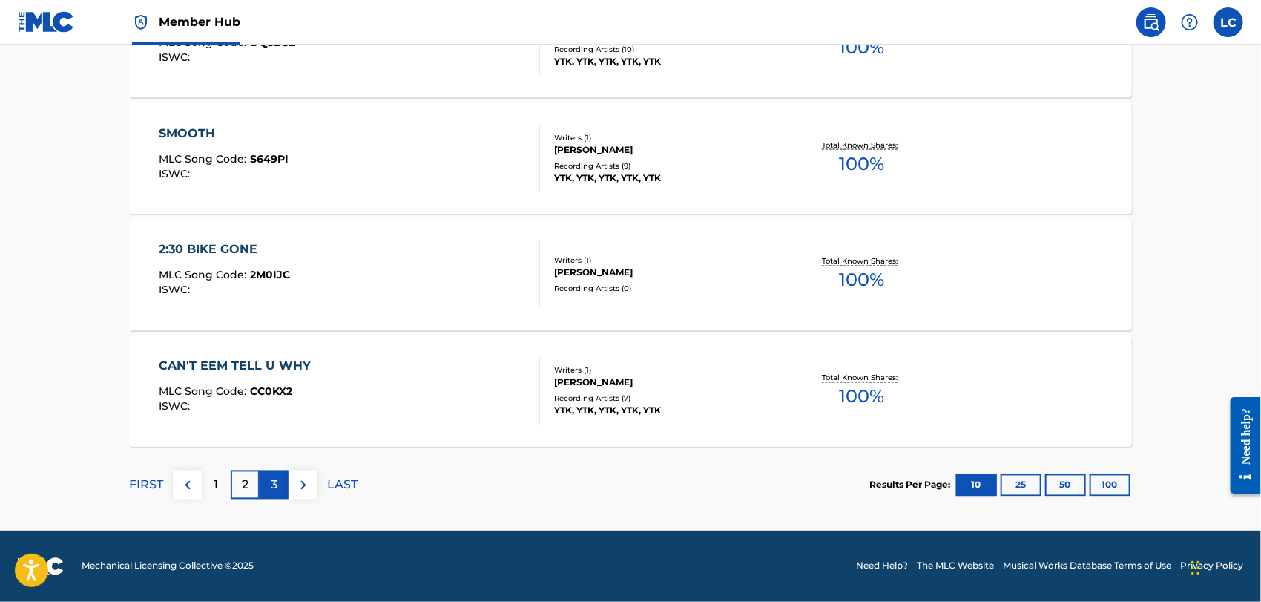
click at [277, 482] on p "3" at bounding box center [274, 485] width 7 height 18
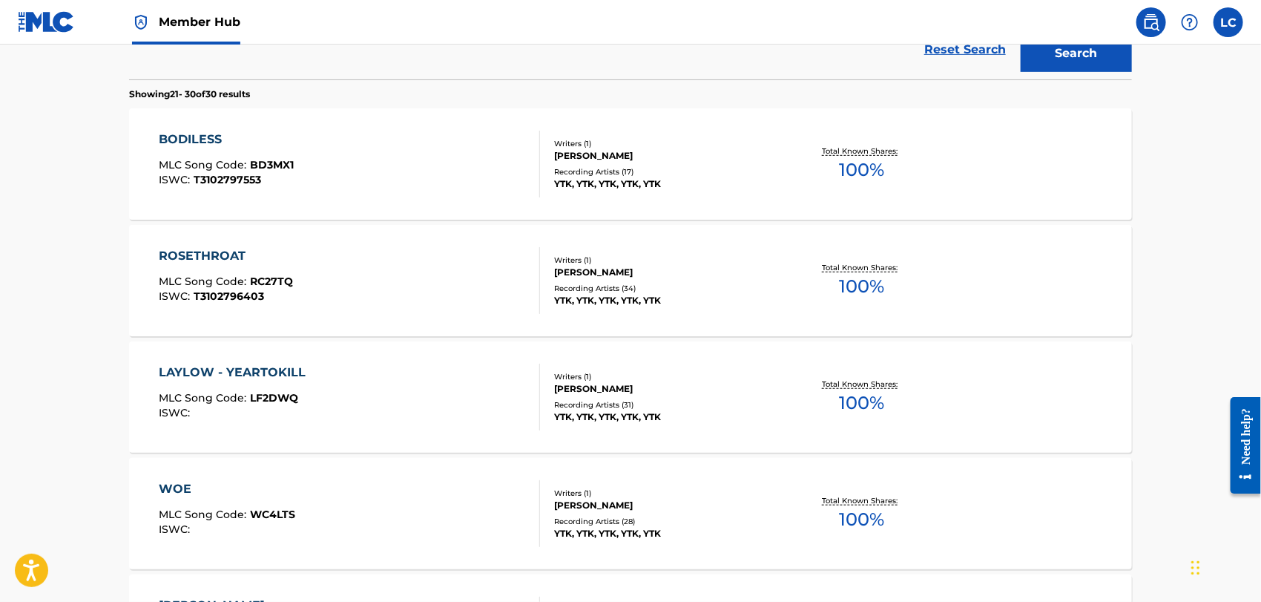
scroll to position [390, 0]
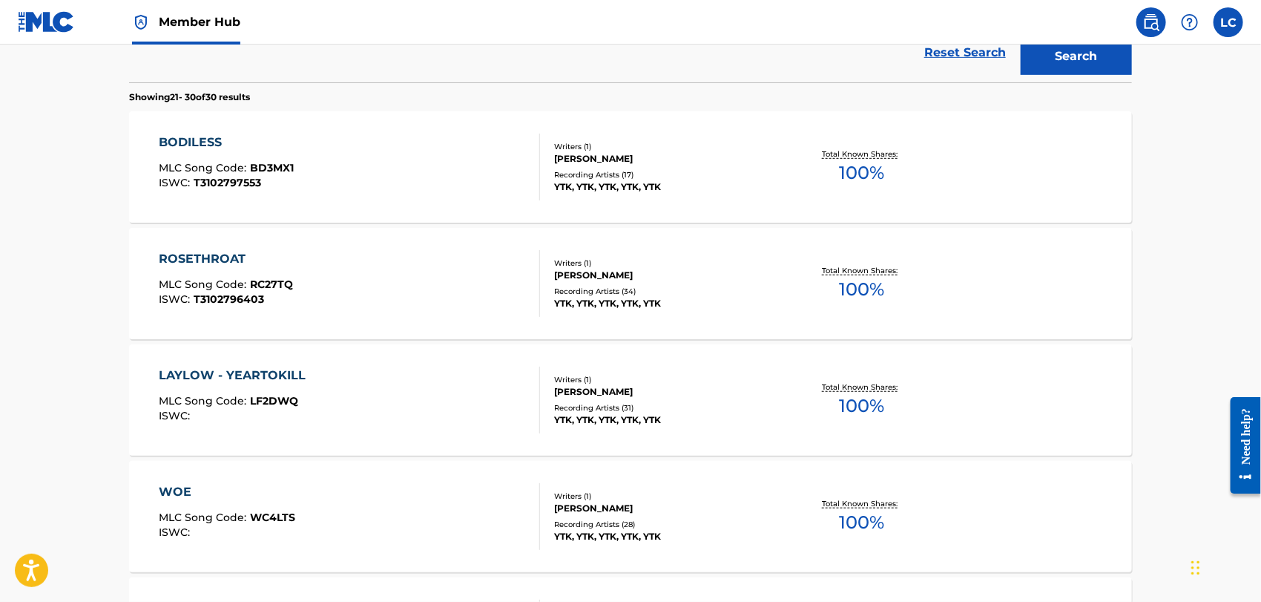
click at [338, 145] on div "BODILESS MLC Song Code : BD3MX1 ISWC : T3102797553" at bounding box center [350, 167] width 381 height 67
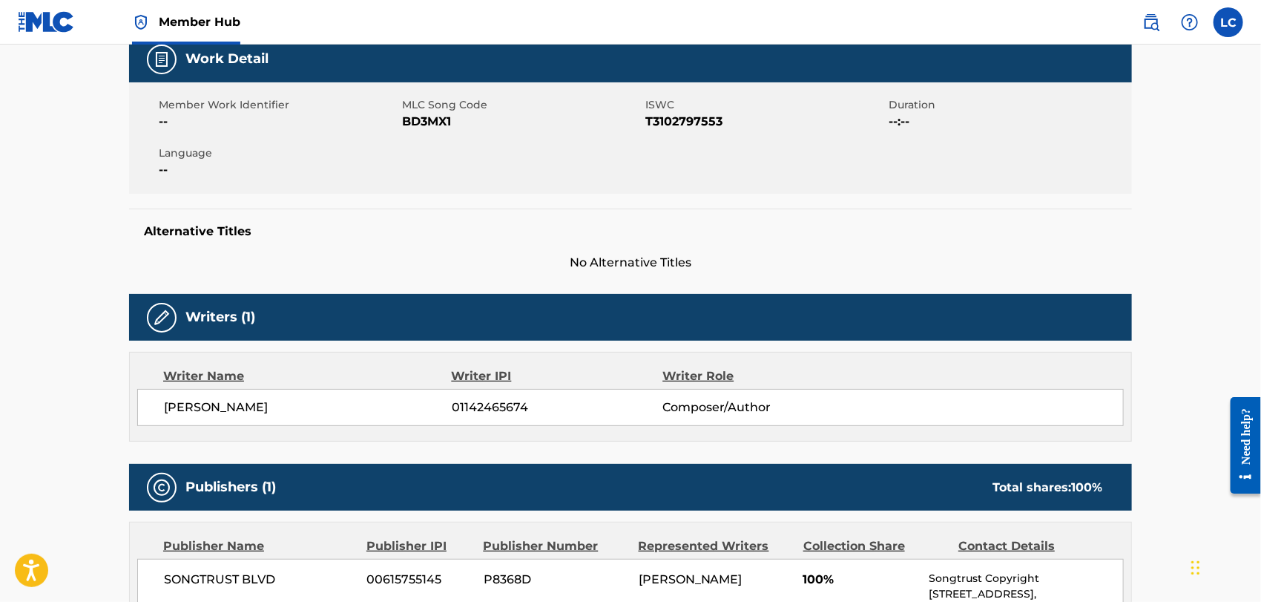
scroll to position [247, 0]
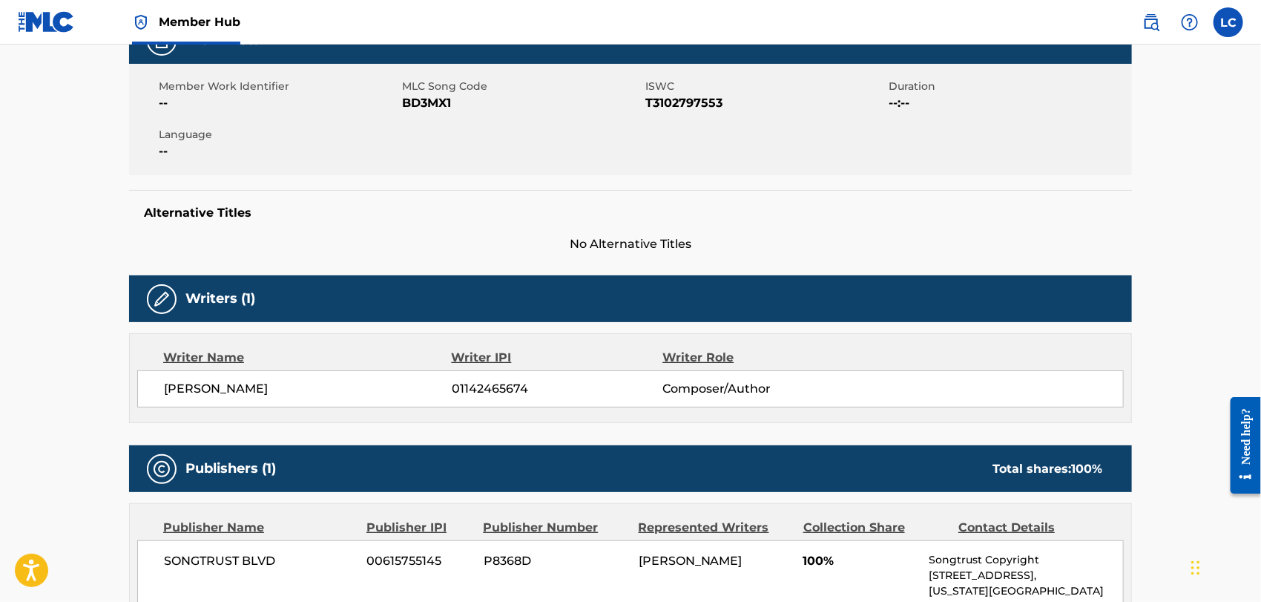
click at [427, 103] on span "BD3MX1" at bounding box center [522, 103] width 240 height 18
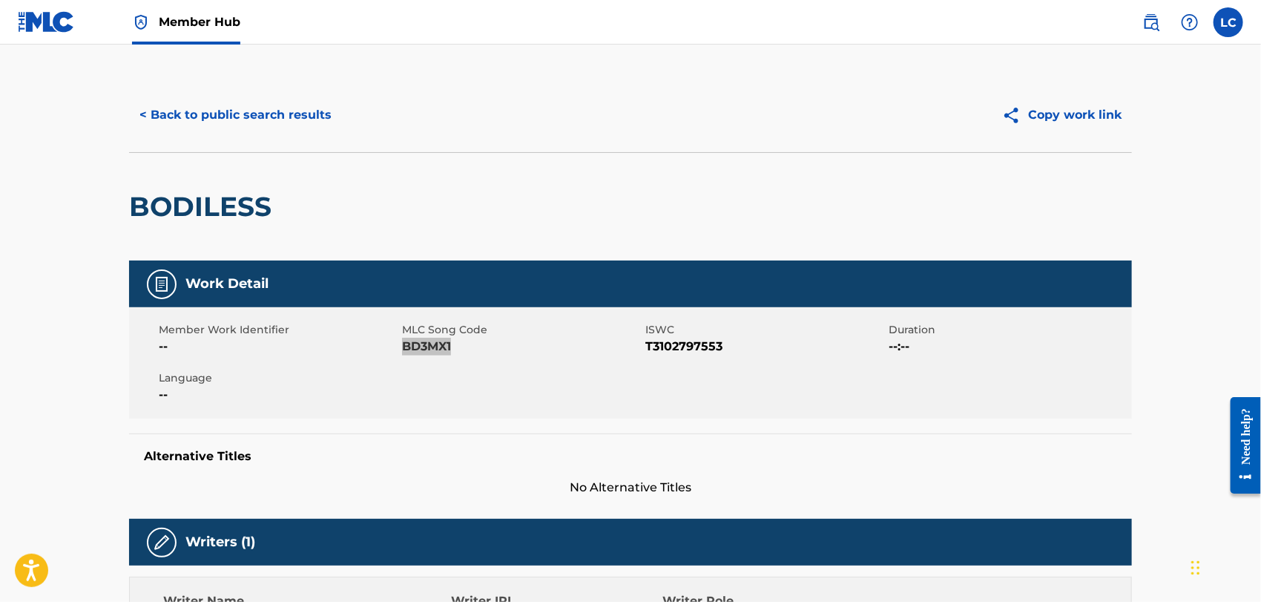
scroll to position [0, 0]
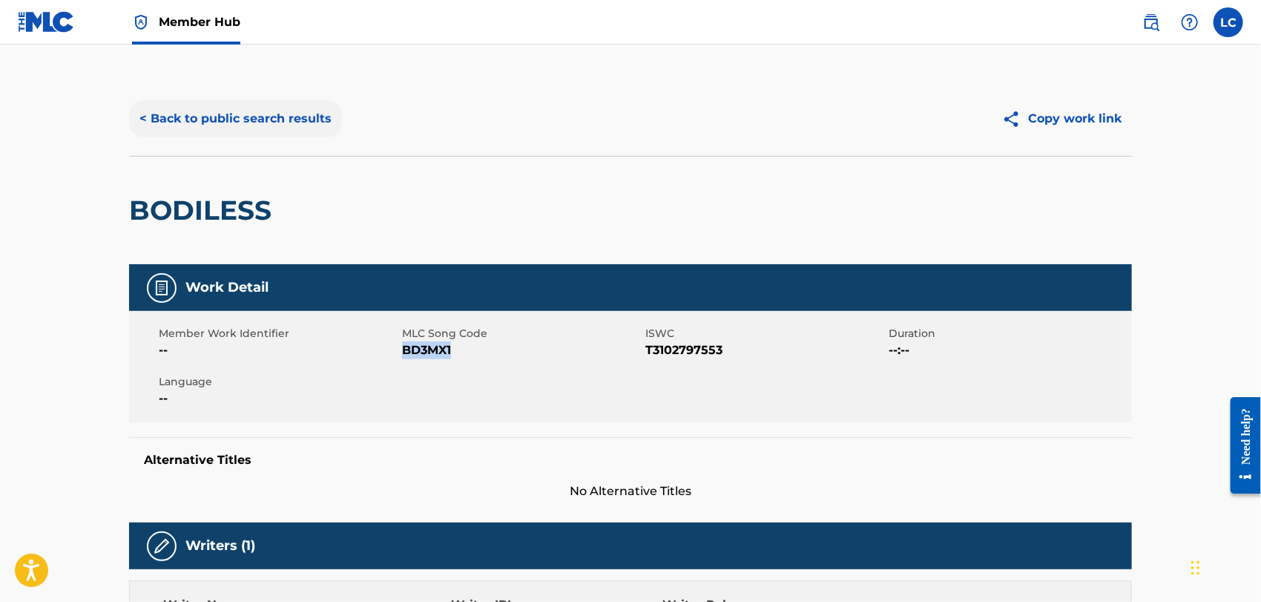
click at [229, 131] on button "< Back to public search results" at bounding box center [235, 118] width 213 height 37
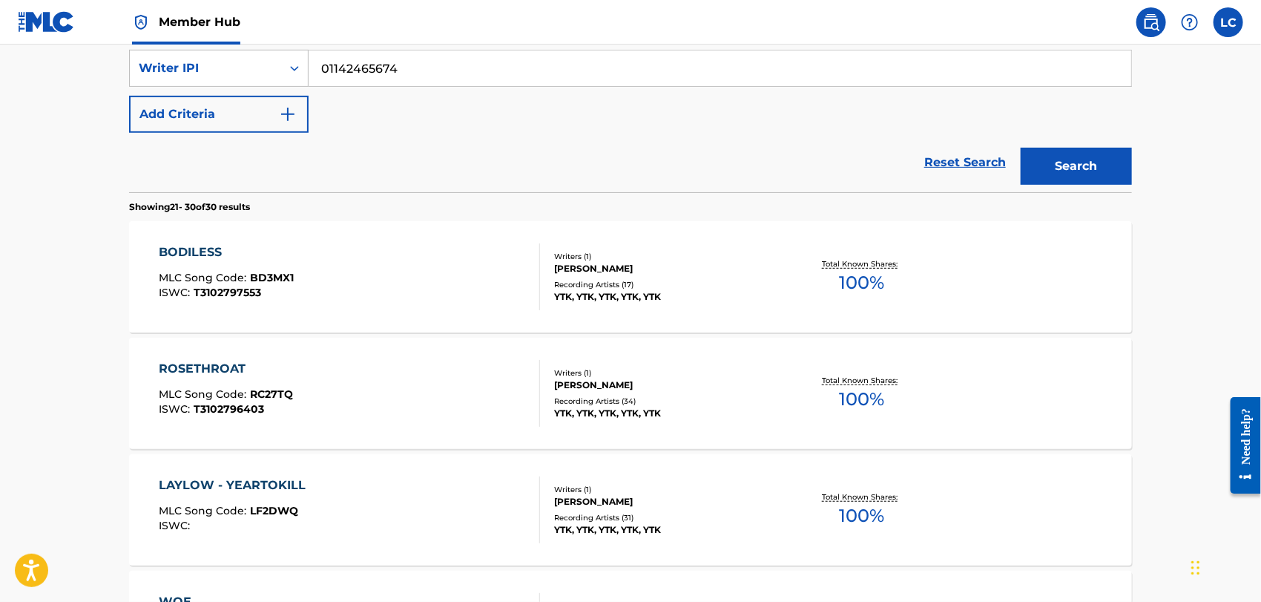
scroll to position [263, 0]
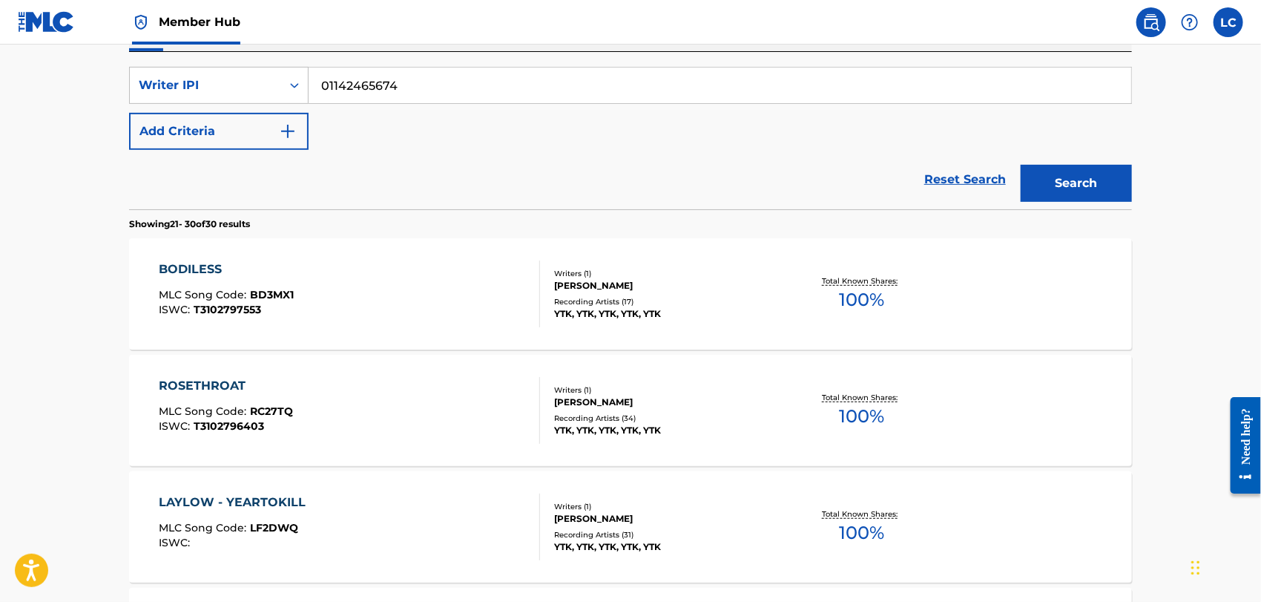
click at [297, 414] on div "ROSETHROAT MLC Song Code : RC27TQ ISWC : T3102796403" at bounding box center [350, 410] width 381 height 67
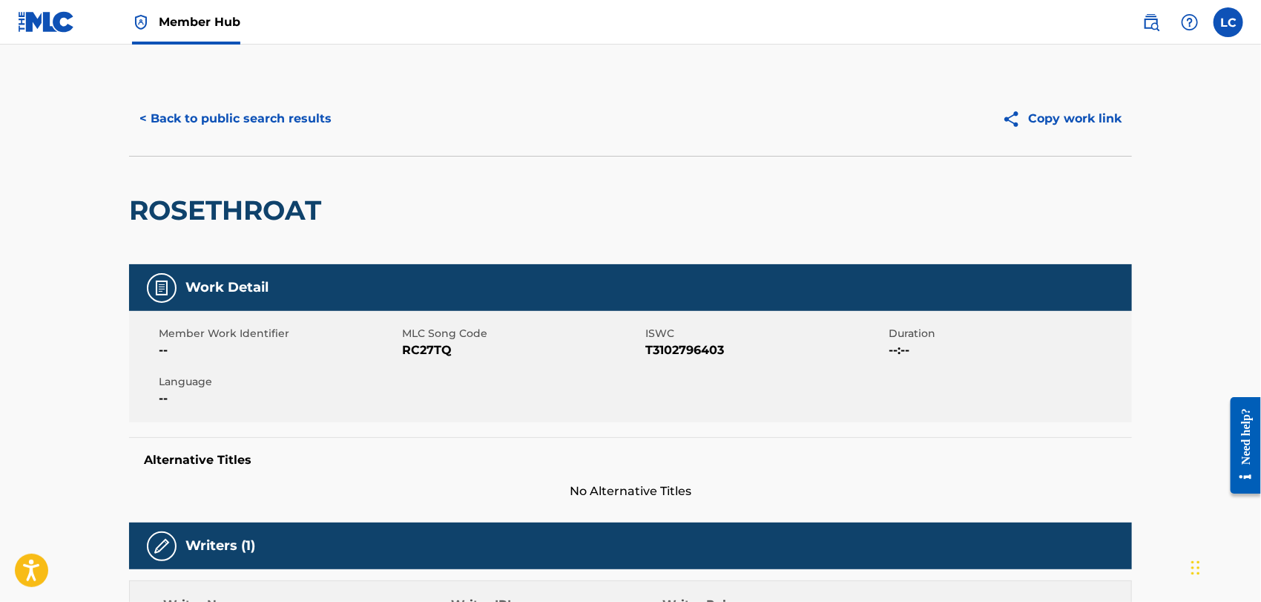
click at [415, 342] on span "RC27TQ" at bounding box center [522, 350] width 240 height 18
click at [216, 116] on button "< Back to public search results" at bounding box center [235, 118] width 213 height 37
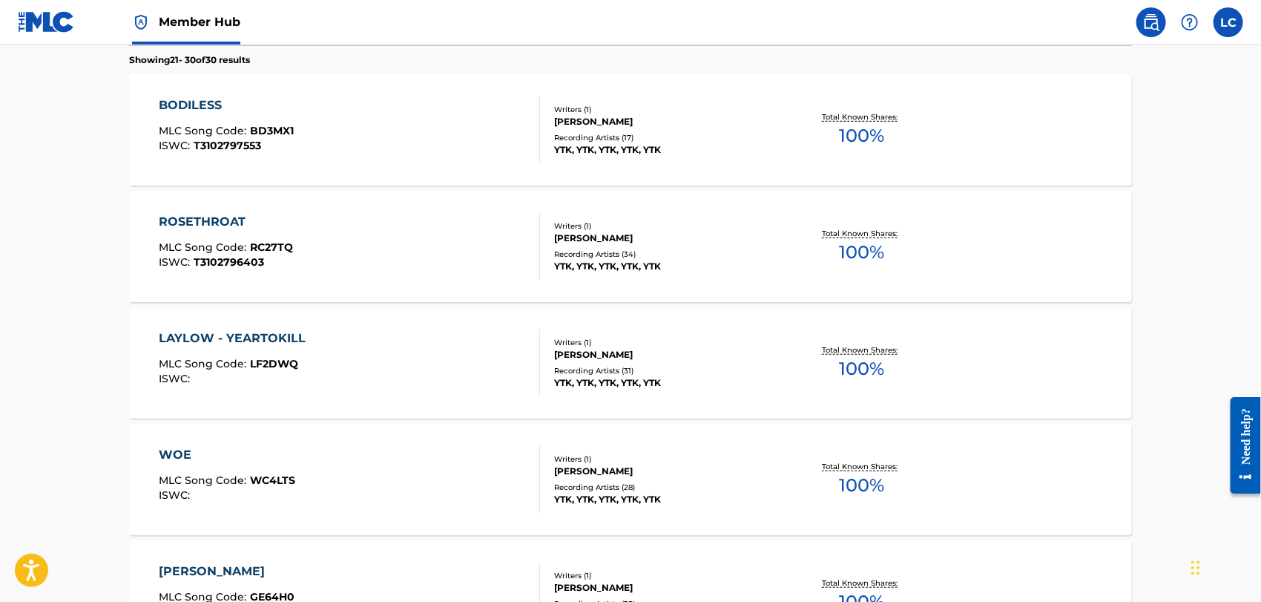
scroll to position [428, 0]
click at [326, 352] on div "LAYLOW - YEARTOKILL MLC Song Code : LF2DWQ ISWC :" at bounding box center [350, 362] width 381 height 67
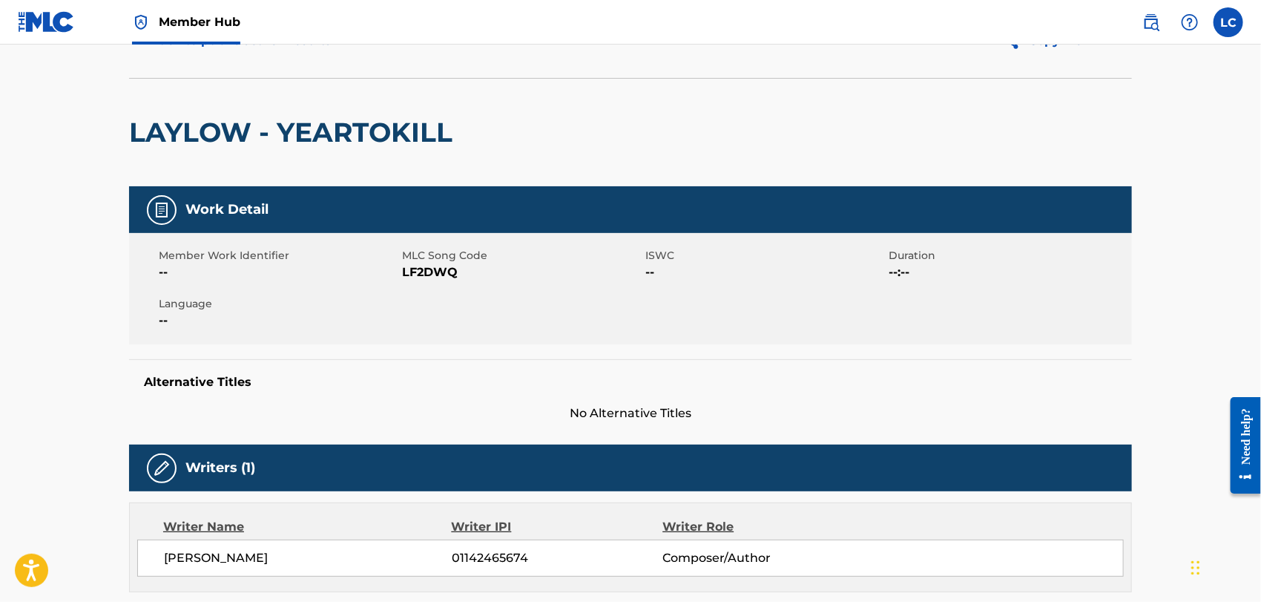
scroll to position [82, 0]
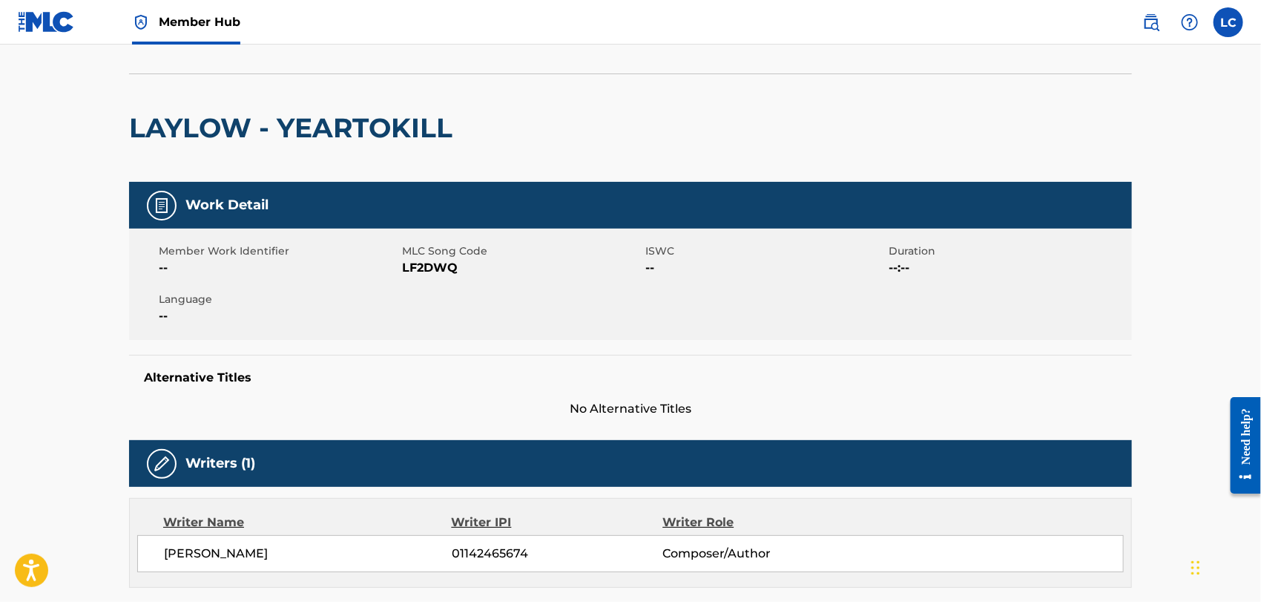
click at [421, 263] on span "LF2DWQ" at bounding box center [522, 268] width 240 height 18
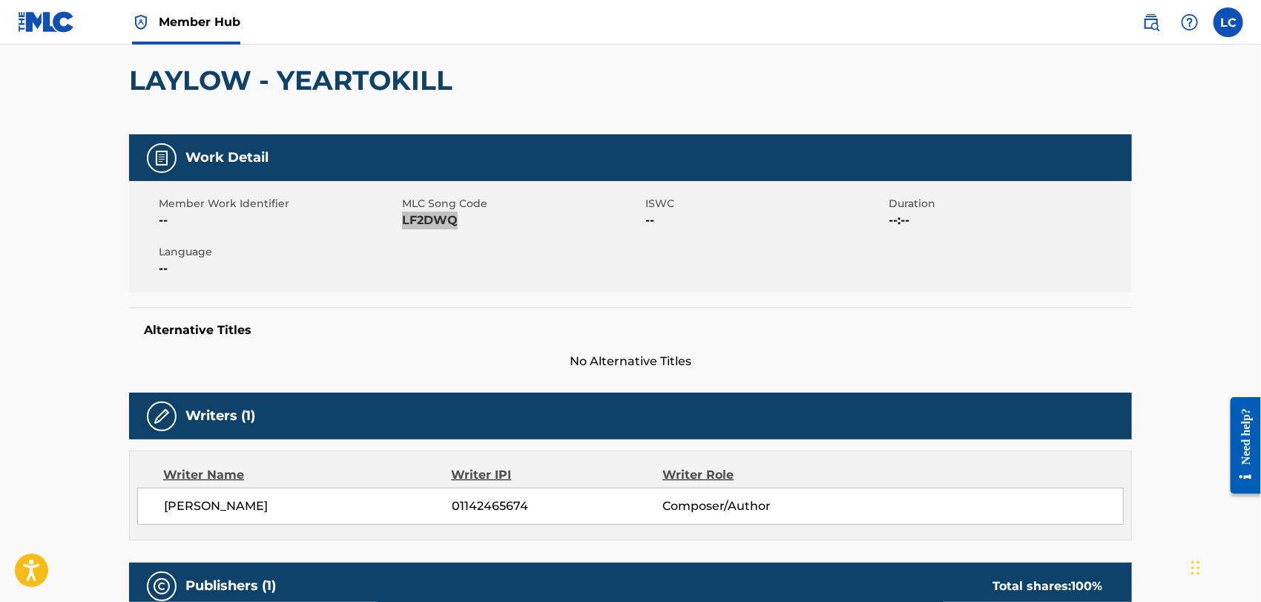
scroll to position [0, 0]
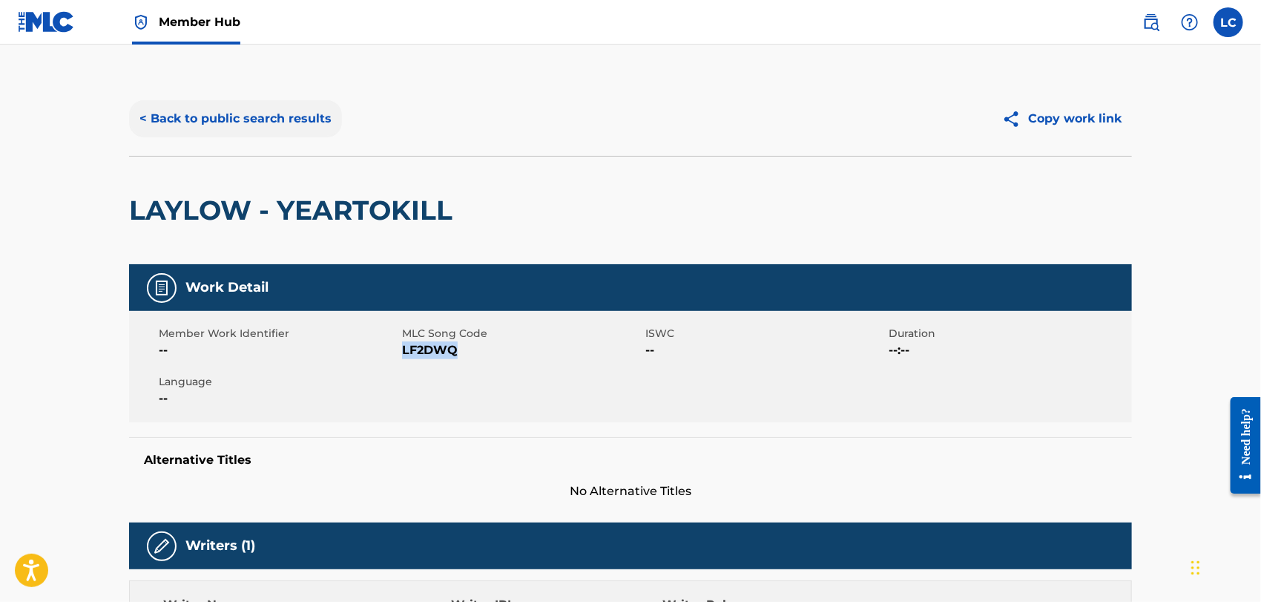
click at [283, 111] on button "< Back to public search results" at bounding box center [235, 118] width 213 height 37
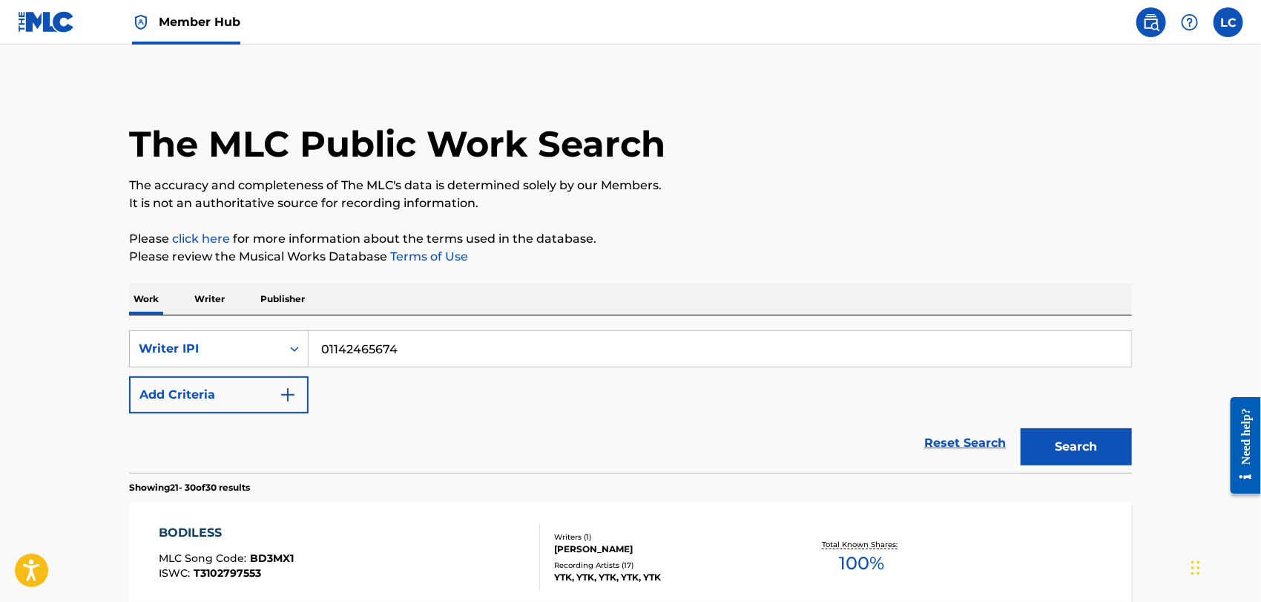
scroll to position [467, 0]
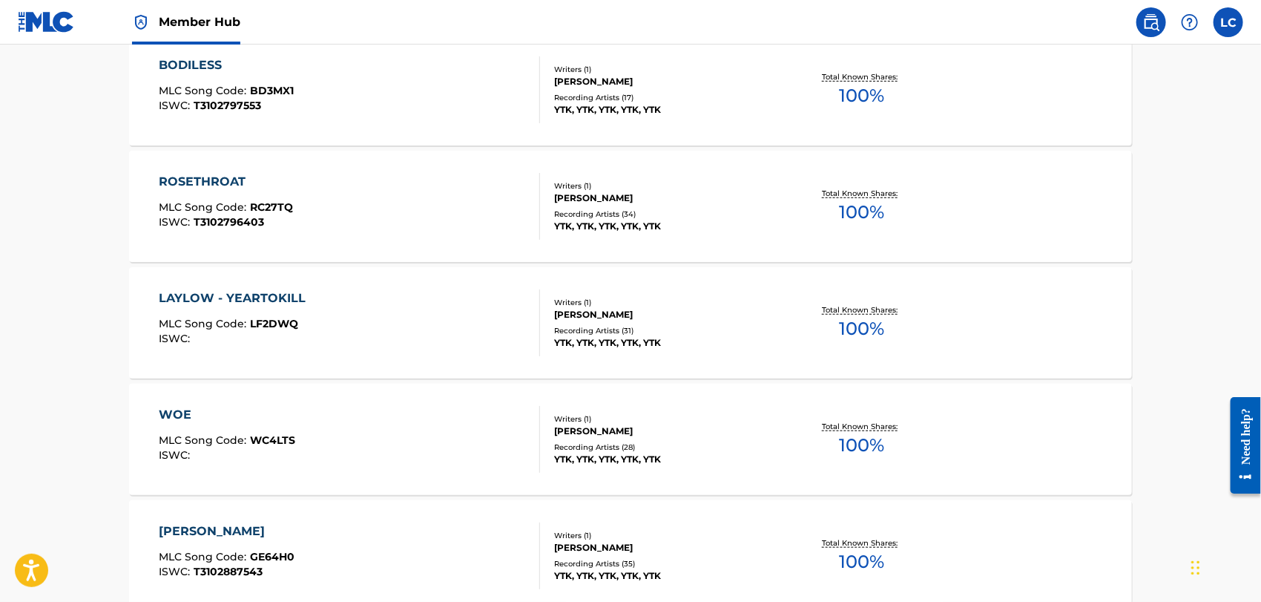
click at [344, 423] on div "WOE MLC Song Code : WC4LTS ISWC :" at bounding box center [350, 439] width 381 height 67
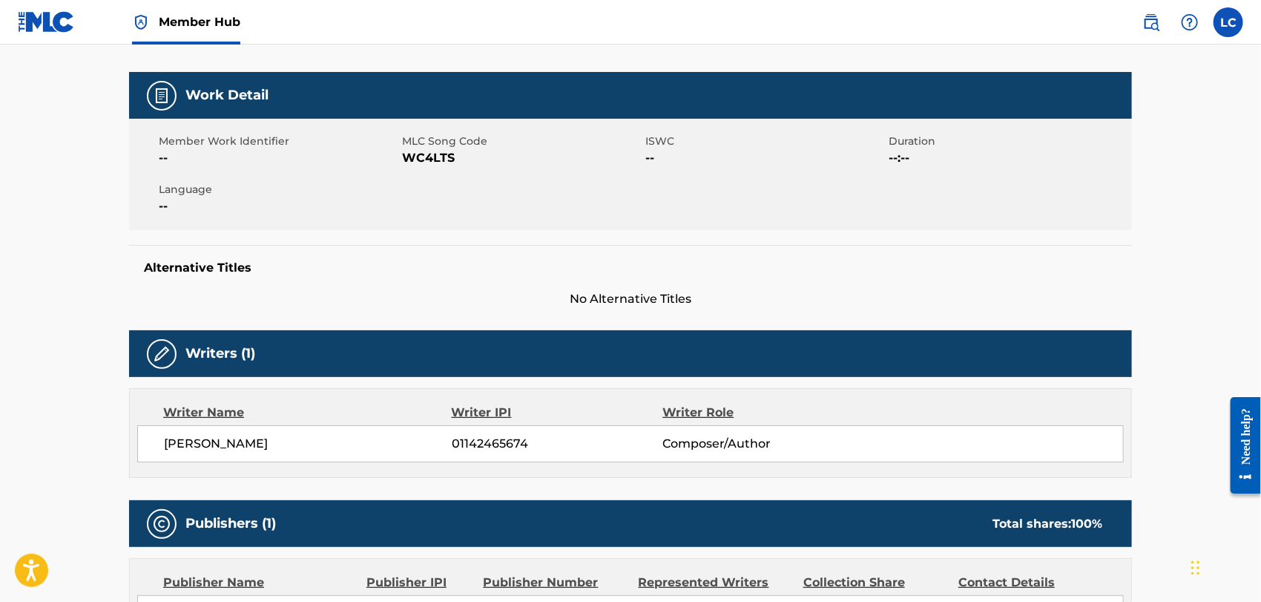
scroll to position [165, 0]
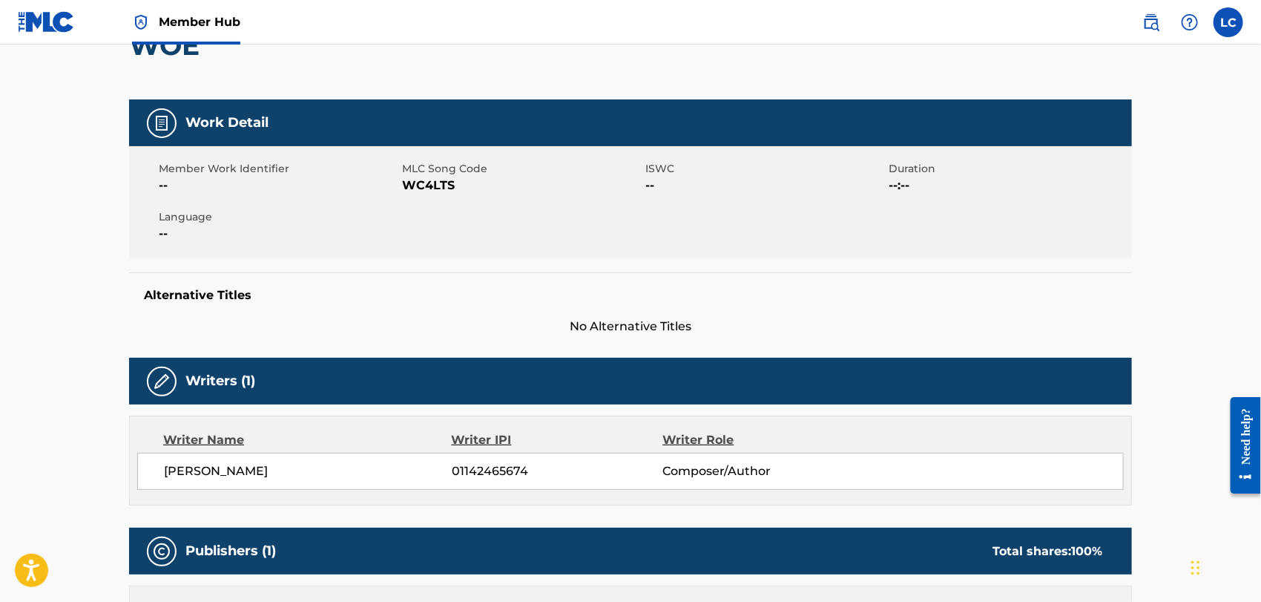
click at [434, 185] on span "WC4LTS" at bounding box center [522, 186] width 240 height 18
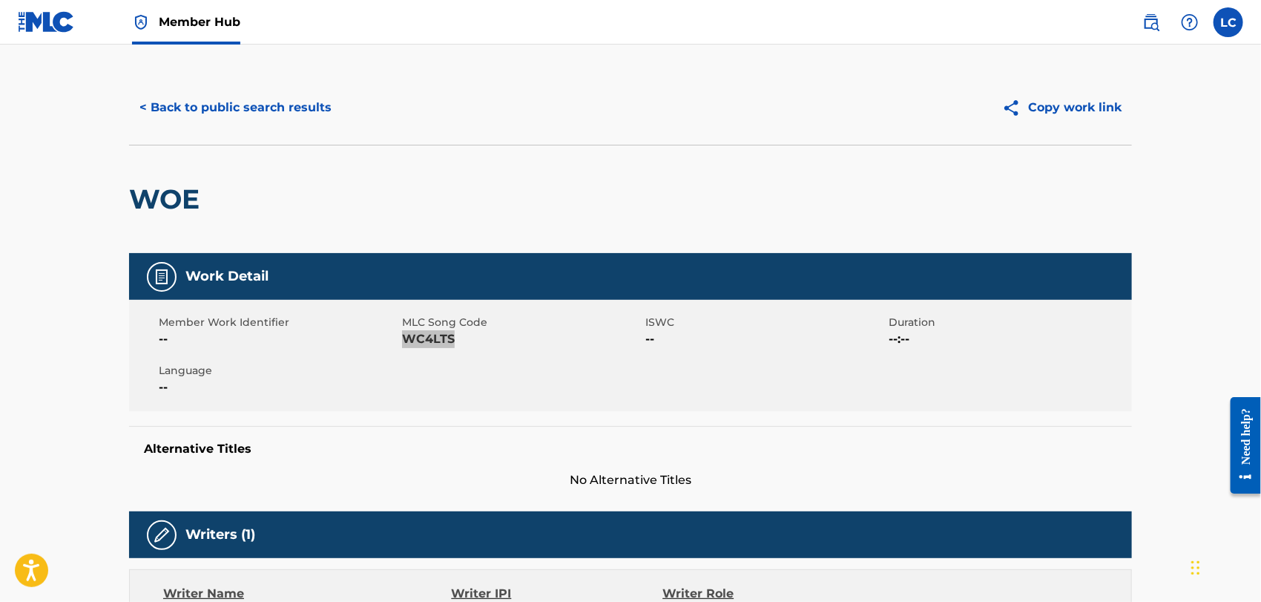
scroll to position [0, 0]
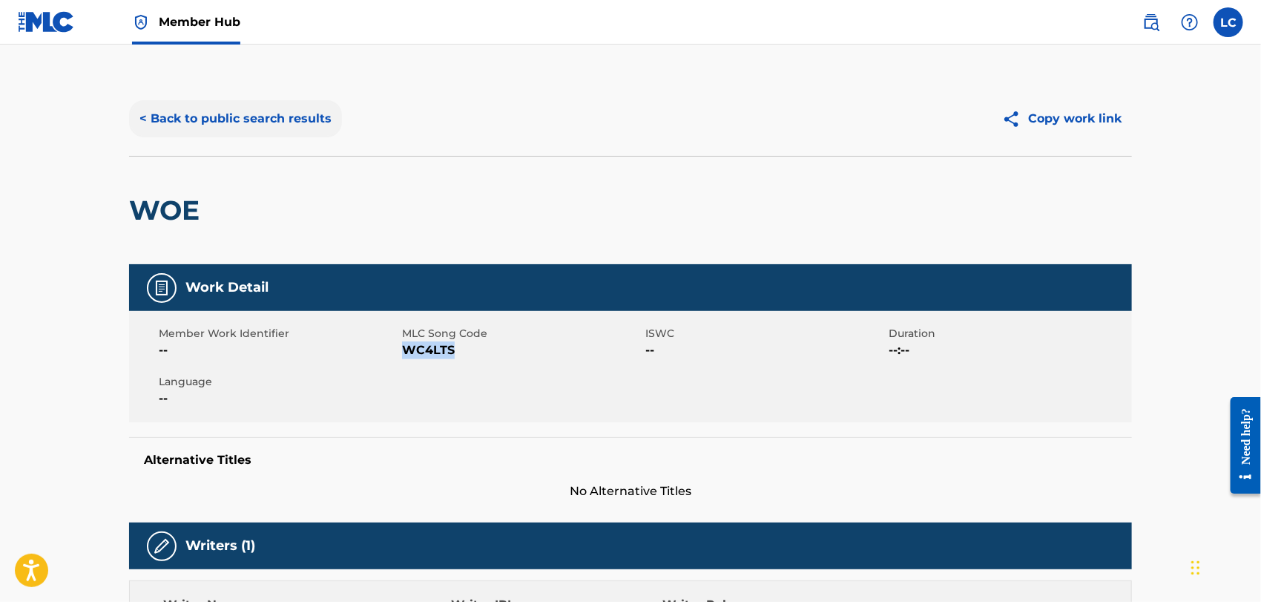
click at [231, 125] on button "< Back to public search results" at bounding box center [235, 118] width 213 height 37
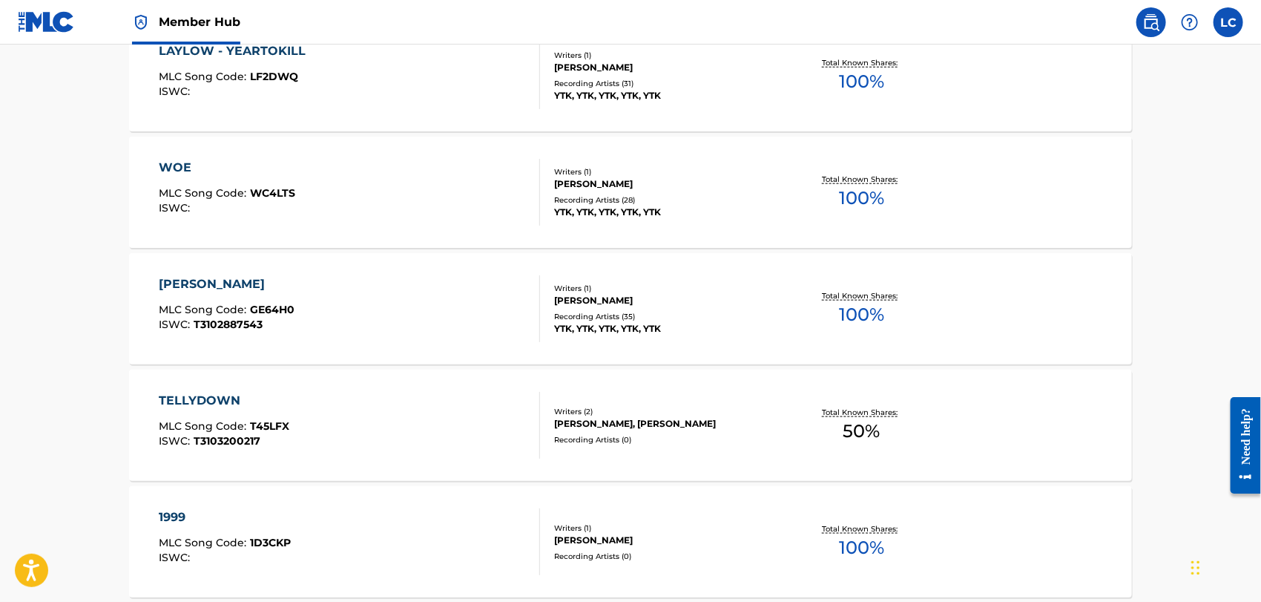
scroll to position [753, 0]
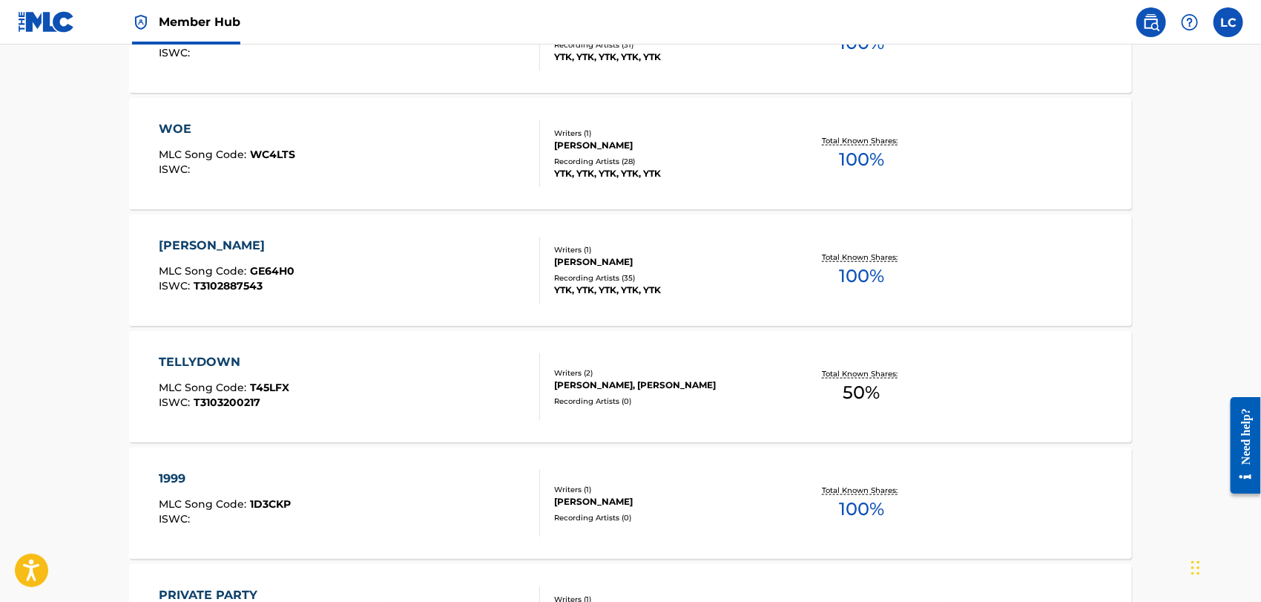
click at [352, 278] on div "[PERSON_NAME] MLC Song Code : GE64H0 ISWC : T3102887543" at bounding box center [350, 270] width 381 height 67
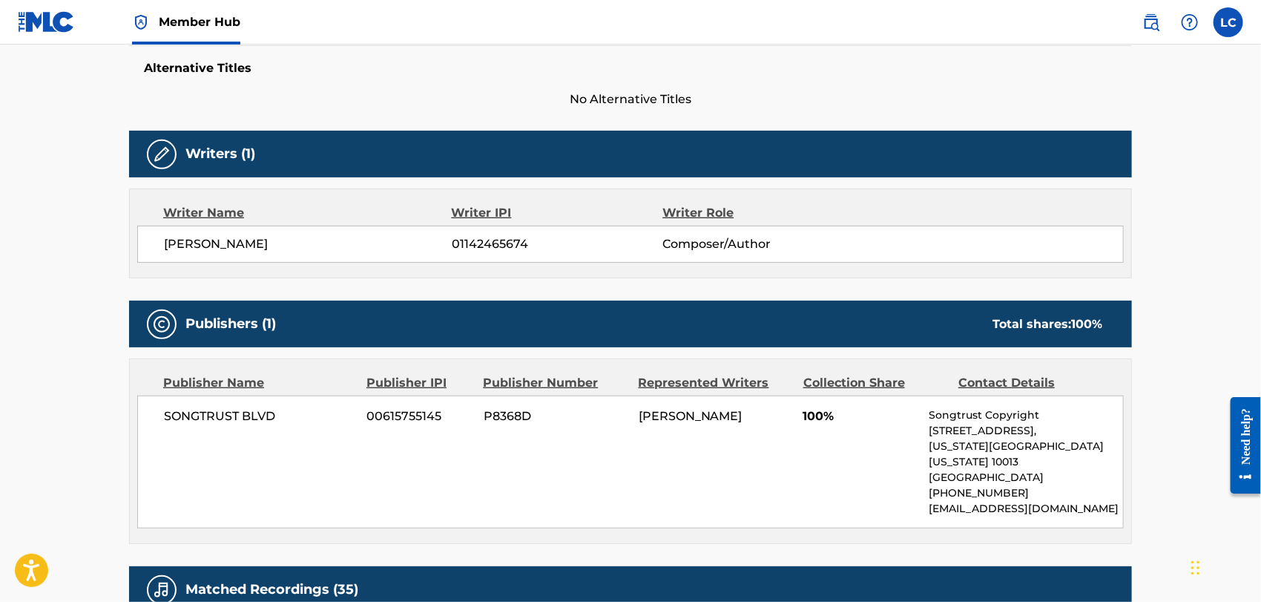
scroll to position [82, 0]
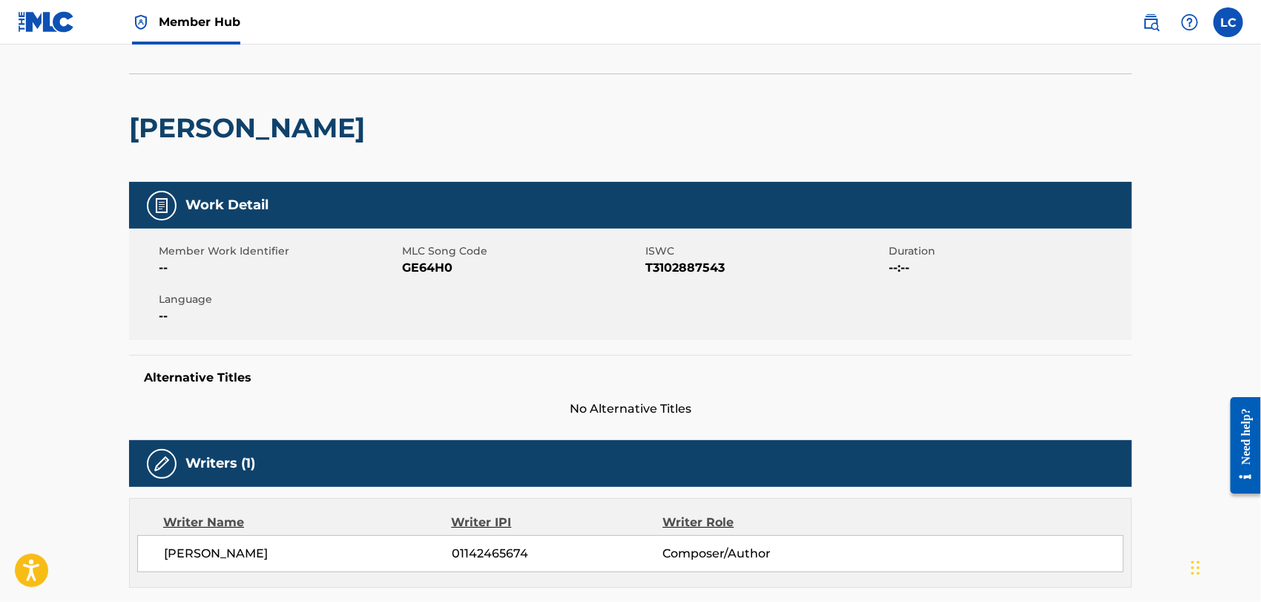
click at [433, 269] on span "GE64H0" at bounding box center [522, 268] width 240 height 18
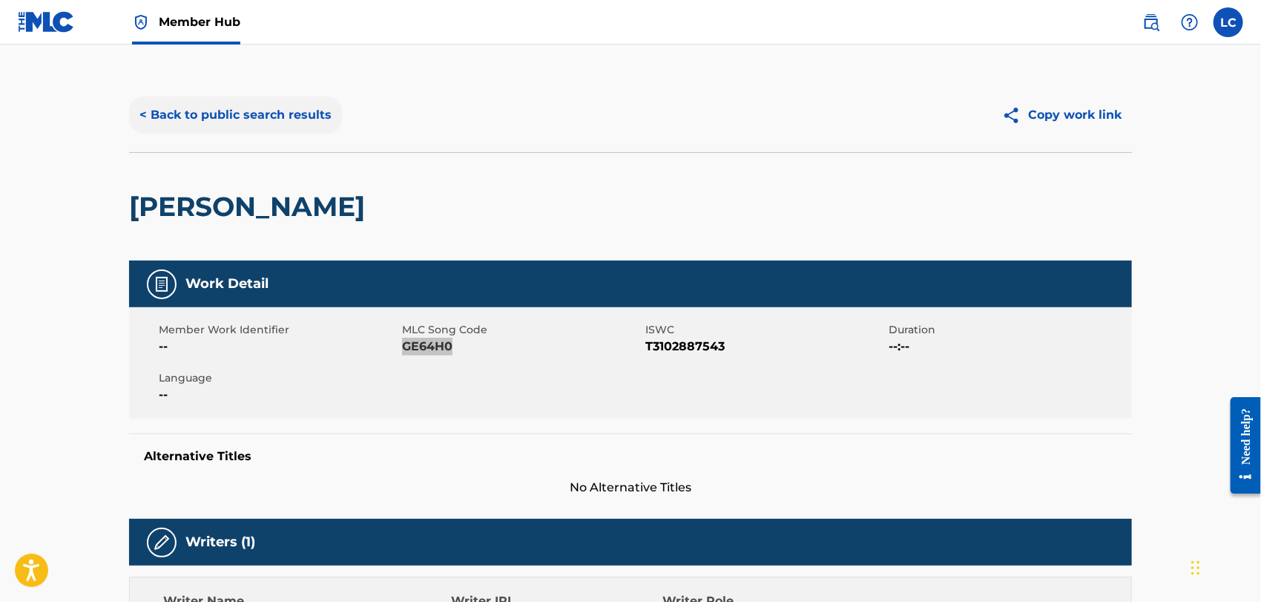
scroll to position [0, 0]
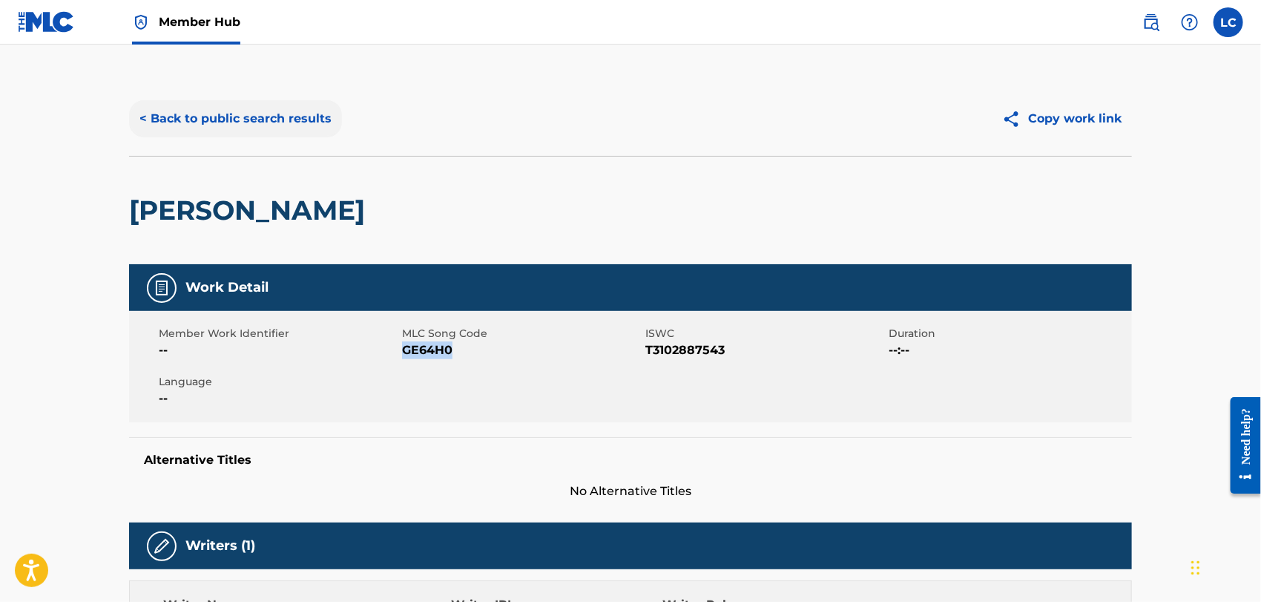
click at [224, 109] on button "< Back to public search results" at bounding box center [235, 118] width 213 height 37
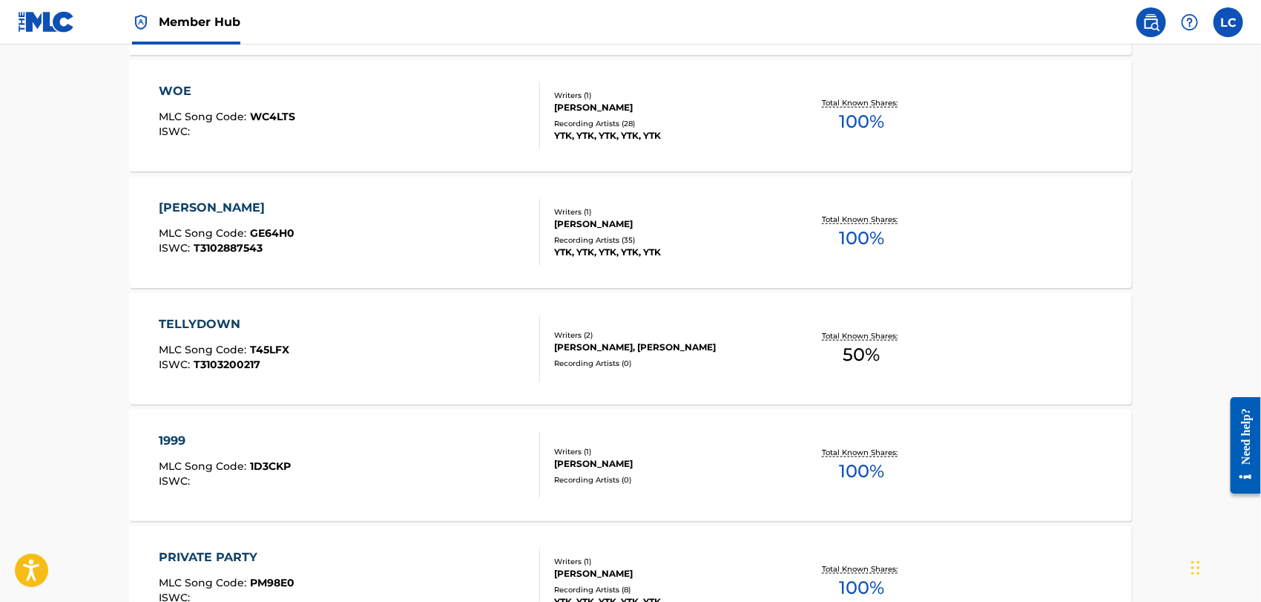
click at [305, 317] on div "TELLYDOWN MLC Song Code : T45LFX ISWC : T3103200217" at bounding box center [350, 348] width 381 height 67
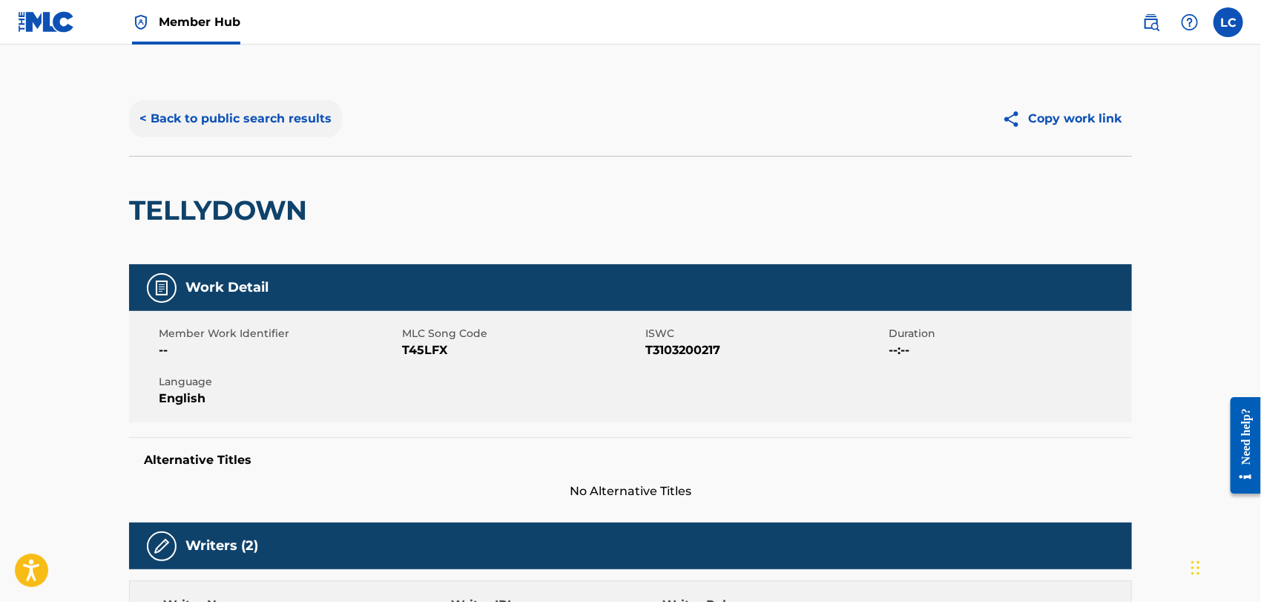
click at [235, 113] on button "< Back to public search results" at bounding box center [235, 118] width 213 height 37
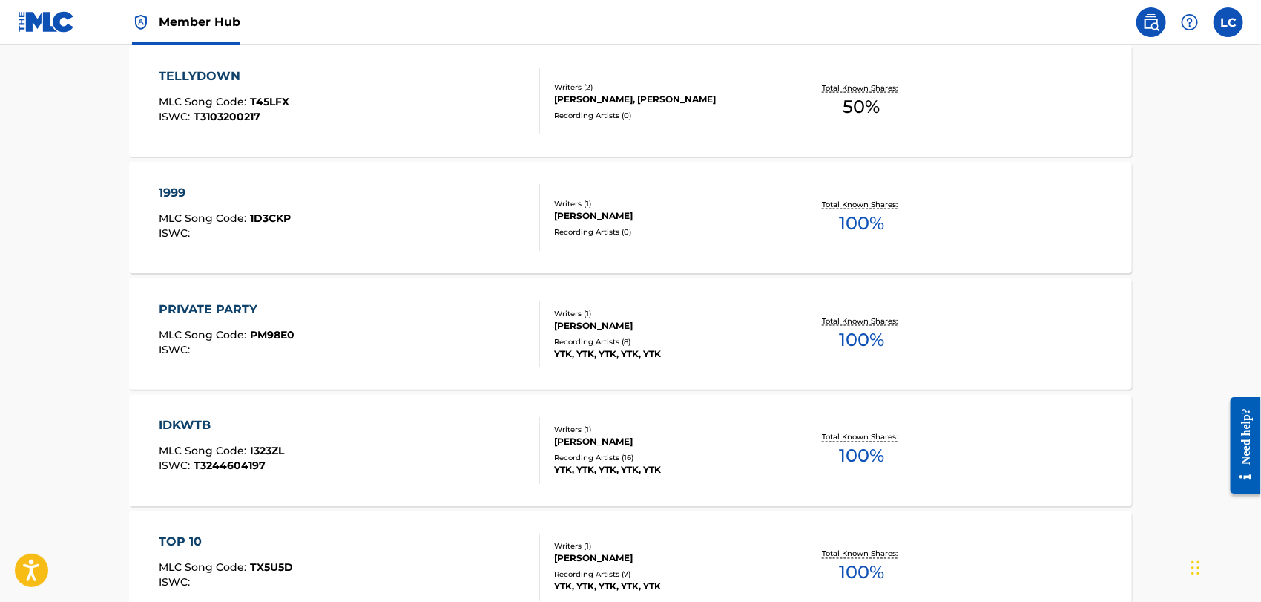
scroll to position [1077, 0]
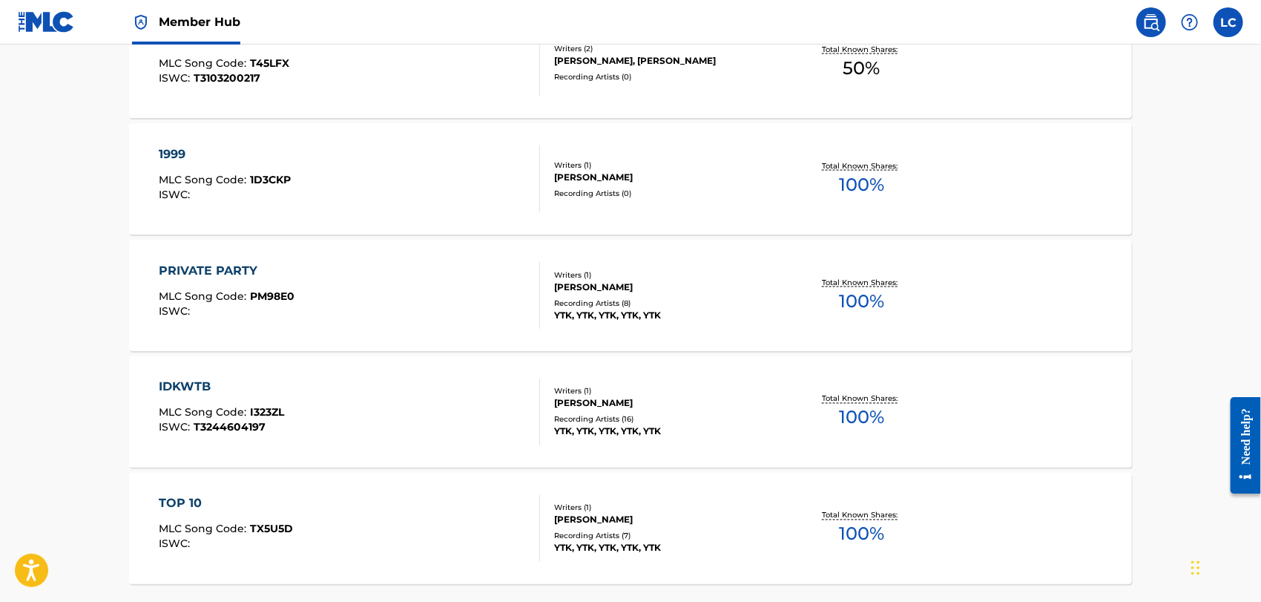
click at [315, 295] on div "PRIVATE PARTY MLC Song Code : PM98E0 ISWC :" at bounding box center [350, 295] width 381 height 67
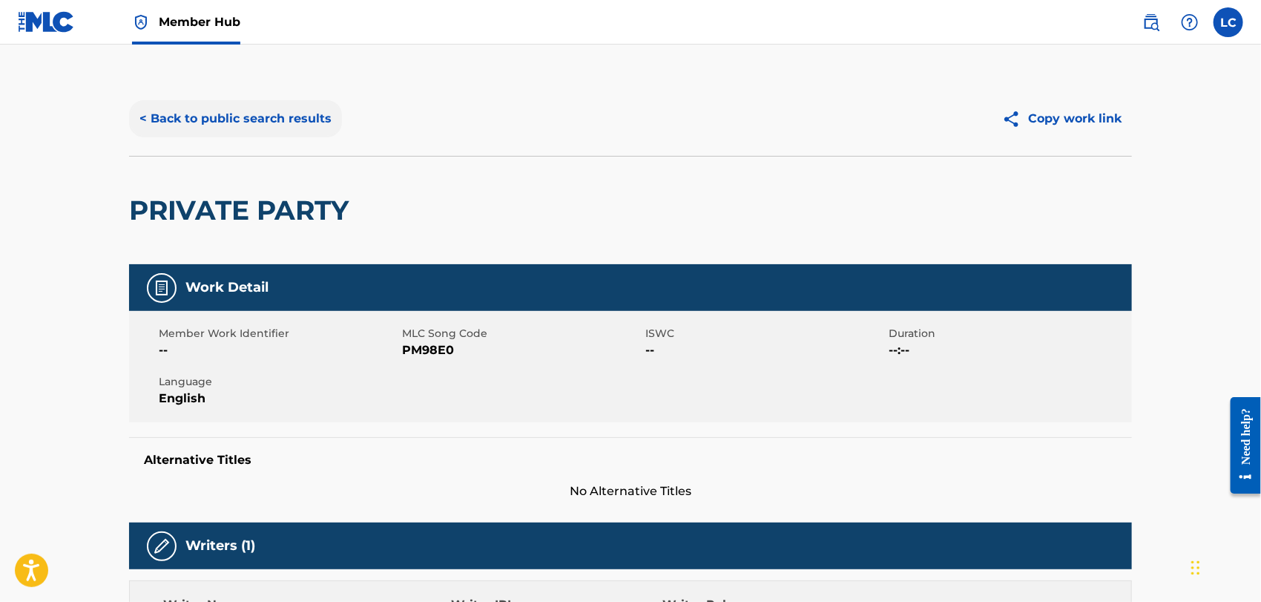
click at [252, 125] on button "< Back to public search results" at bounding box center [235, 118] width 213 height 37
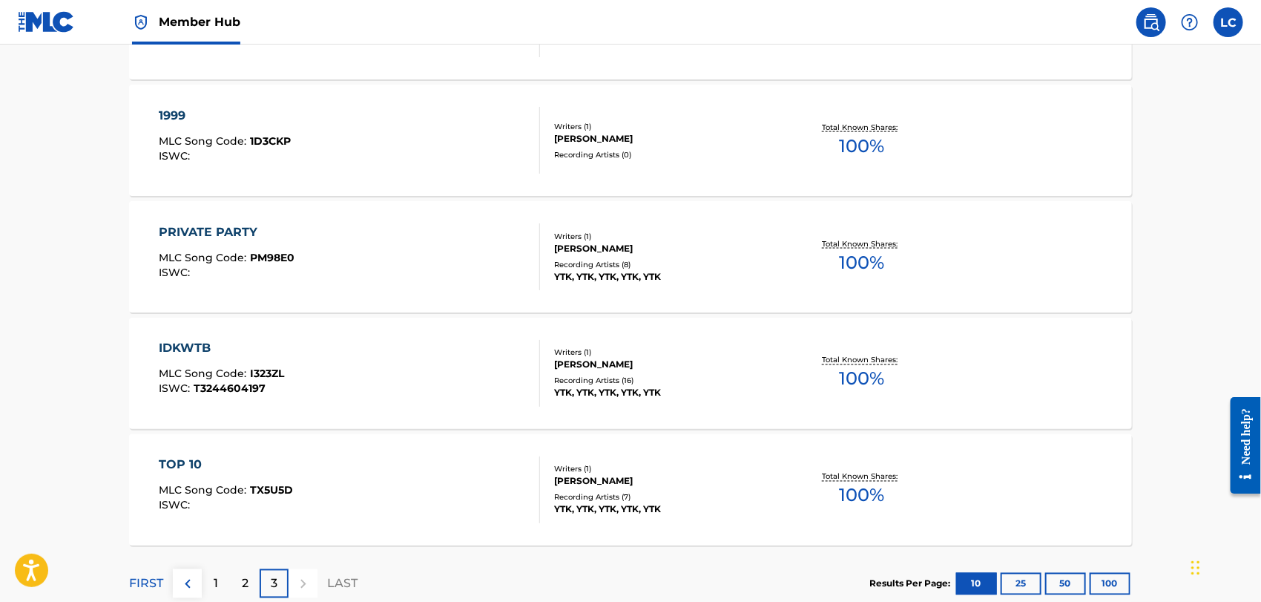
click at [343, 380] on div "IDKWTB MLC Song Code : I323ZL ISWC : T3244604197" at bounding box center [350, 373] width 381 height 67
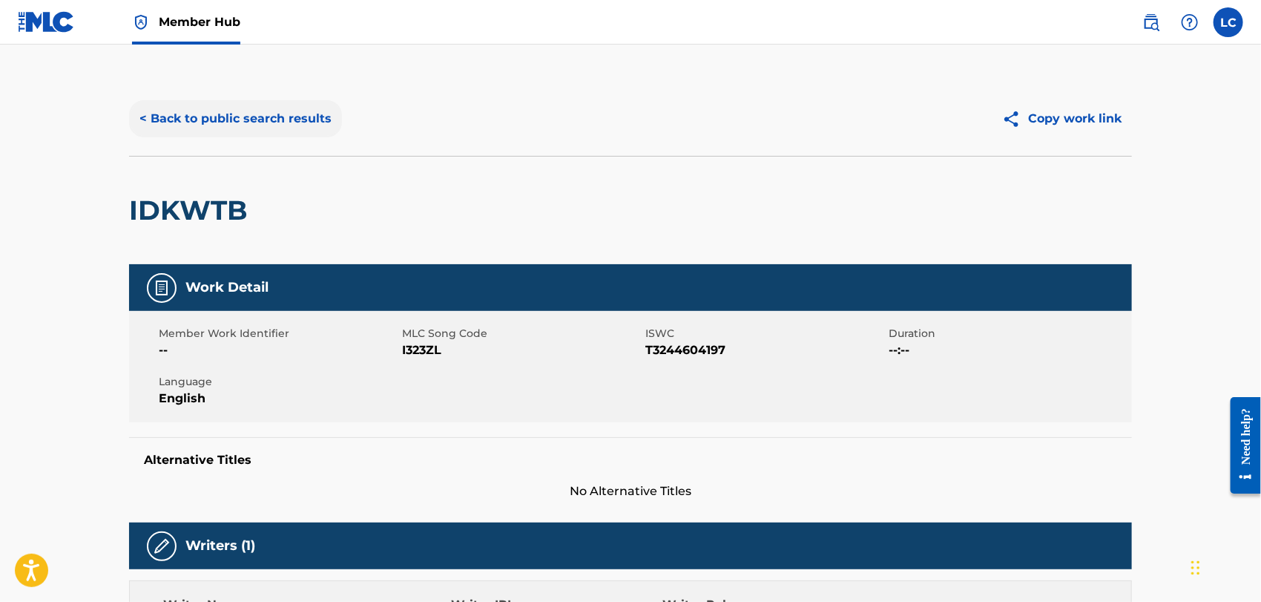
click at [238, 122] on button "< Back to public search results" at bounding box center [235, 118] width 213 height 37
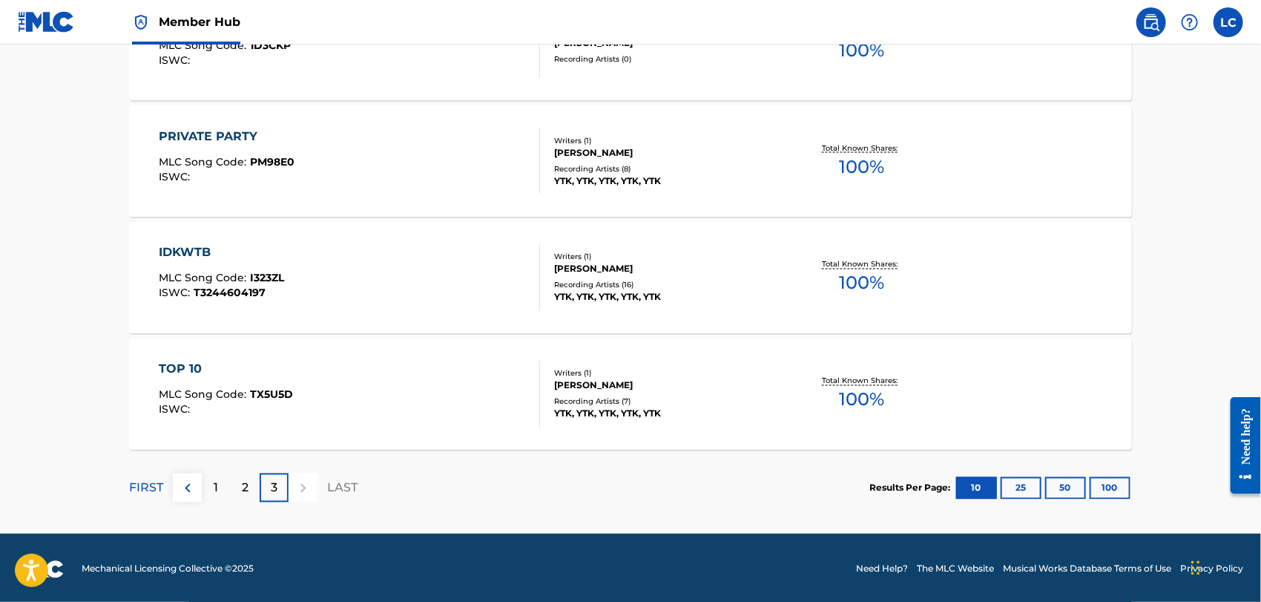
scroll to position [1214, 0]
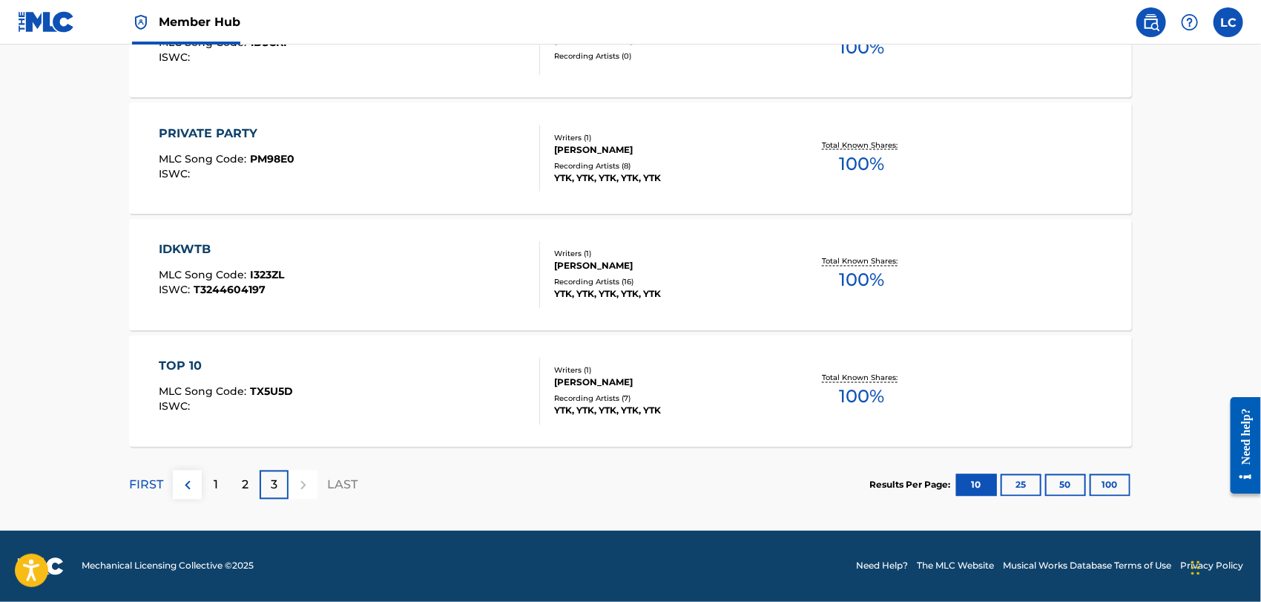
click at [375, 381] on div "TOP 10 MLC Song Code : TX5U5D ISWC :" at bounding box center [350, 391] width 381 height 67
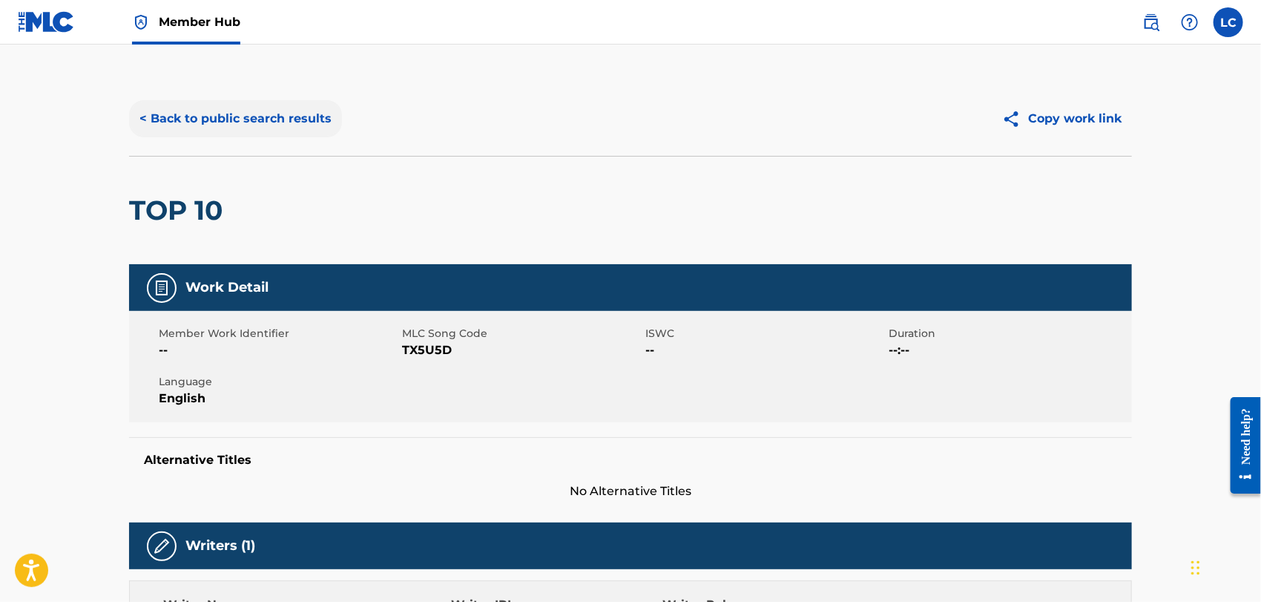
click at [239, 108] on button "< Back to public search results" at bounding box center [235, 118] width 213 height 37
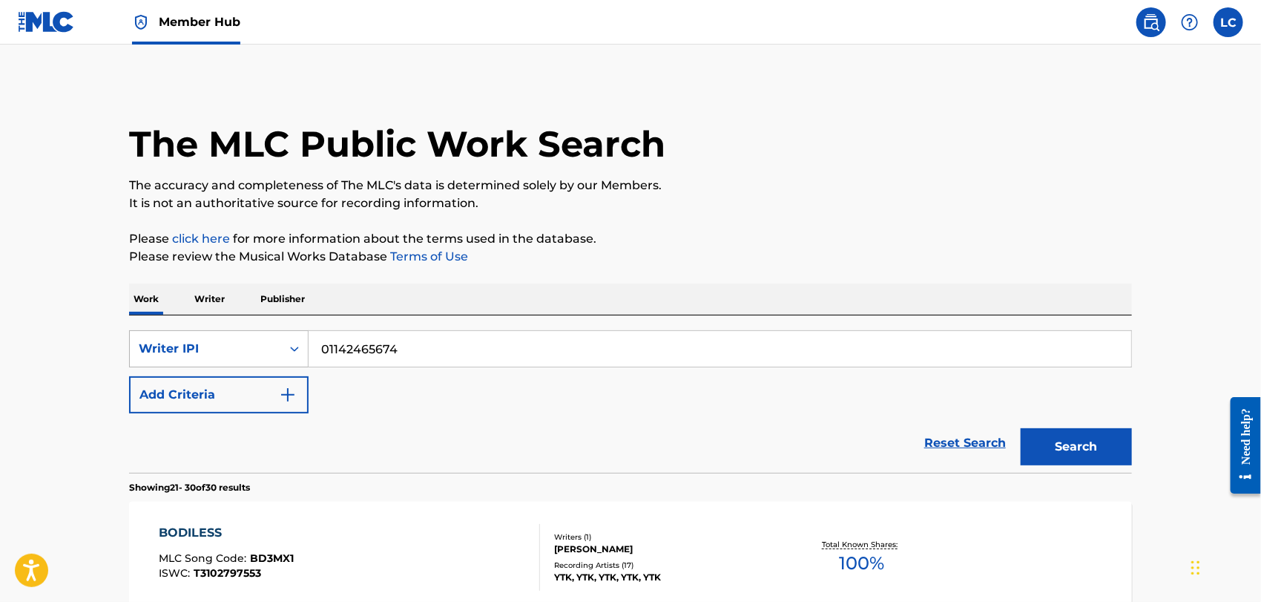
click at [250, 346] on div "Writer IPI" at bounding box center [206, 349] width 134 height 18
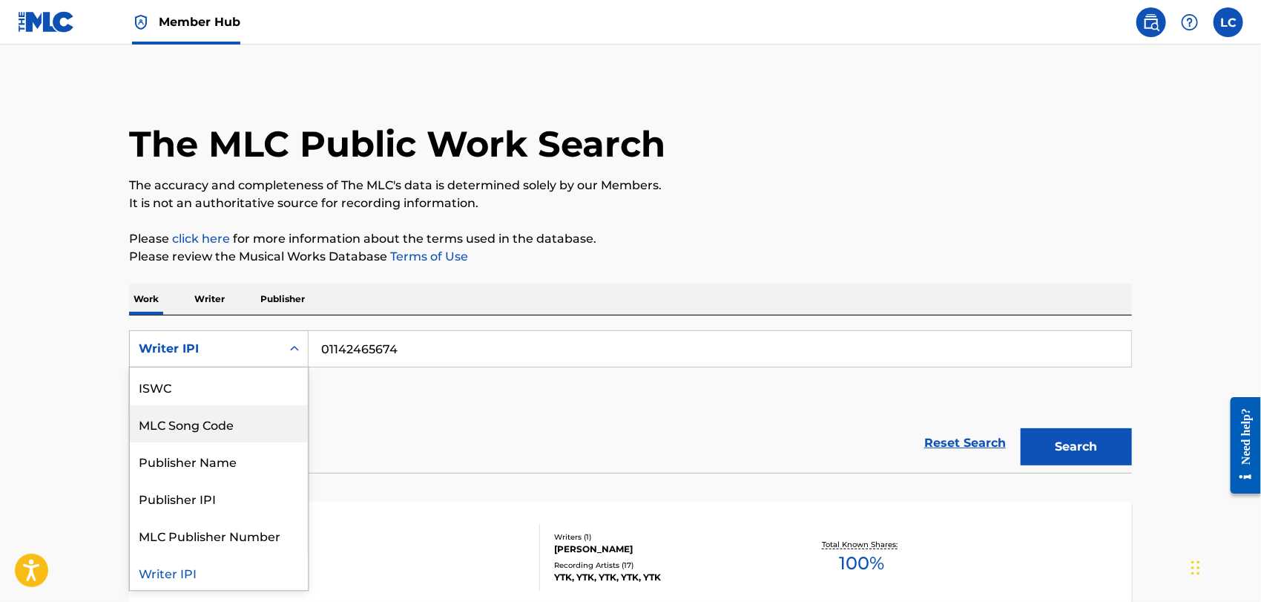
drag, startPoint x: 252, startPoint y: 414, endPoint x: 319, endPoint y: 373, distance: 78.9
click at [254, 413] on div "MLC Song Code" at bounding box center [219, 423] width 178 height 37
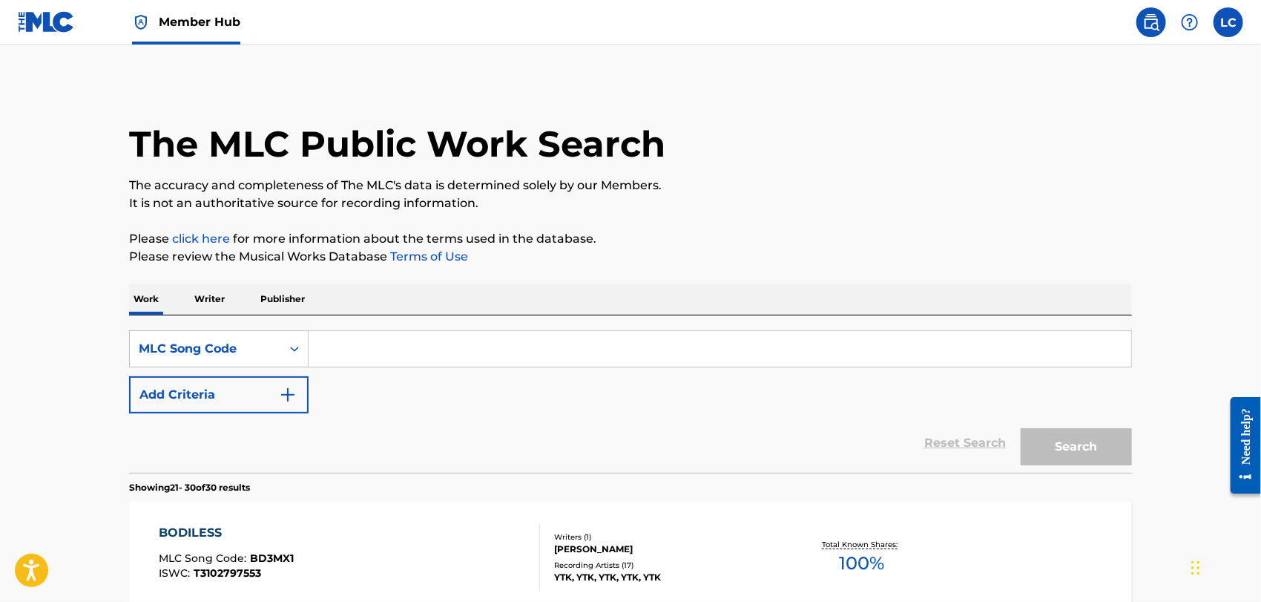
paste input "BD3MX1"
type input "BD3MX1"
click at [1051, 445] on button "Search" at bounding box center [1076, 446] width 111 height 37
click at [656, 531] on div "Writers ( 1 )" at bounding box center [666, 536] width 224 height 11
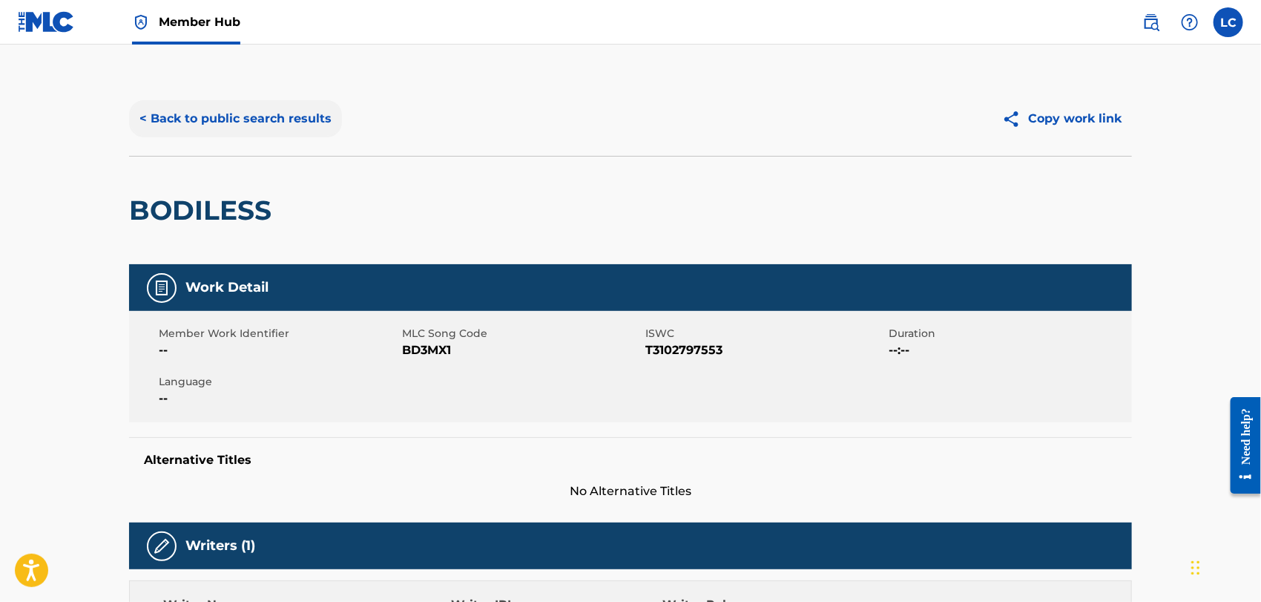
click at [261, 130] on button "< Back to public search results" at bounding box center [235, 118] width 213 height 37
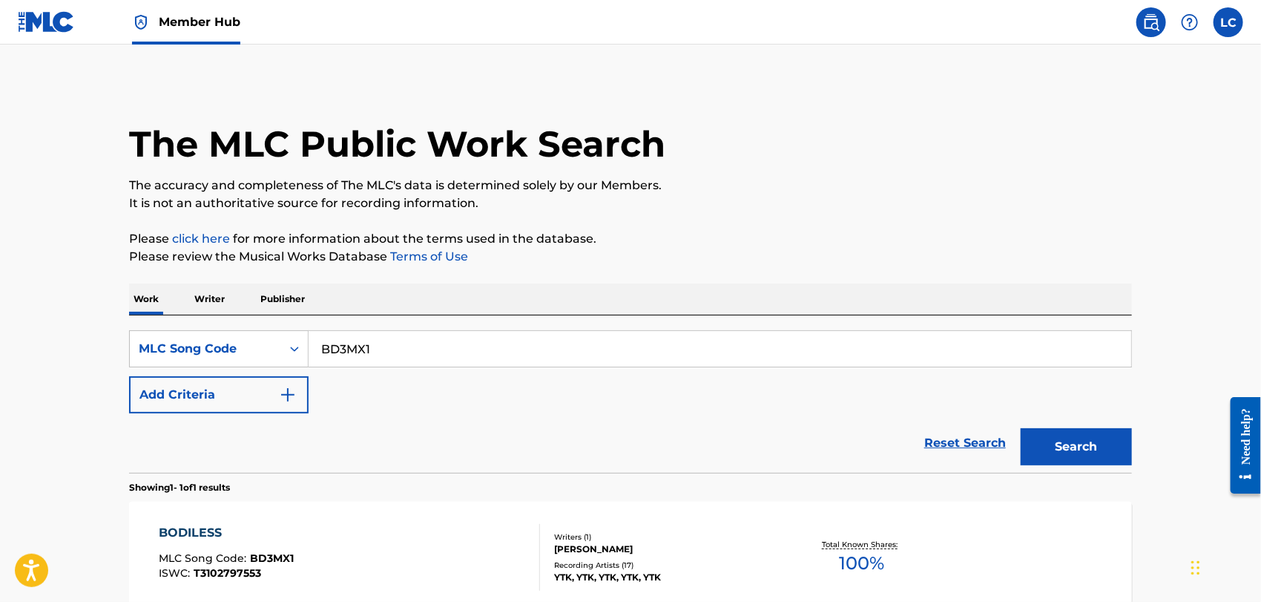
click at [97, 239] on main "The MLC Public Work Search The accuracy and completeness of The MLC's data is d…" at bounding box center [630, 367] width 1261 height 645
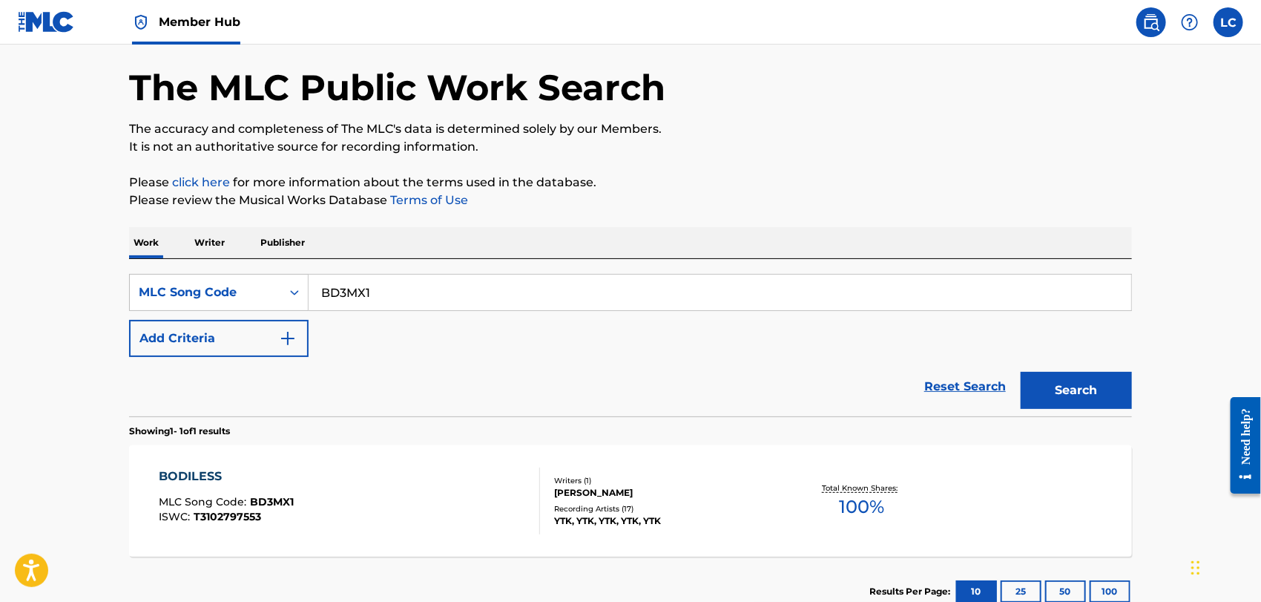
scroll to position [160, 0]
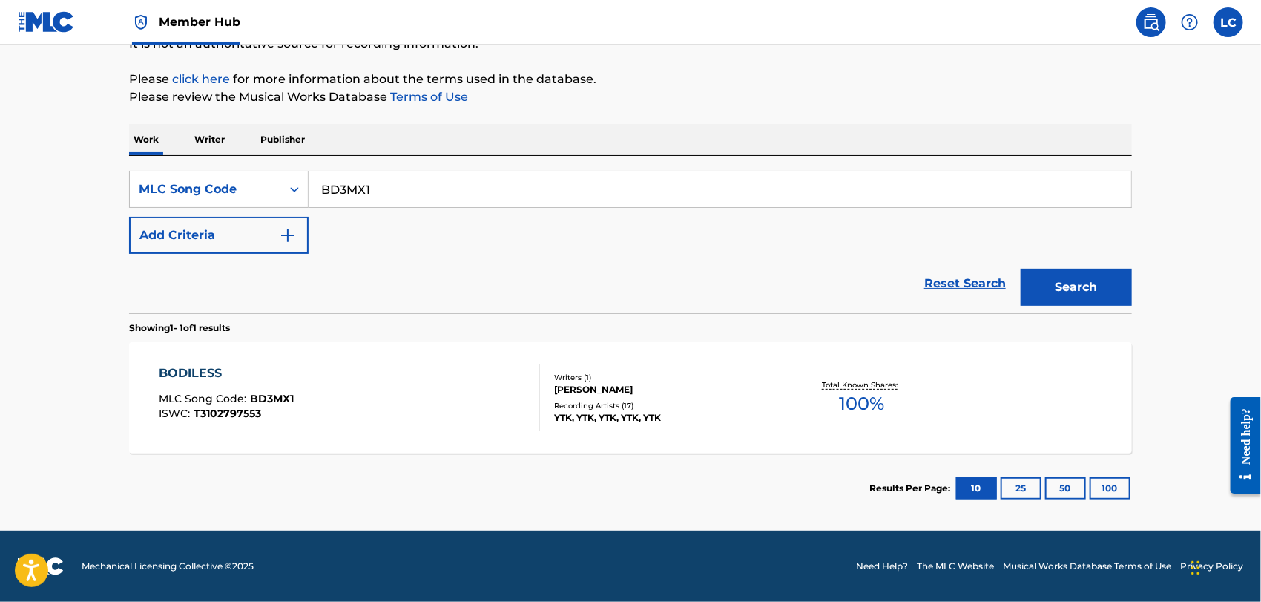
click at [565, 378] on div "Writers ( 1 )" at bounding box center [666, 377] width 224 height 11
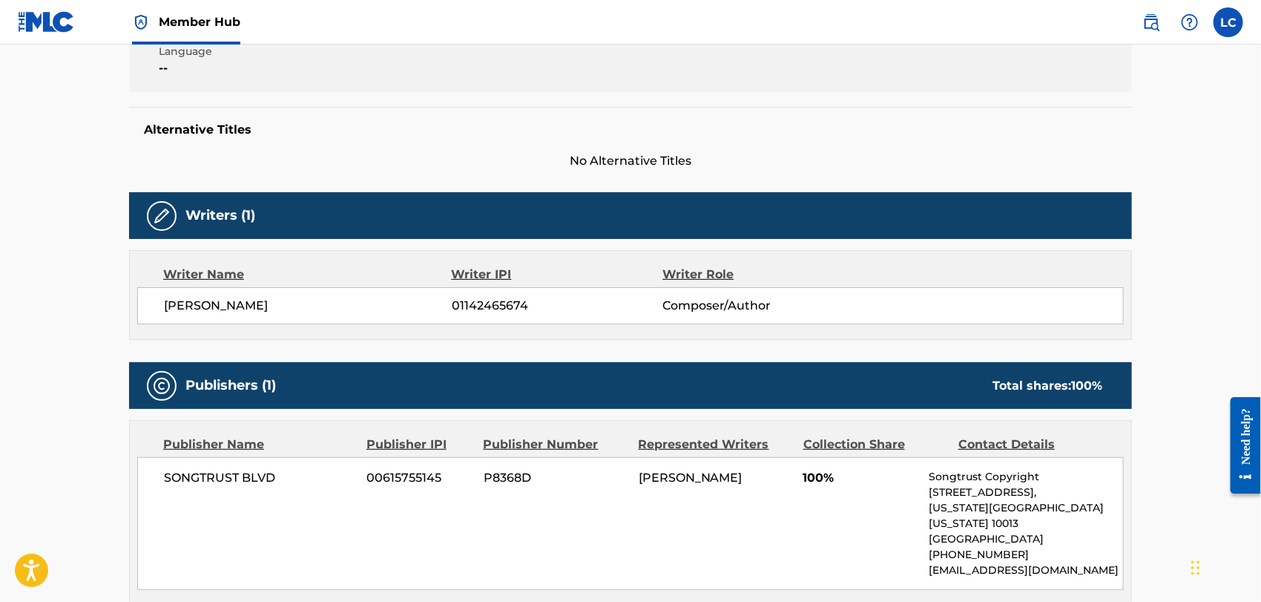
scroll to position [329, 0]
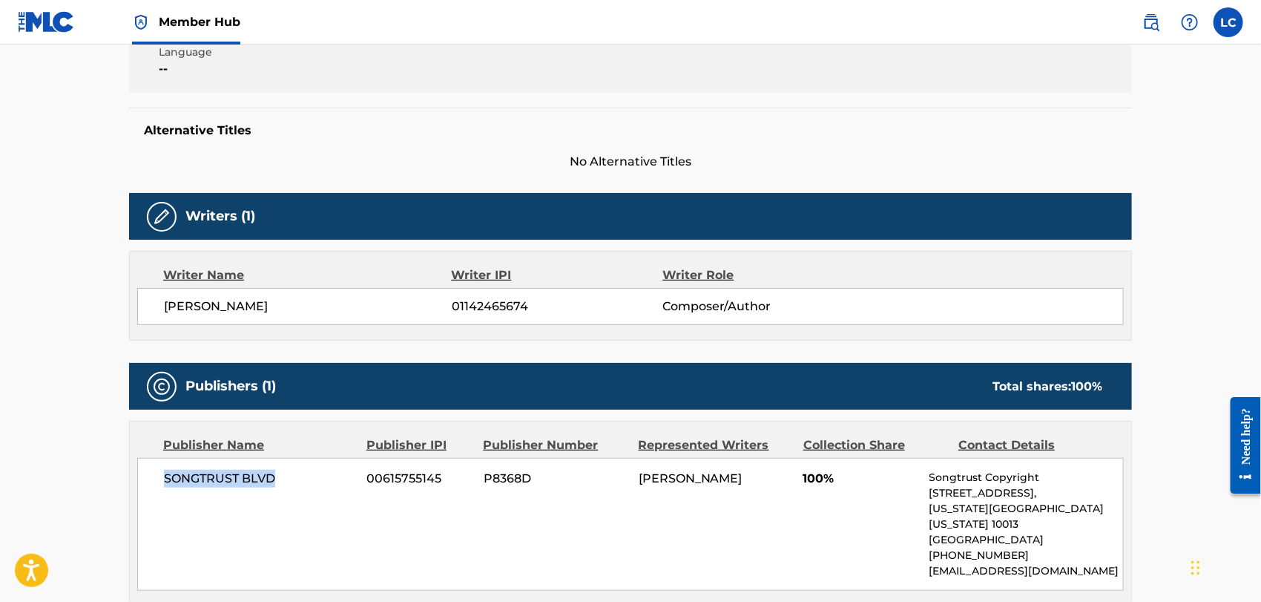
drag, startPoint x: 294, startPoint y: 473, endPoint x: 134, endPoint y: 481, distance: 160.5
click at [134, 481] on div "Publisher Name Publisher IPI Publisher Number Represented Writers Collection Sh…" at bounding box center [631, 513] width 1002 height 184
click at [516, 479] on span "P8368D" at bounding box center [556, 479] width 144 height 18
click at [425, 479] on span "00615755145" at bounding box center [419, 479] width 105 height 18
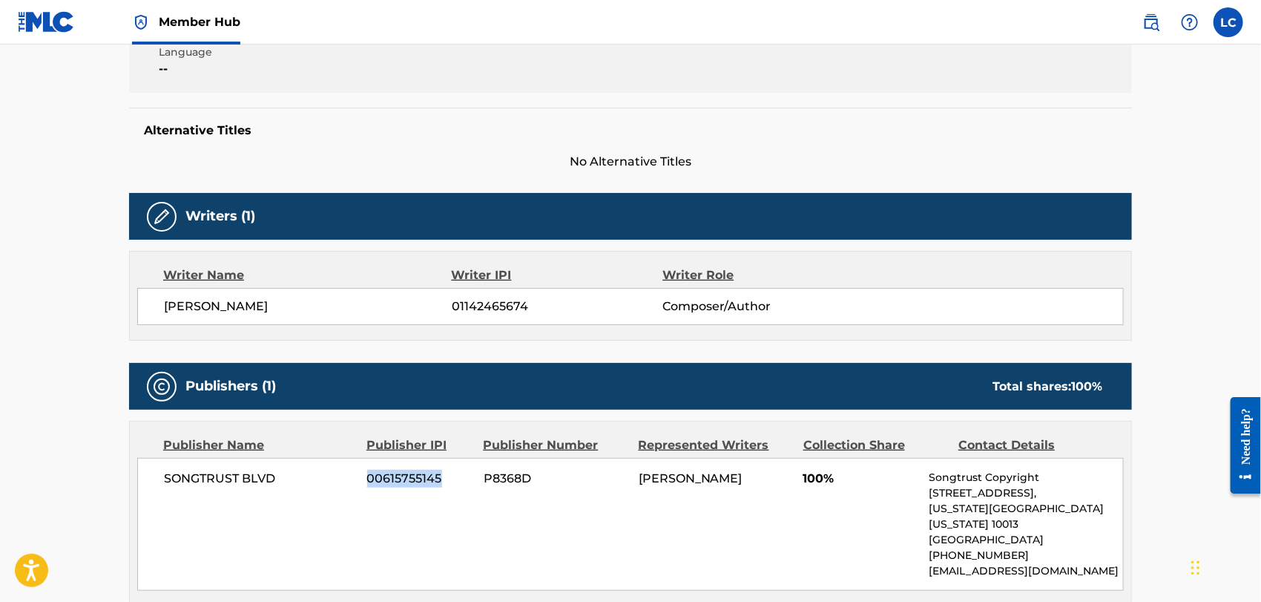
click at [425, 479] on span "00615755145" at bounding box center [419, 479] width 105 height 18
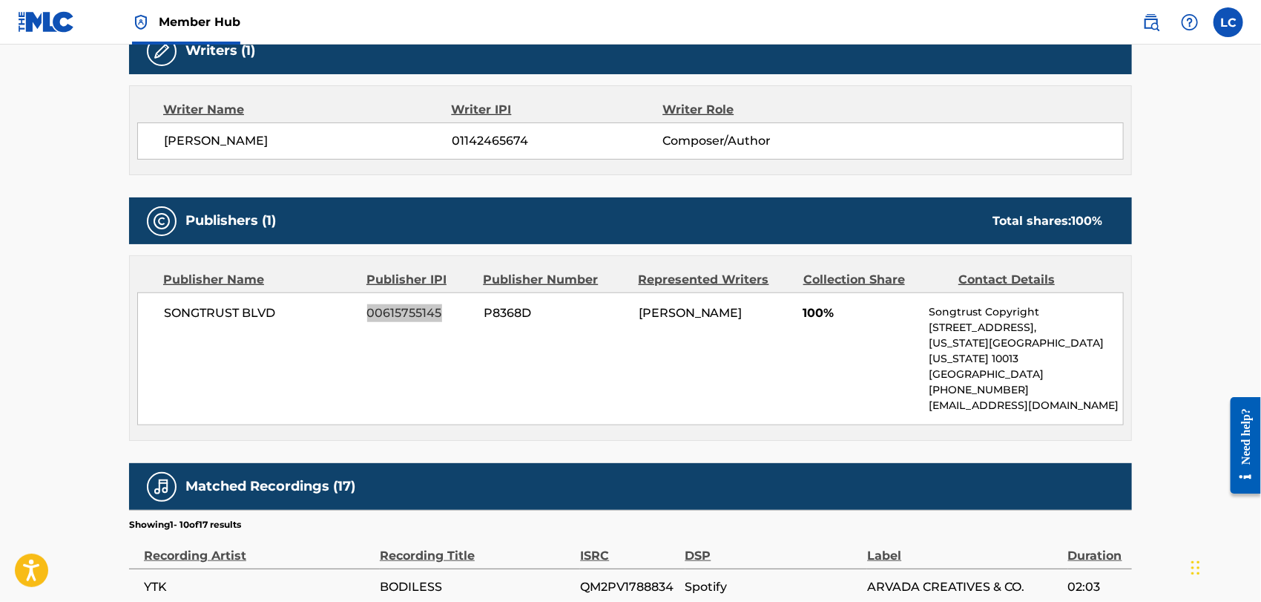
scroll to position [494, 0]
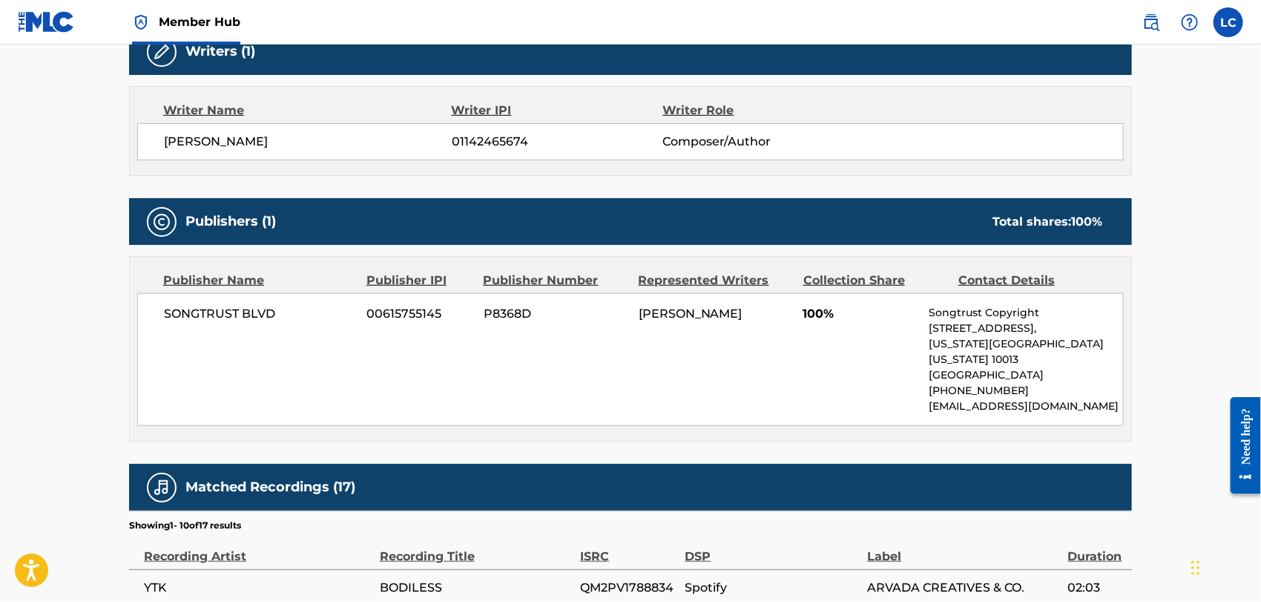
click at [479, 139] on span "01142465674" at bounding box center [557, 142] width 211 height 18
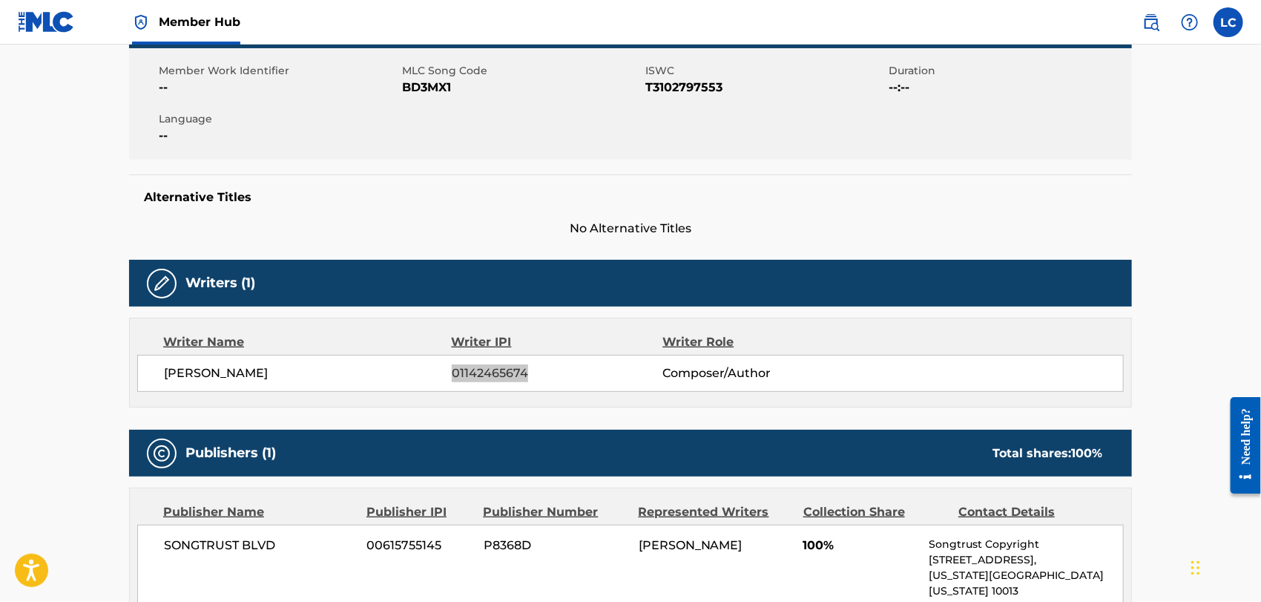
scroll to position [0, 0]
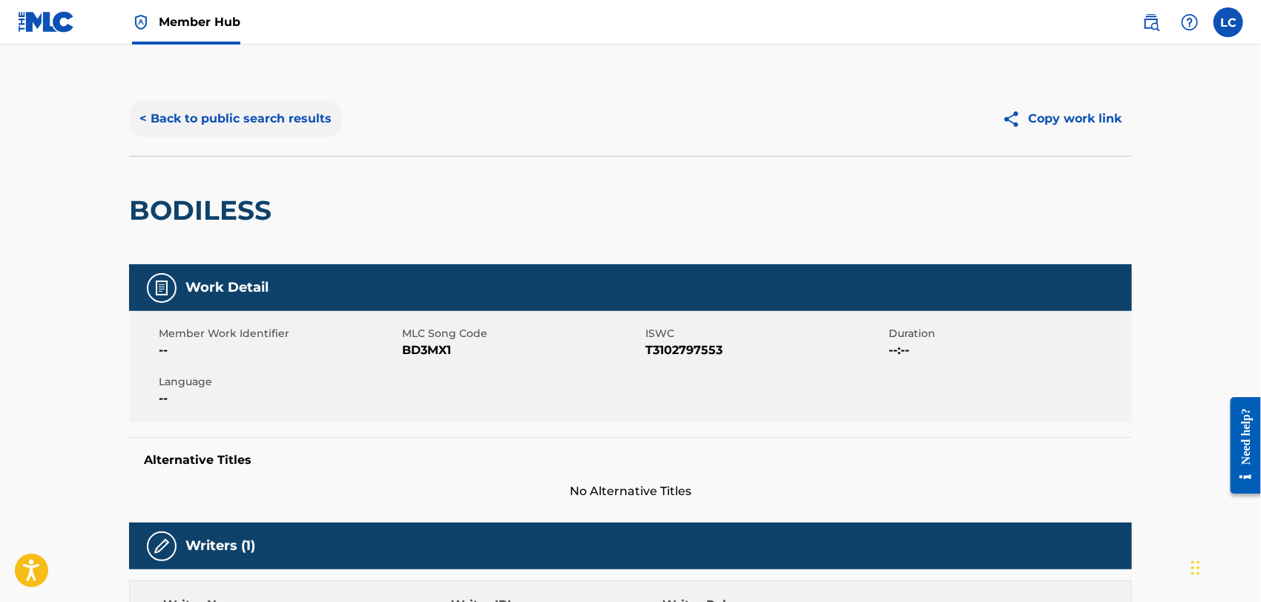
click at [264, 132] on button "< Back to public search results" at bounding box center [235, 118] width 213 height 37
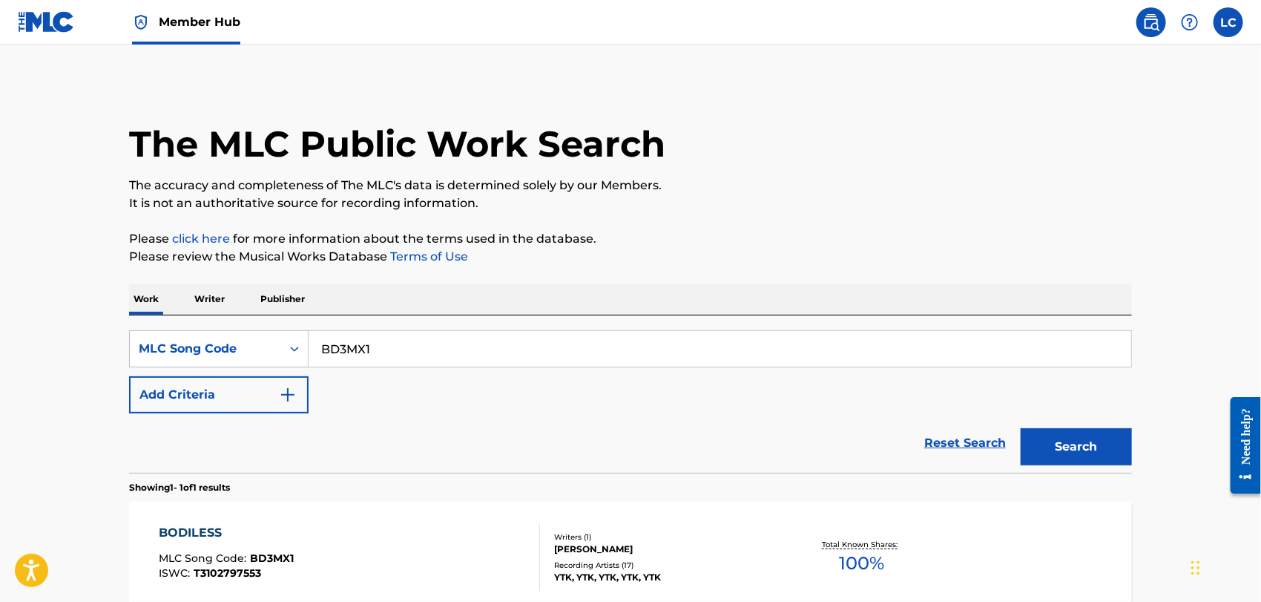
scroll to position [121, 0]
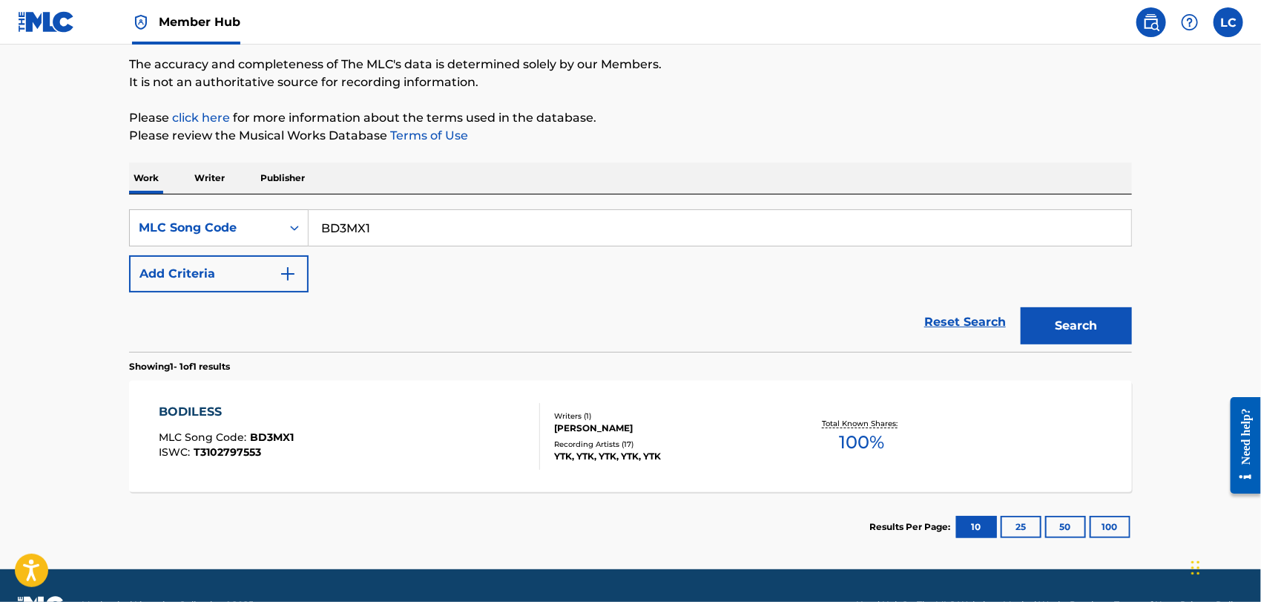
click at [400, 216] on input "BD3MX1" at bounding box center [720, 228] width 823 height 36
paste input "PM98E0"
type input "PM98E0"
click at [1068, 334] on button "Search" at bounding box center [1076, 325] width 111 height 37
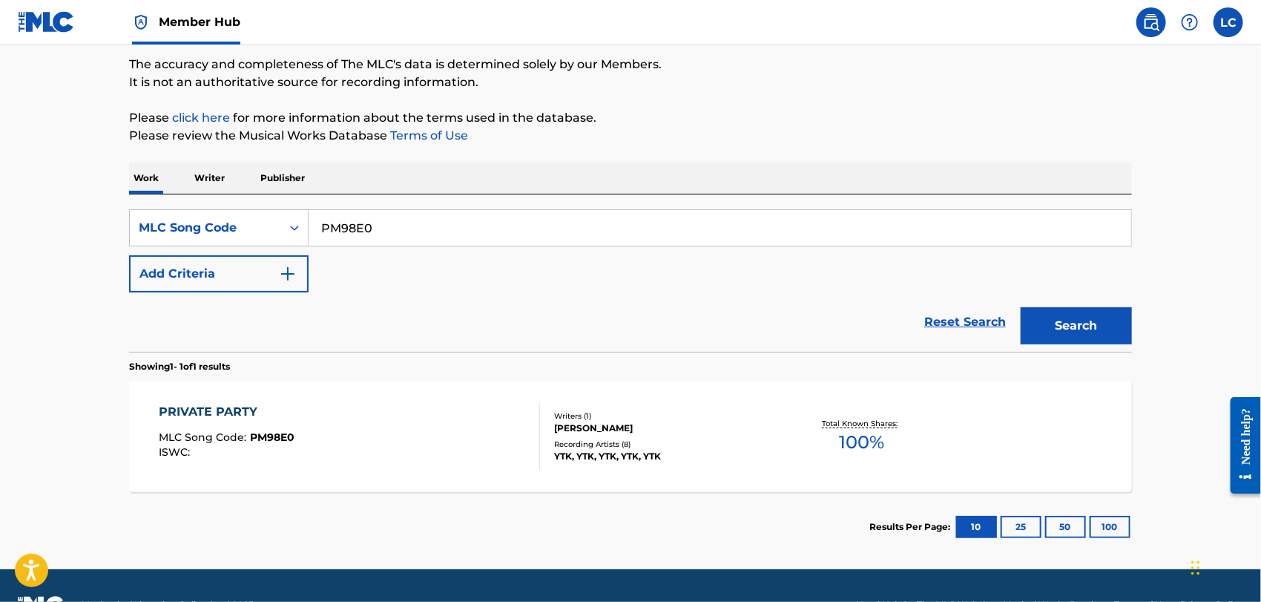
click at [606, 438] on div "Recording Artists ( 8 )" at bounding box center [666, 443] width 224 height 11
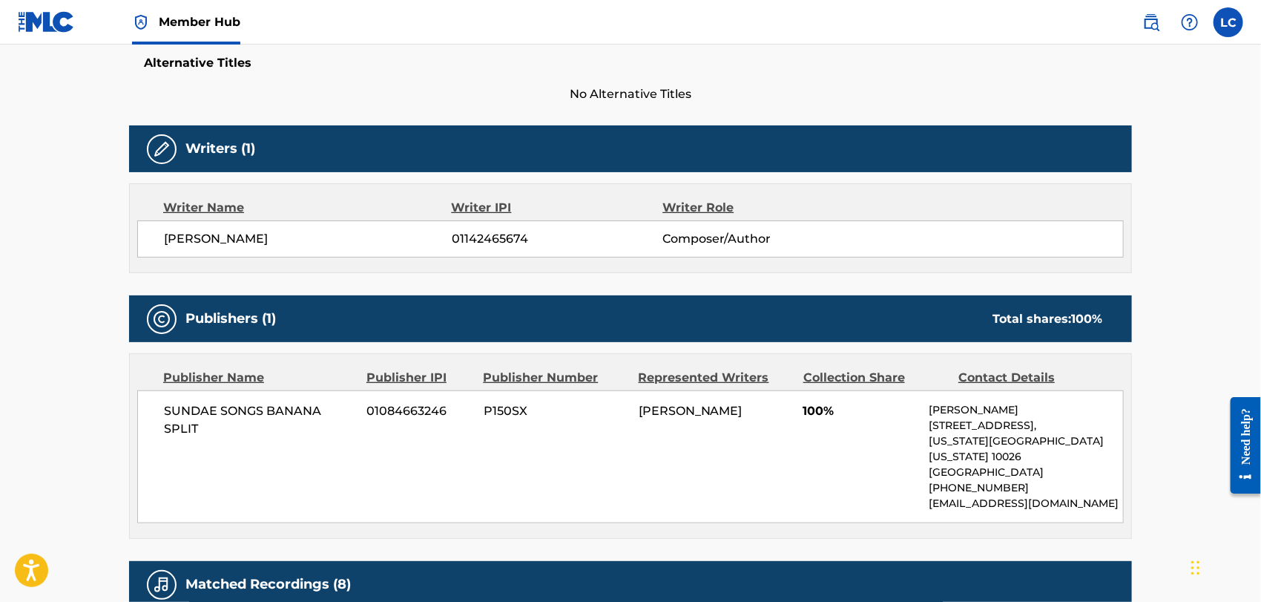
scroll to position [412, 0]
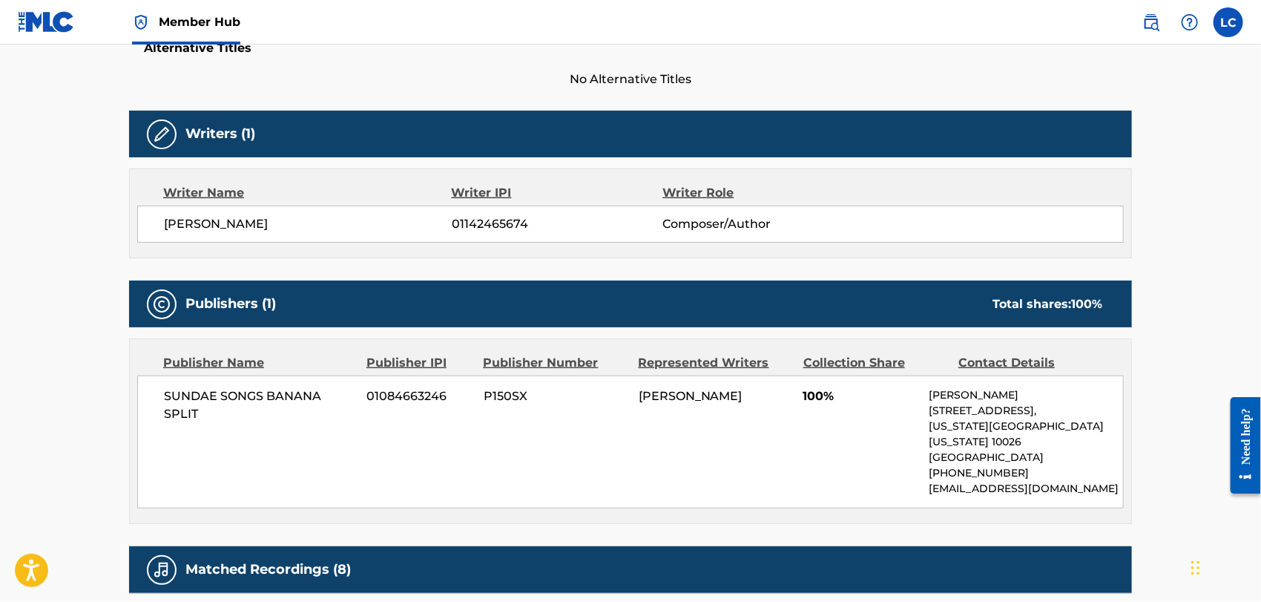
click at [494, 398] on span "P150SX" at bounding box center [556, 396] width 144 height 18
click at [435, 402] on span "01084663246" at bounding box center [419, 396] width 105 height 18
click at [433, 400] on span "01084663246" at bounding box center [419, 396] width 105 height 18
